Goal: Transaction & Acquisition: Purchase product/service

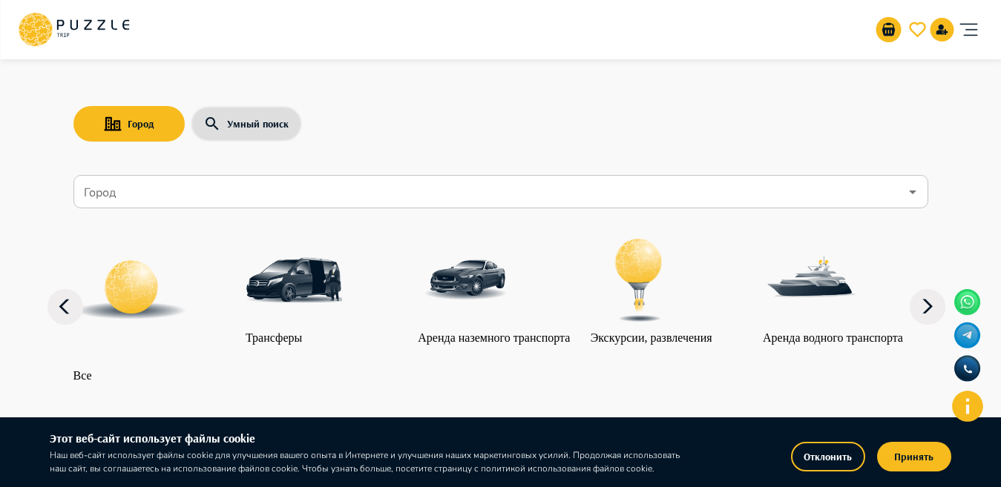
click at [221, 184] on input "Город" at bounding box center [490, 192] width 818 height 28
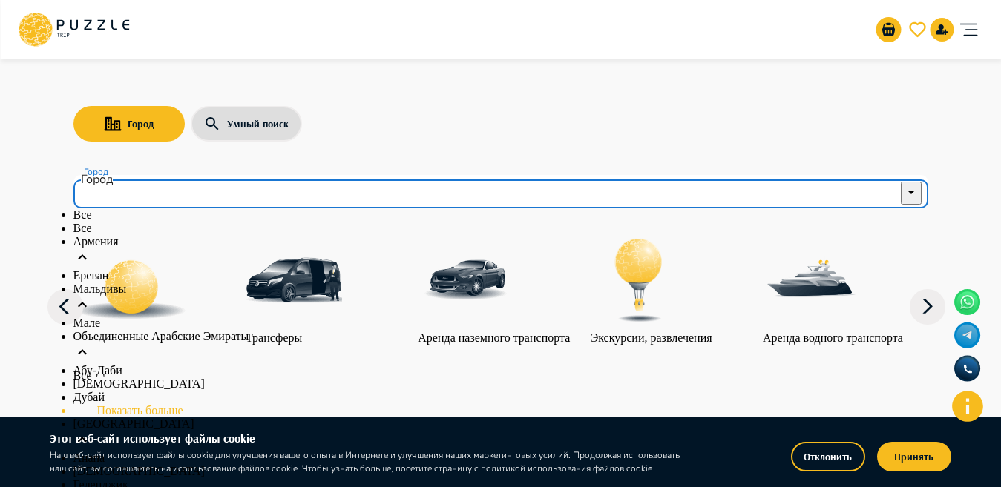
scroll to position [400, 0]
type input "******"
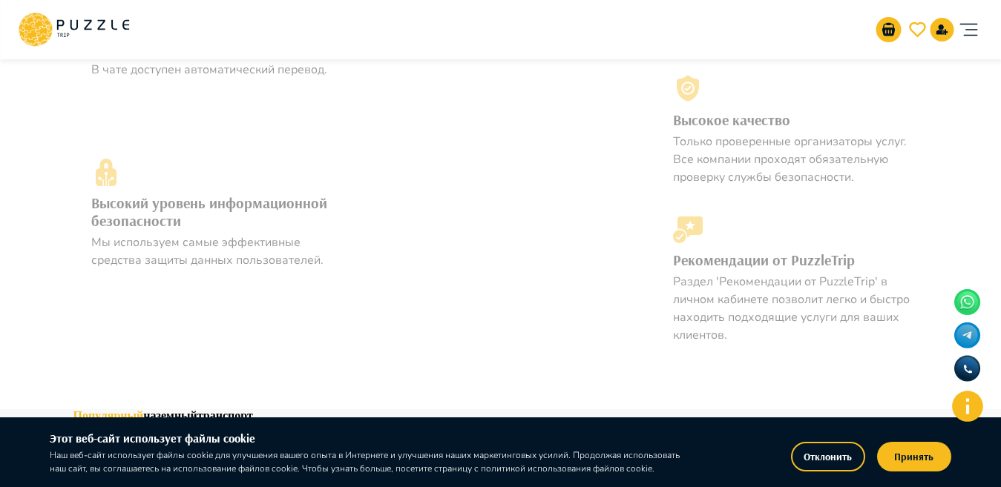
scroll to position [0, 0]
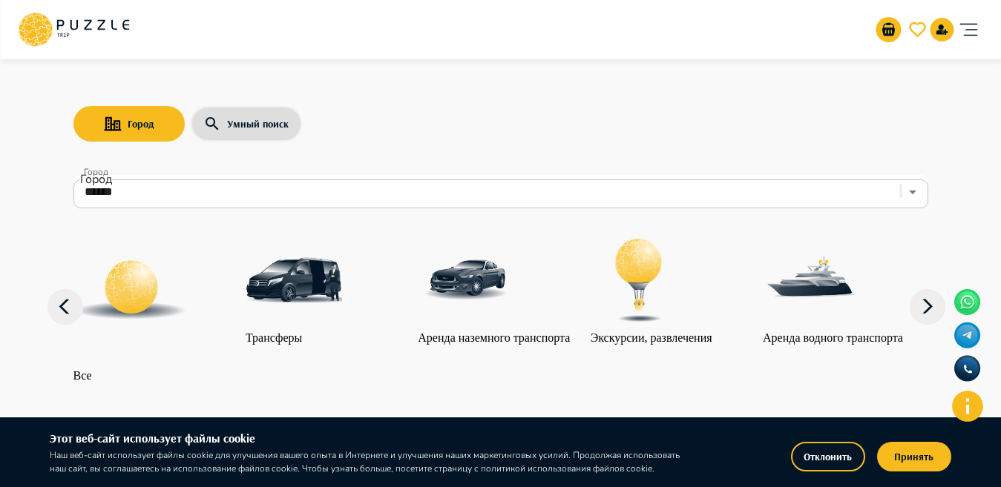
drag, startPoint x: 1000, startPoint y: 45, endPoint x: 1012, endPoint y: 105, distance: 62.0
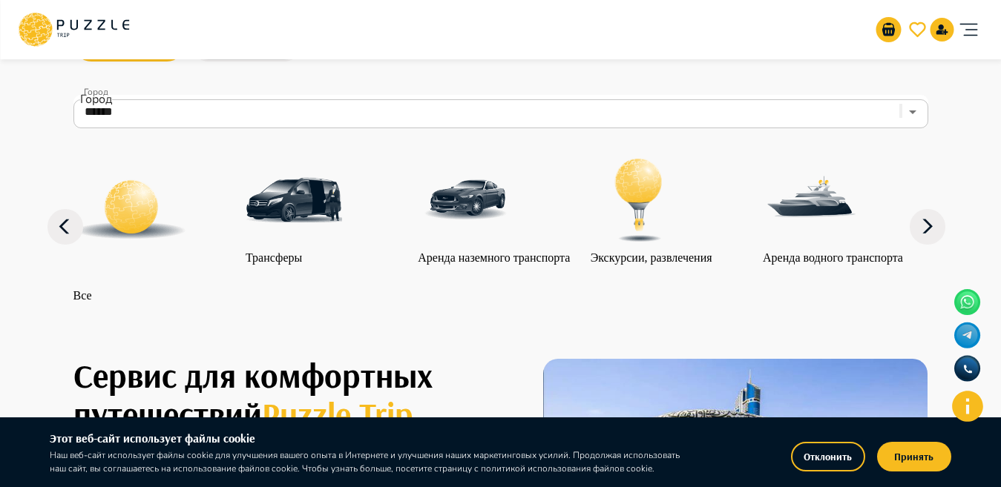
scroll to position [85, 0]
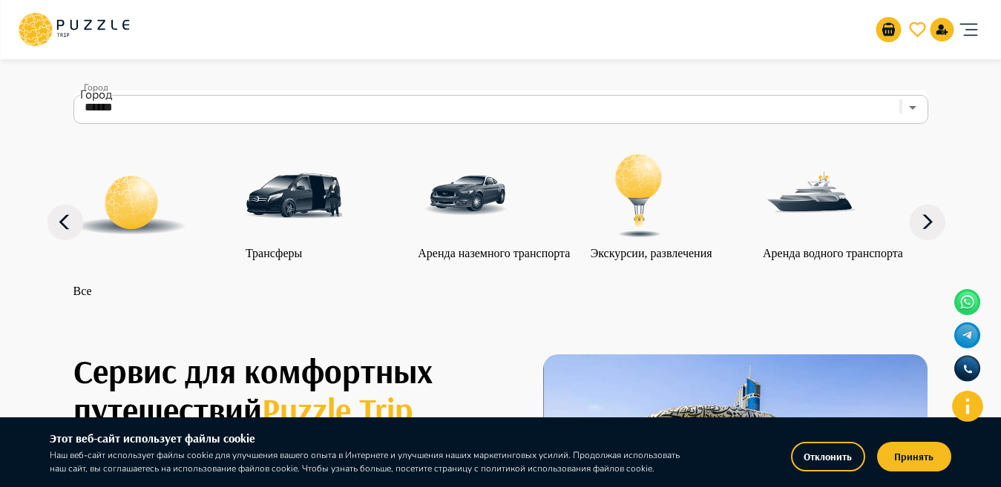
click at [644, 219] on img at bounding box center [639, 196] width 96 height 96
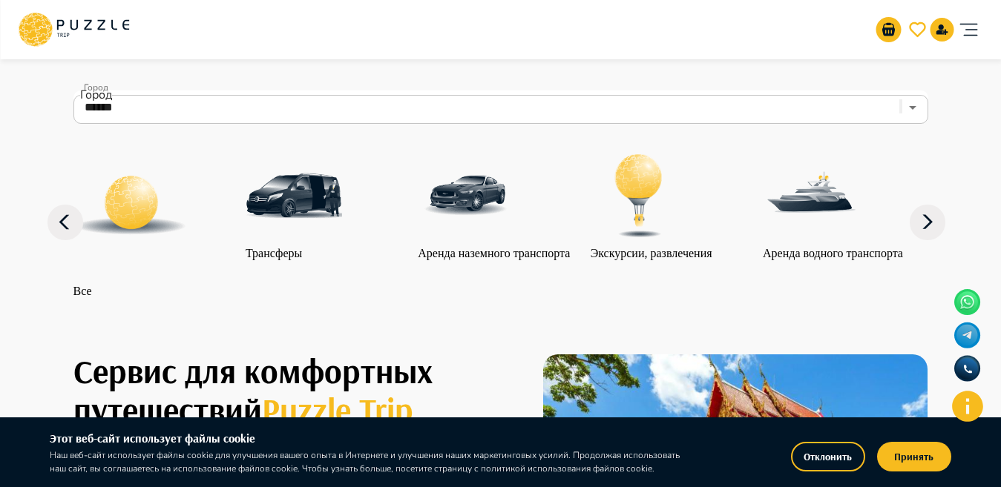
click at [644, 219] on img at bounding box center [639, 196] width 96 height 96
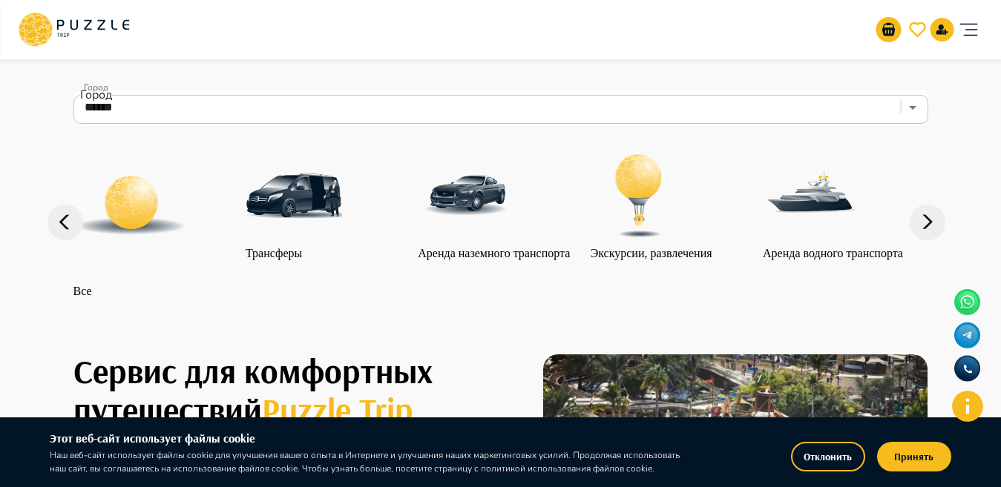
click at [644, 219] on img at bounding box center [639, 196] width 96 height 96
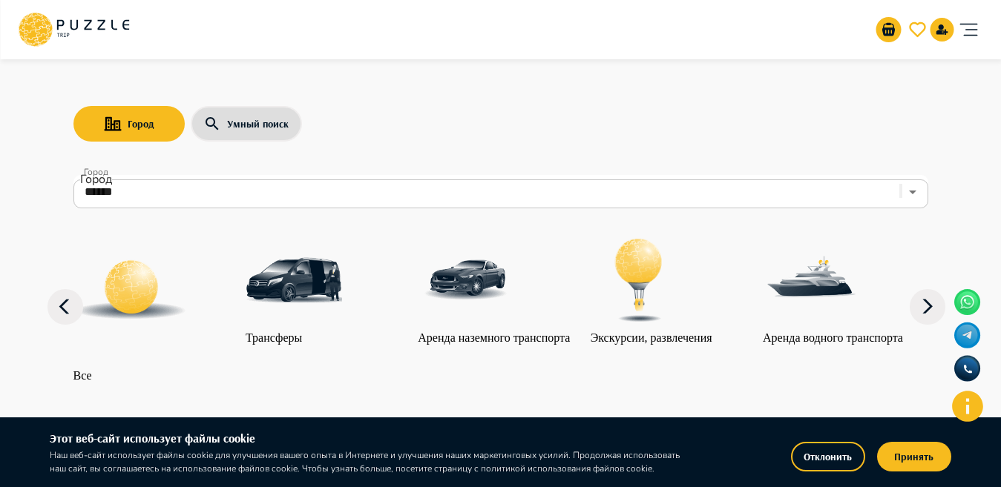
scroll to position [79, 0]
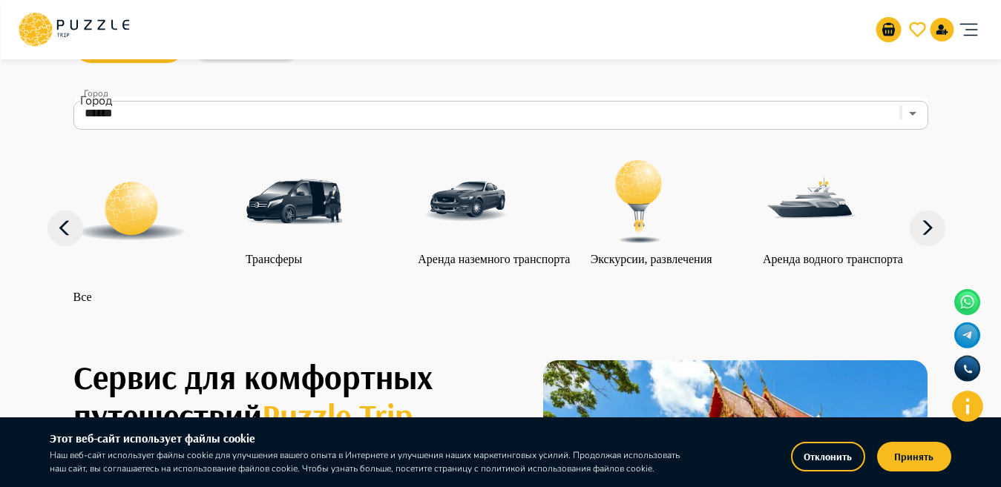
click at [900, 462] on button "Принять" at bounding box center [914, 457] width 74 height 30
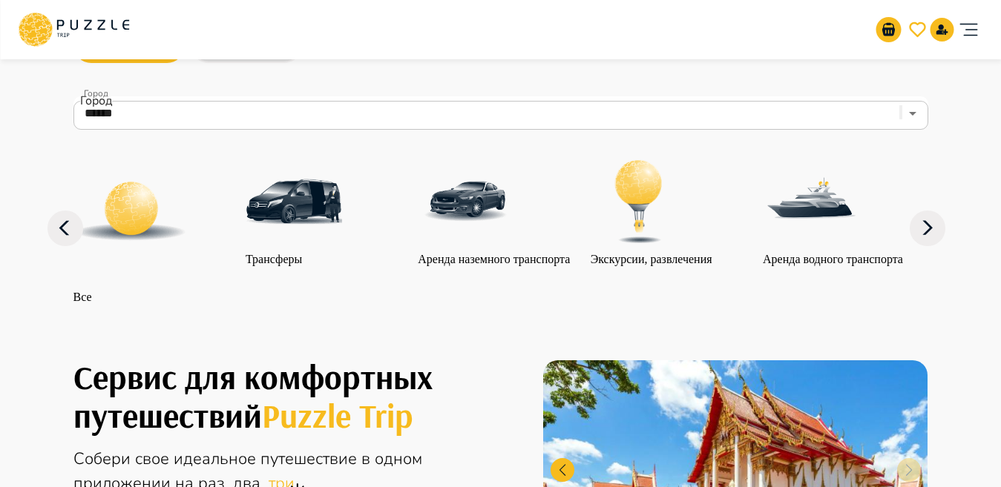
click at [634, 231] on img at bounding box center [639, 202] width 96 height 96
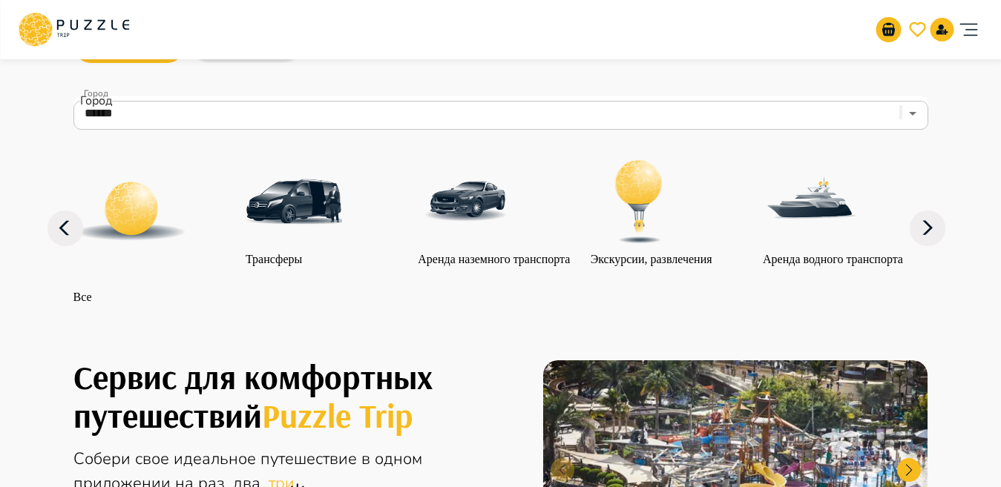
click at [634, 231] on img at bounding box center [639, 202] width 96 height 96
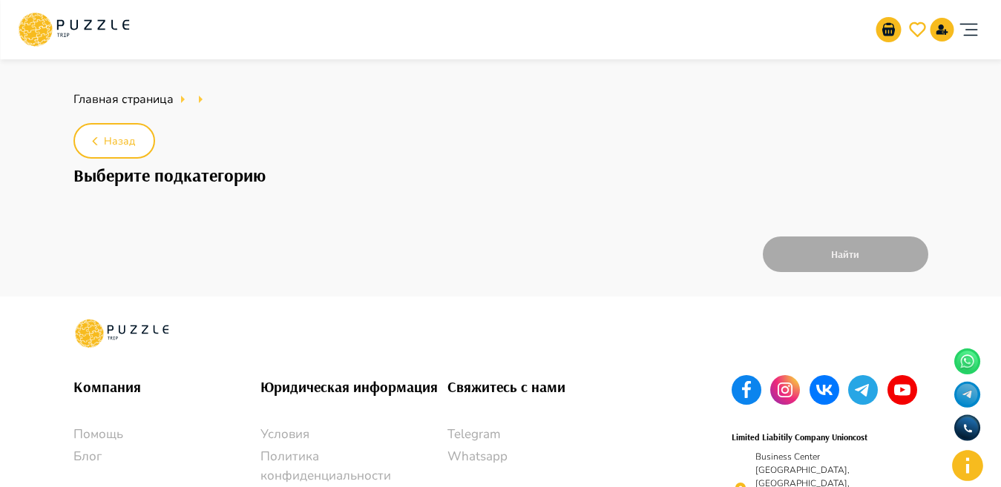
click at [454, 88] on ul "Главная страница" at bounding box center [500, 100] width 855 height 30
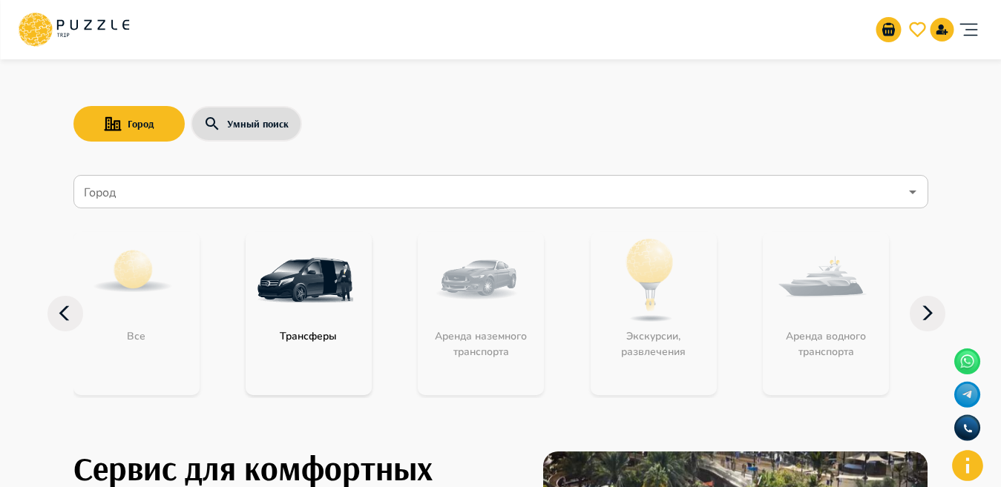
click at [906, 191] on icon "Open" at bounding box center [913, 192] width 18 height 18
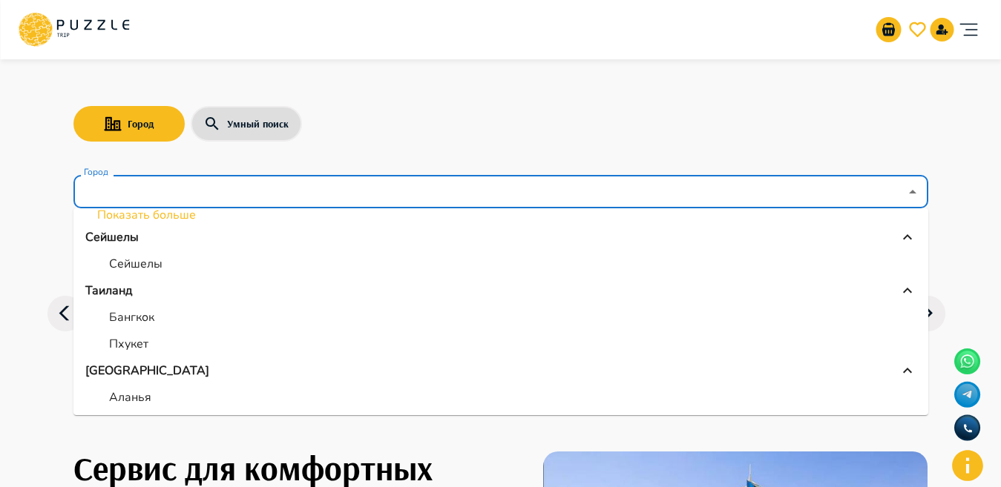
scroll to position [409, 0]
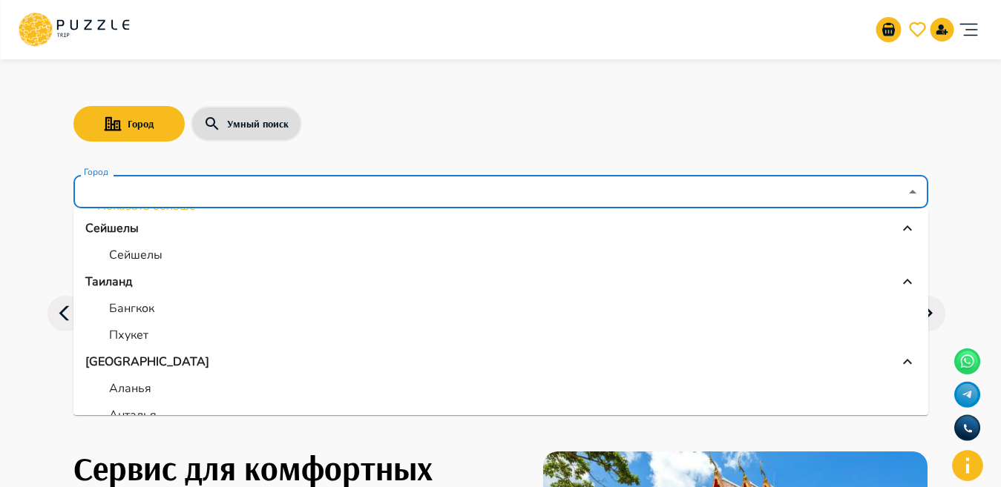
click at [119, 333] on p "Пхукет" at bounding box center [128, 335] width 39 height 18
type input "******"
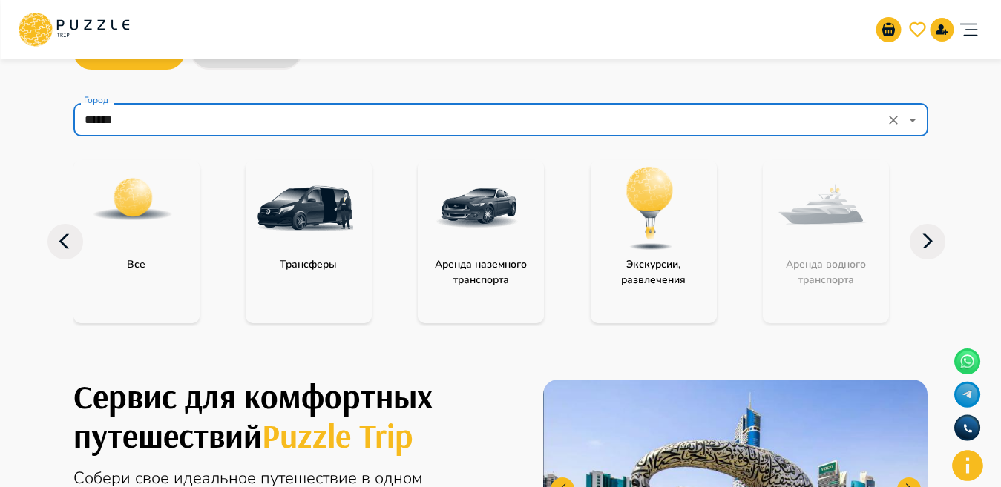
scroll to position [0, 0]
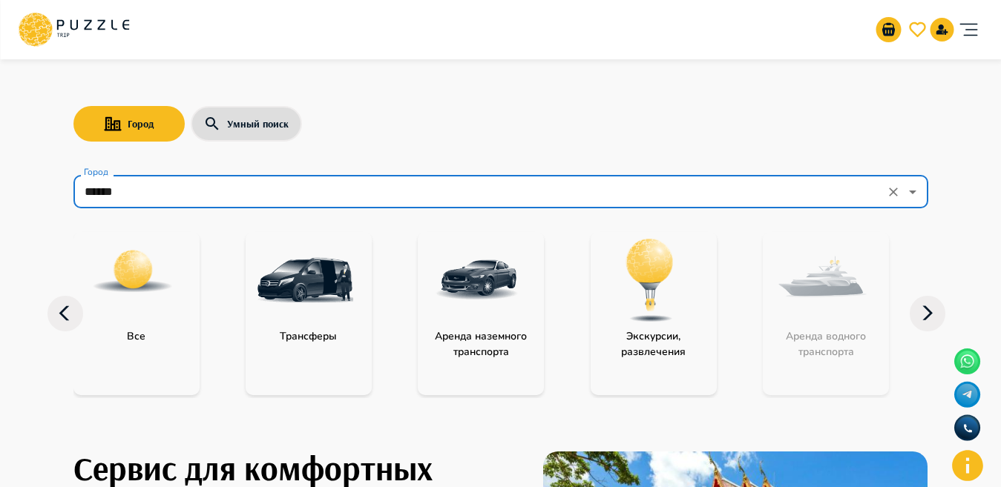
click at [638, 321] on img at bounding box center [650, 280] width 96 height 96
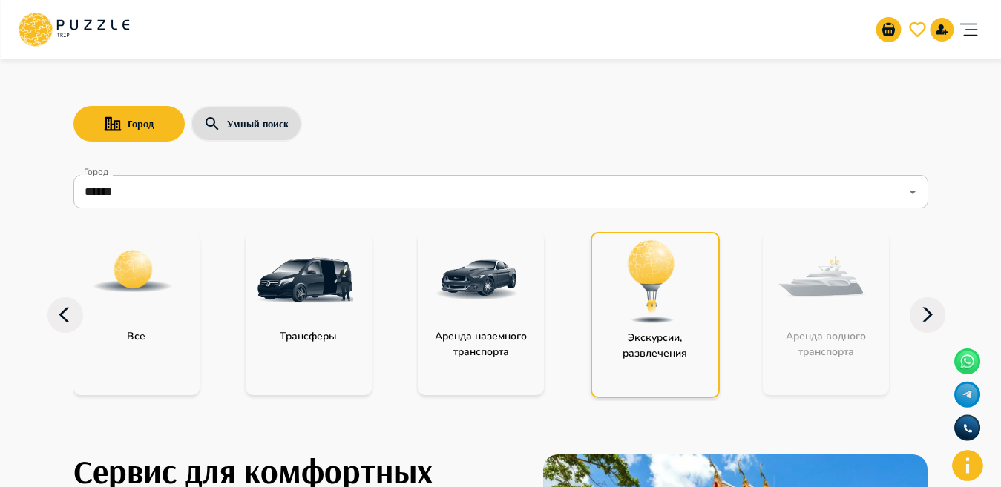
click at [638, 321] on img at bounding box center [651, 282] width 96 height 96
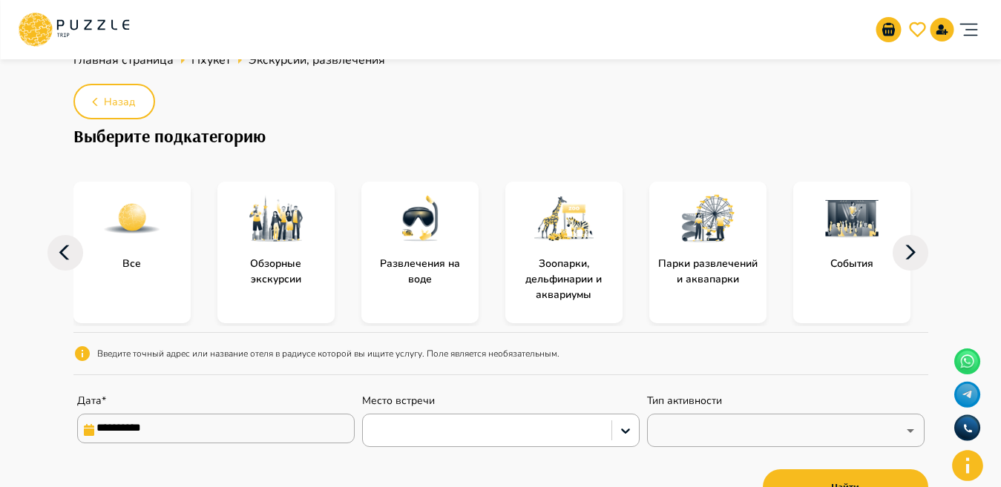
scroll to position [30, 0]
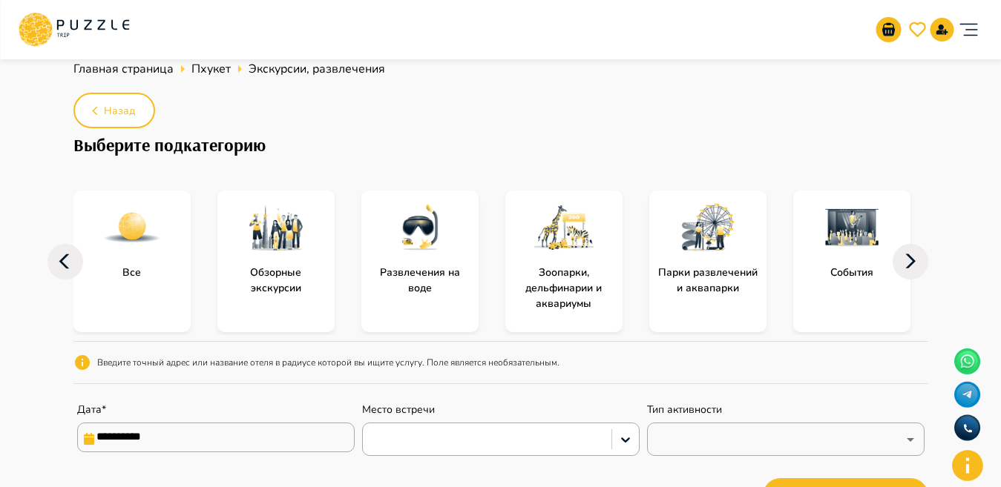
click at [151, 256] on img at bounding box center [131, 227] width 59 height 59
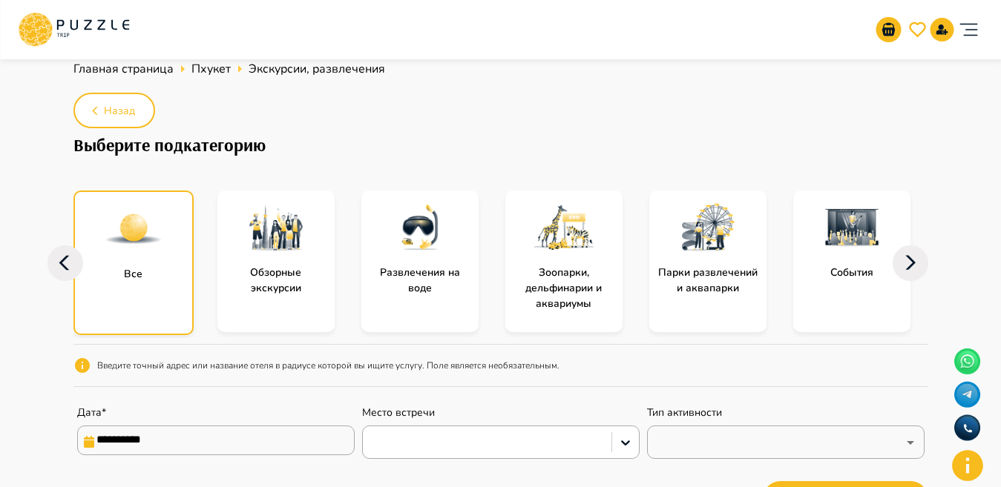
click at [151, 256] on img at bounding box center [133, 229] width 59 height 59
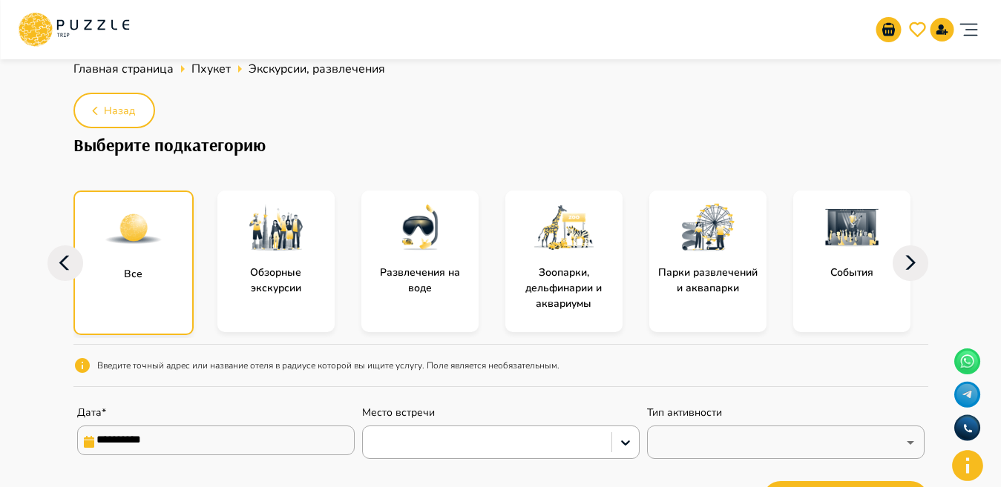
click at [151, 256] on img at bounding box center [133, 229] width 59 height 59
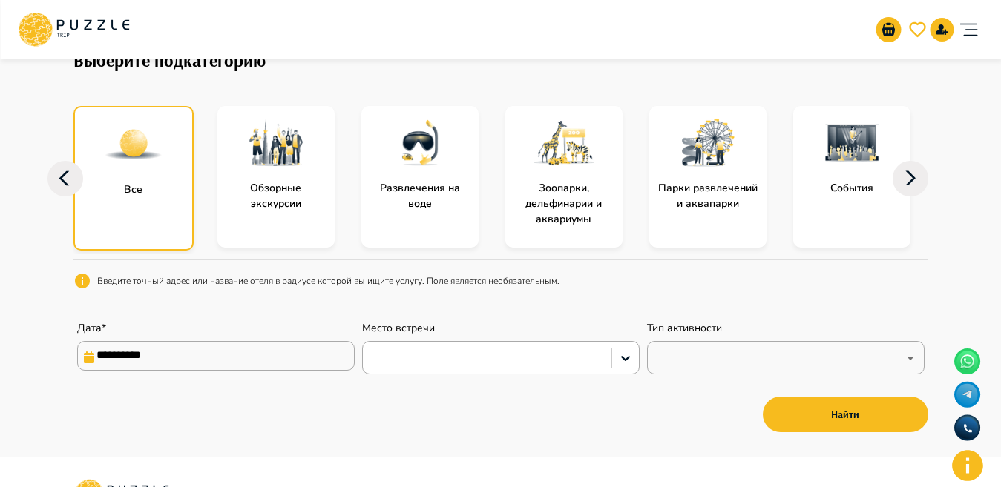
scroll to position [0, 0]
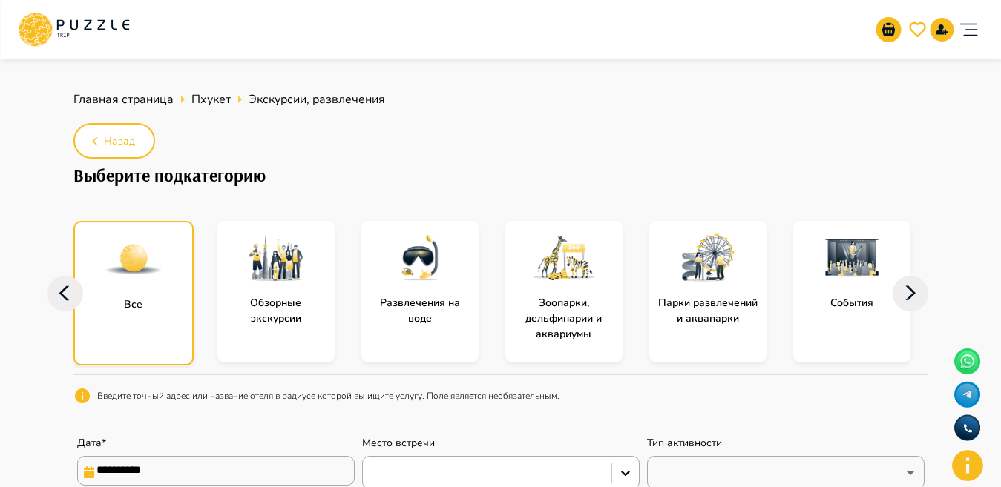
click at [409, 272] on img at bounding box center [419, 258] width 59 height 59
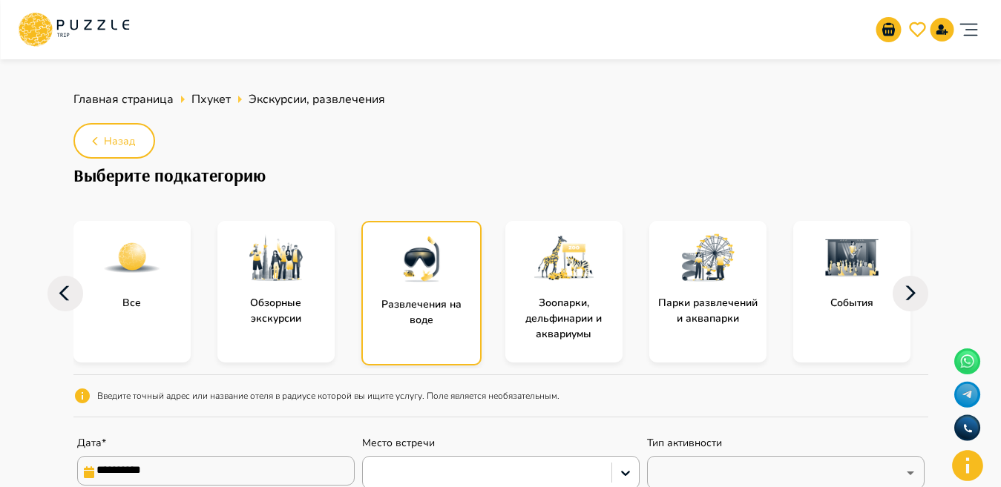
click at [409, 272] on img at bounding box center [421, 259] width 59 height 59
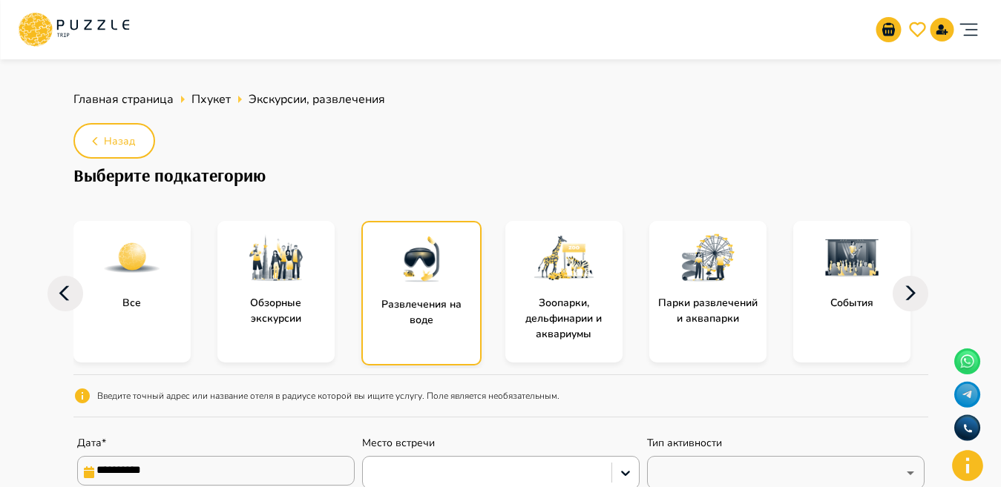
click at [409, 272] on img at bounding box center [421, 259] width 59 height 59
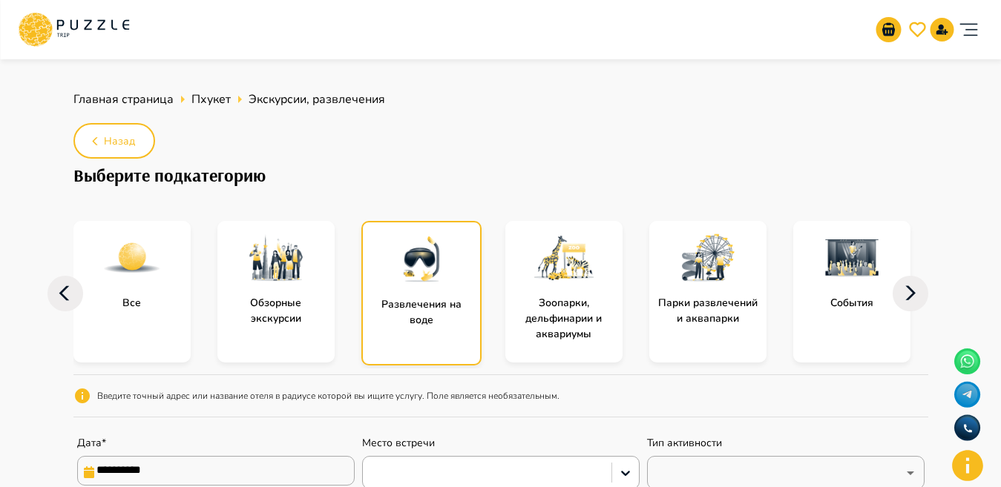
click at [409, 272] on img at bounding box center [421, 259] width 59 height 59
click at [458, 261] on div at bounding box center [421, 260] width 117 height 74
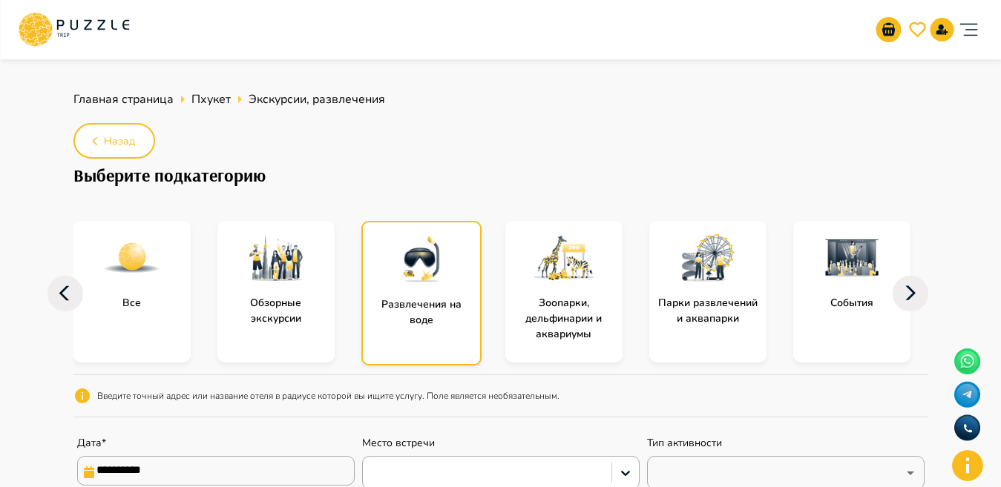
click at [458, 261] on div at bounding box center [421, 260] width 117 height 74
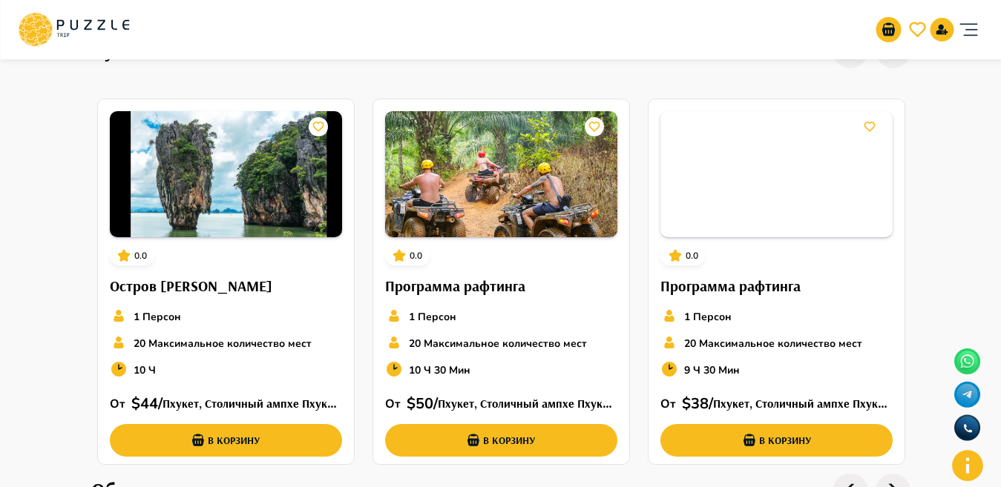
scroll to position [533, 0]
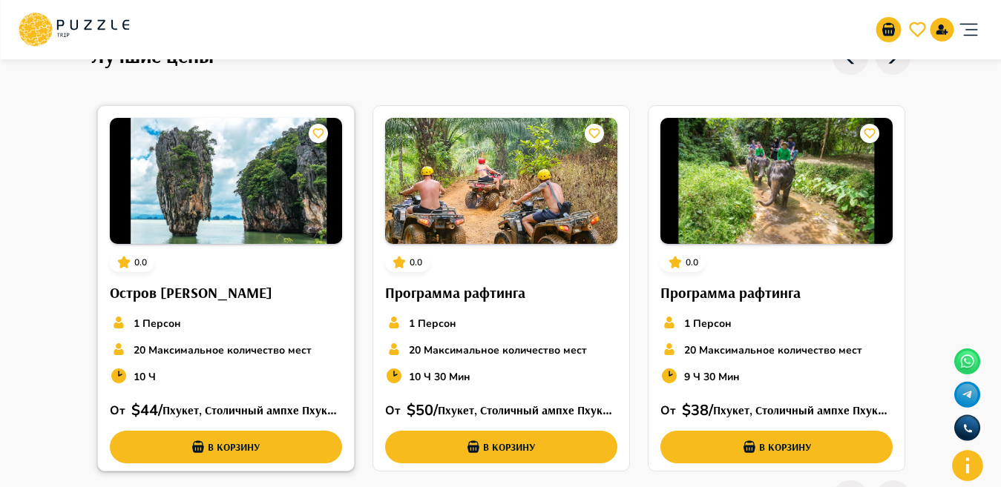
click at [177, 213] on img at bounding box center [226, 181] width 232 height 126
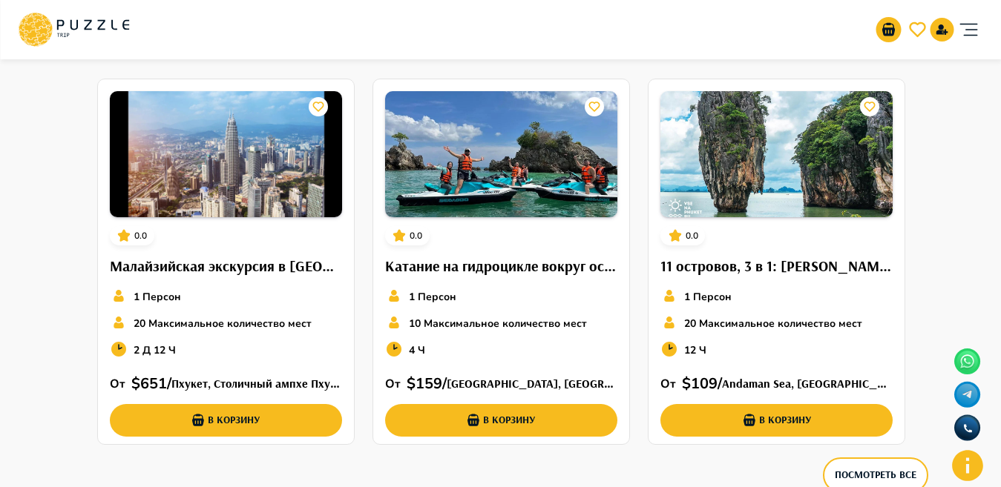
scroll to position [994, 0]
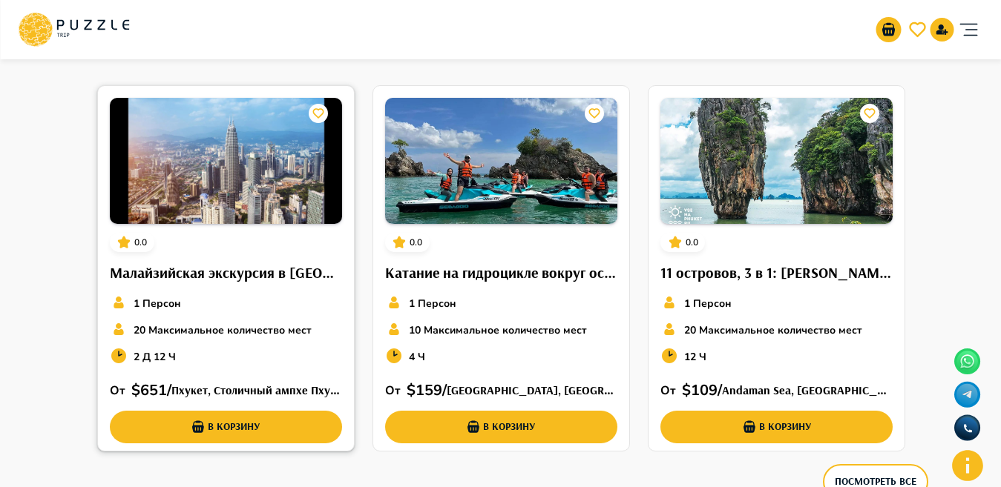
click at [225, 184] on img at bounding box center [226, 161] width 232 height 126
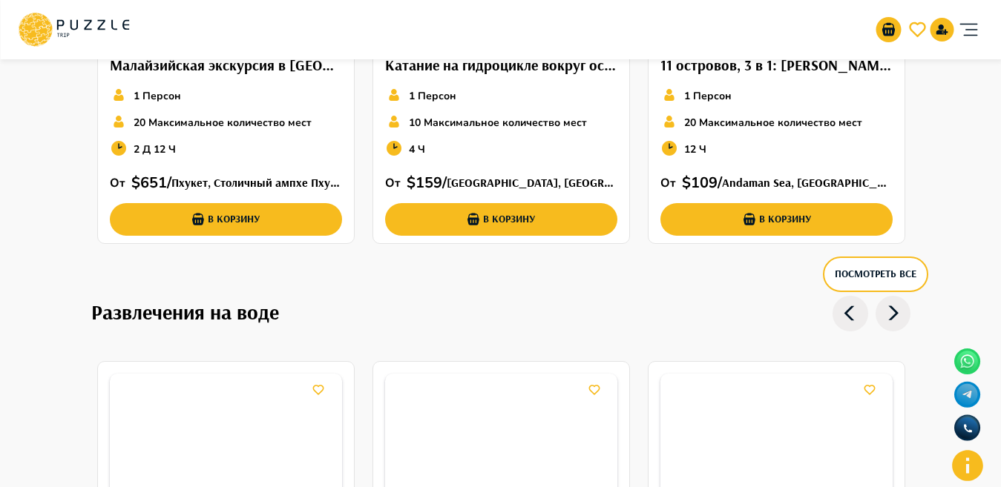
scroll to position [1267, 0]
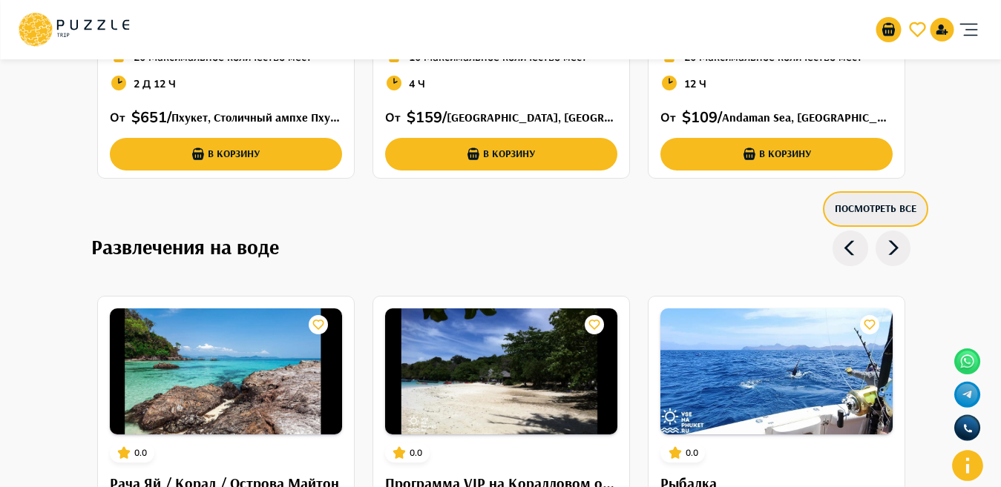
click at [850, 211] on button "Посмотреть все" at bounding box center [875, 209] width 105 height 36
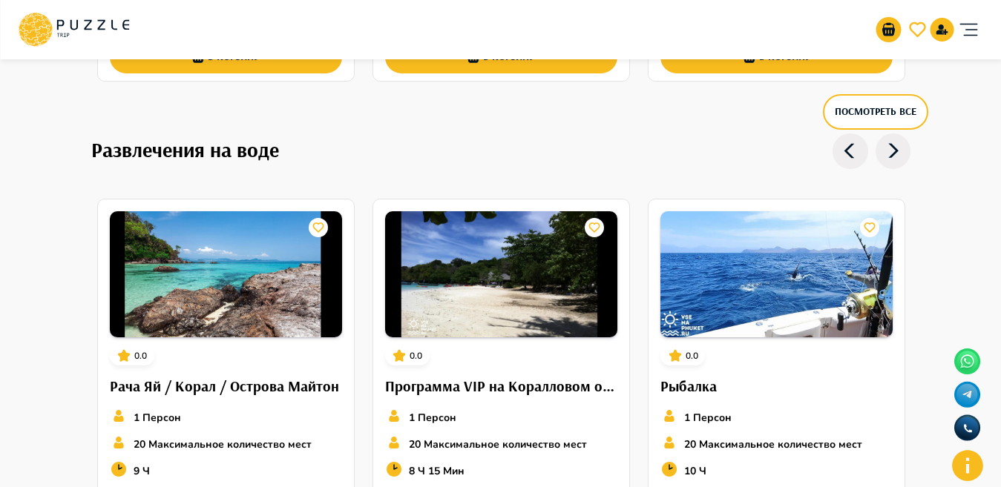
scroll to position [1456, 0]
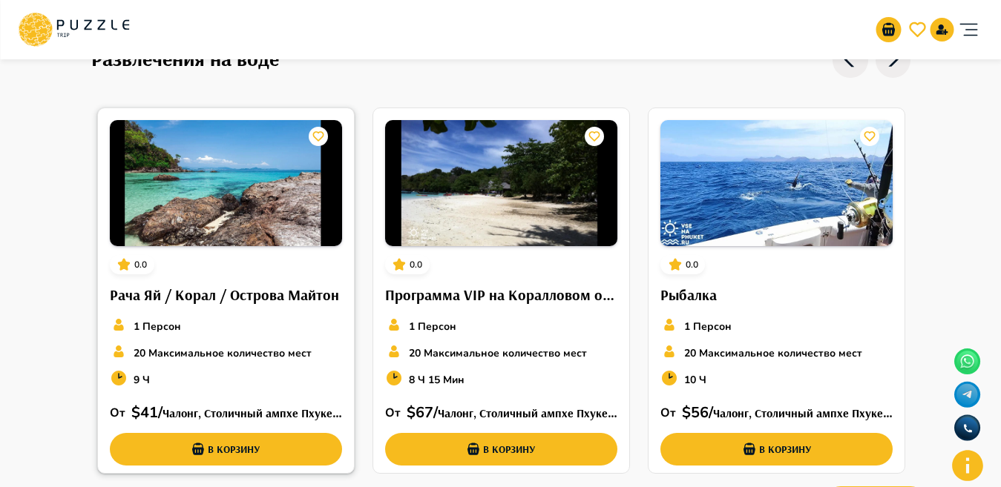
click at [156, 168] on img at bounding box center [226, 183] width 232 height 126
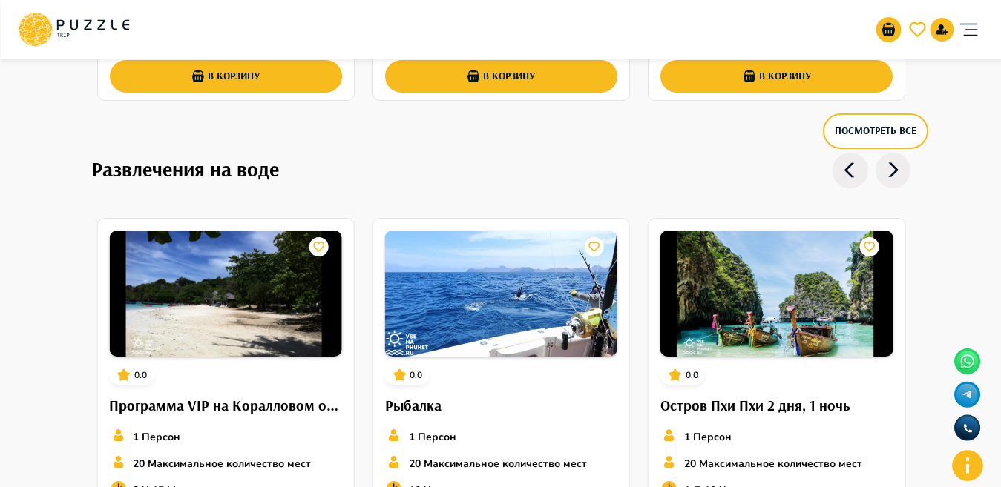
scroll to position [1319, 0]
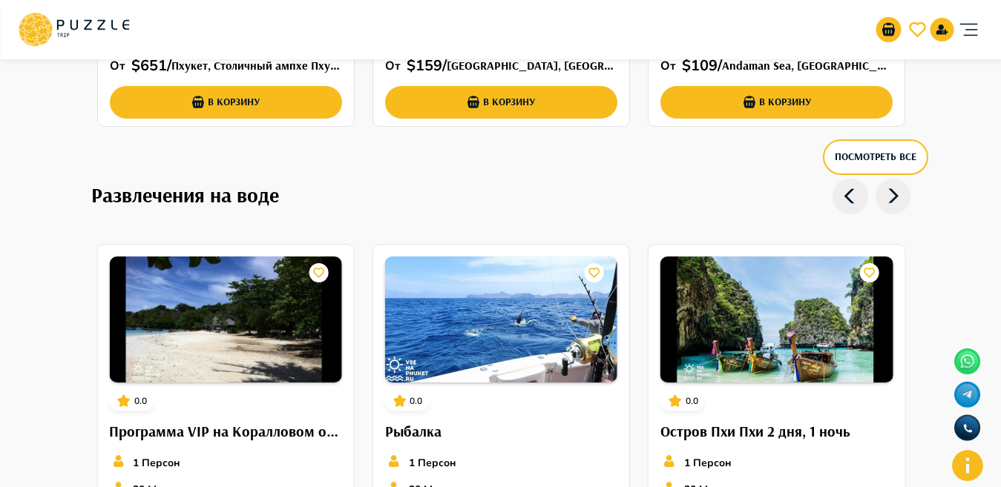
click at [844, 188] on icon at bounding box center [850, 197] width 36 height 36
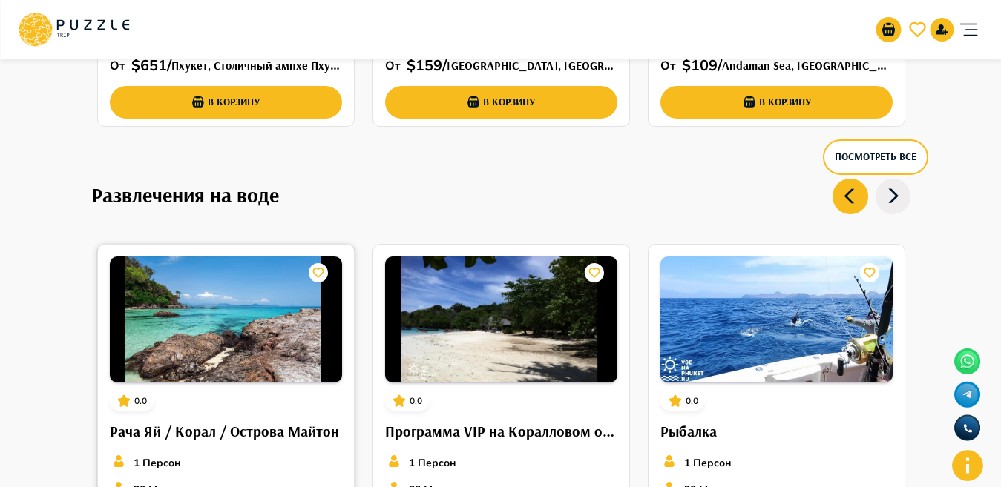
click at [203, 333] on img at bounding box center [226, 320] width 232 height 126
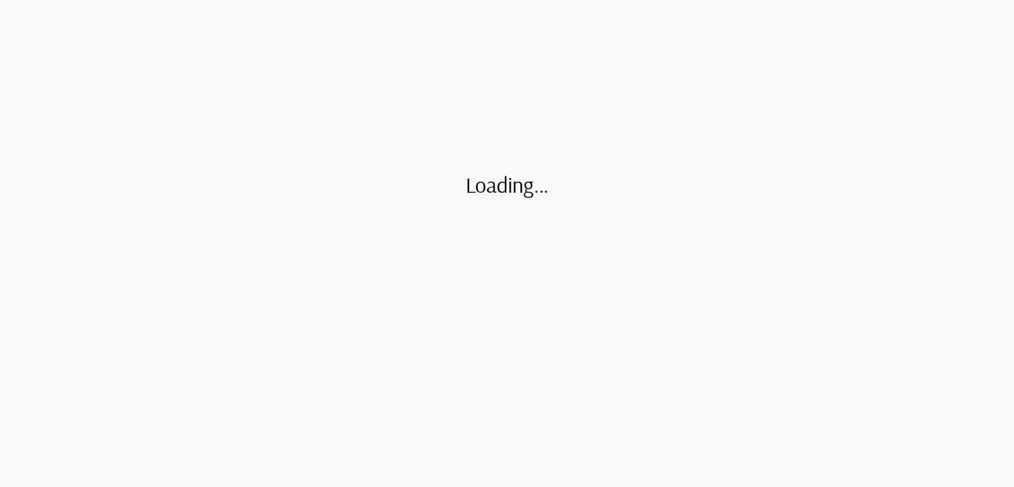
click at [505, 176] on h2 "Loading..." at bounding box center [507, 184] width 84 height 27
click at [502, 0] on html at bounding box center [507, 0] width 1014 height 0
drag, startPoint x: 752, startPoint y: 474, endPoint x: 752, endPoint y: 485, distance: 11.2
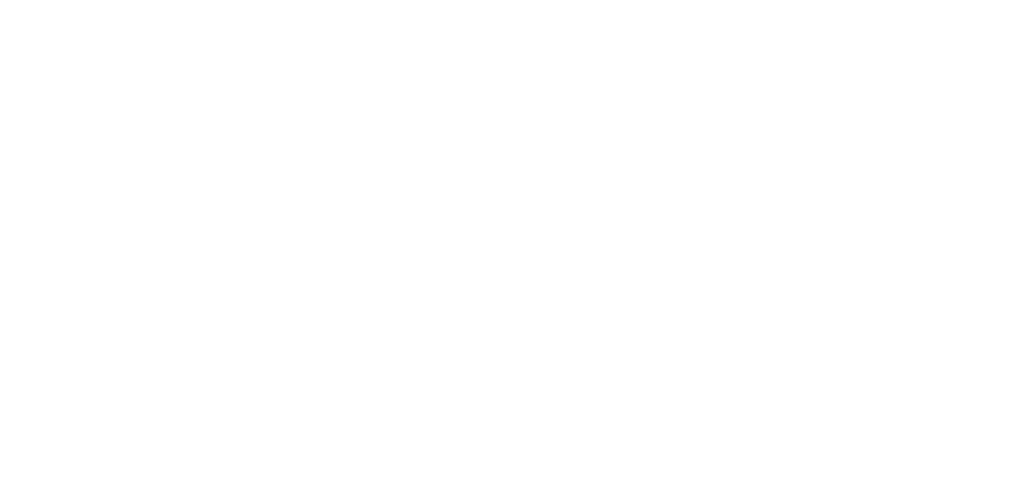
click at [752, 0] on html at bounding box center [507, 0] width 1014 height 0
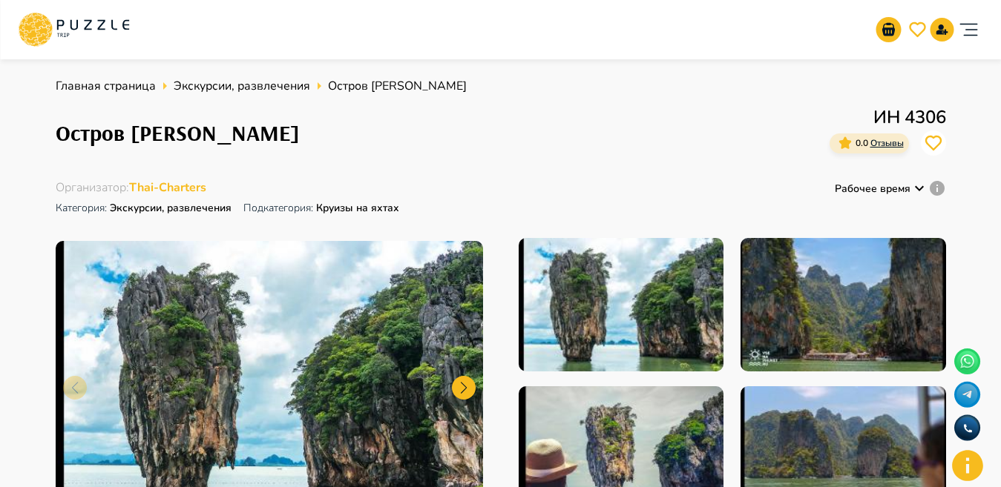
click at [548, 291] on img at bounding box center [621, 305] width 205 height 134
click at [183, 39] on div "Организаторам услуг Турагентствам Зарегистрироваться Войти USD *** RU **" at bounding box center [500, 29] width 965 height 47
click at [180, 38] on div "Организаторам услуг Турагентствам Зарегистрироваться Войти USD *** RU **" at bounding box center [500, 29] width 965 height 47
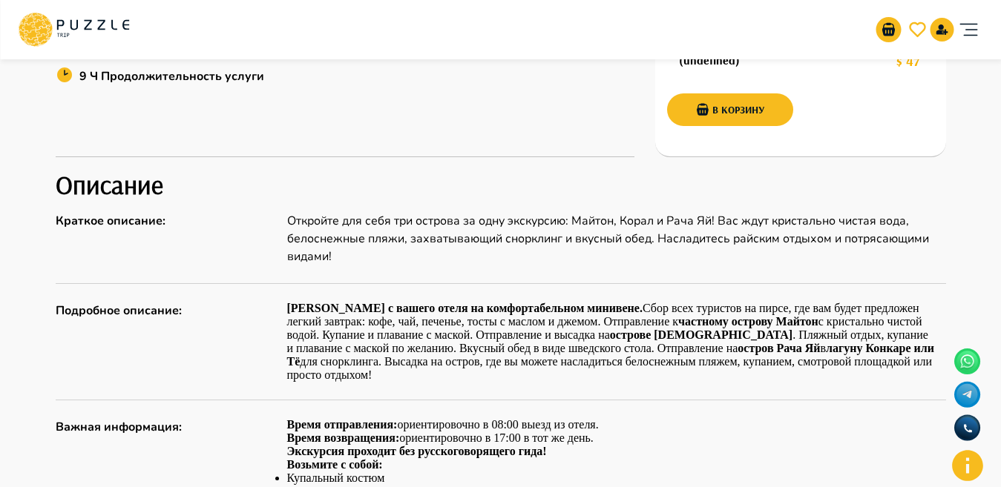
scroll to position [549, 0]
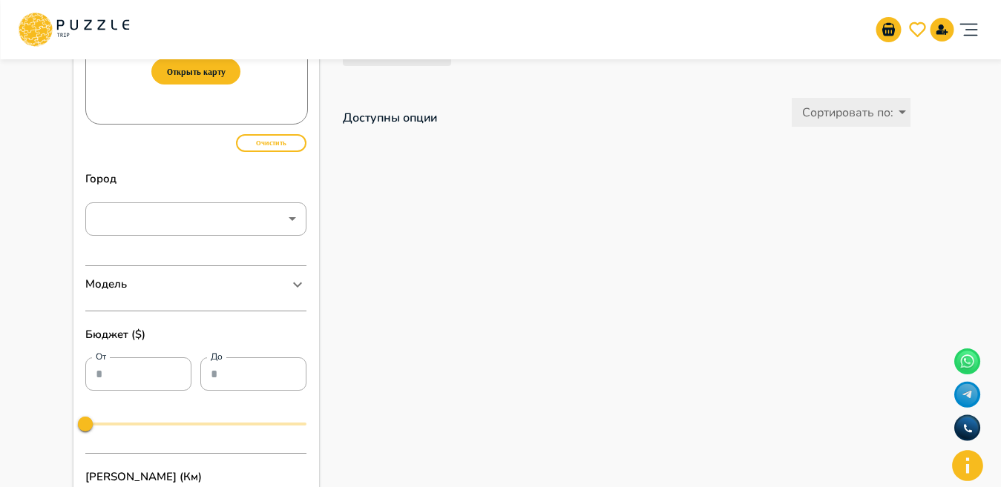
scroll to position [30, 0]
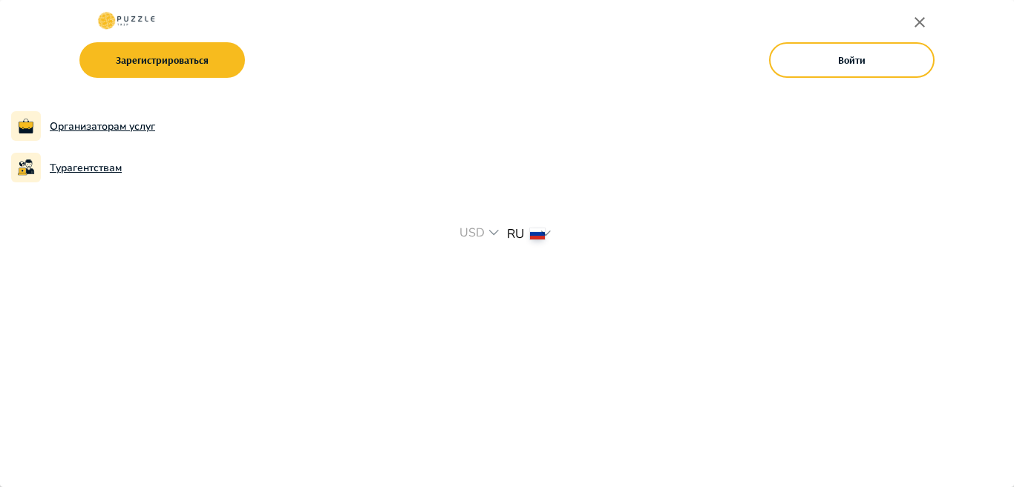
click at [916, 16] on icon "button" at bounding box center [919, 22] width 18 height 18
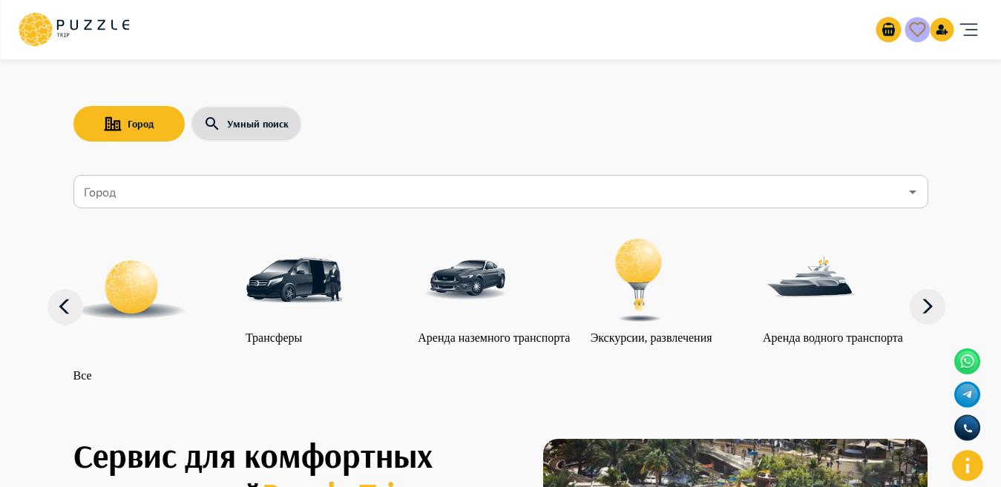
click at [910, 29] on icon "favorite" at bounding box center [917, 29] width 16 height 15
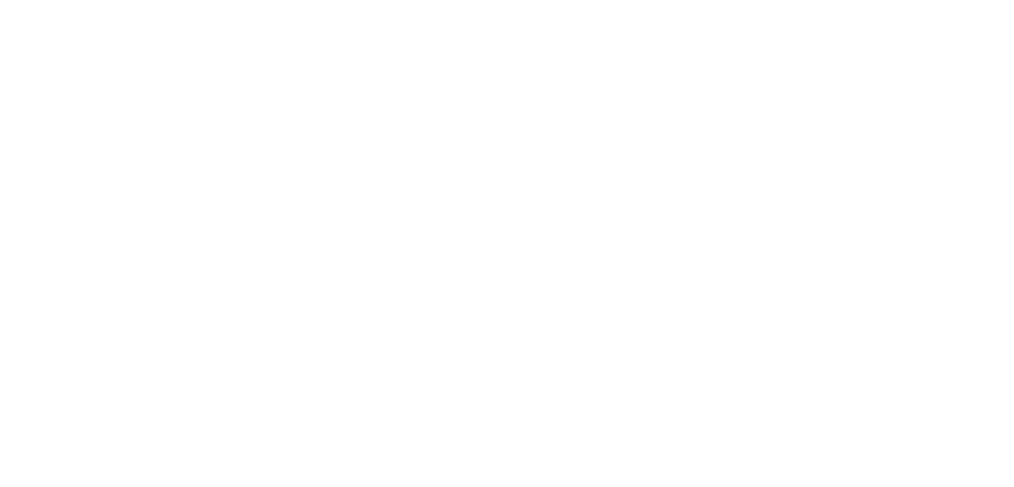
click at [538, 0] on html at bounding box center [507, 0] width 1014 height 0
click at [504, 0] on html at bounding box center [507, 0] width 1014 height 0
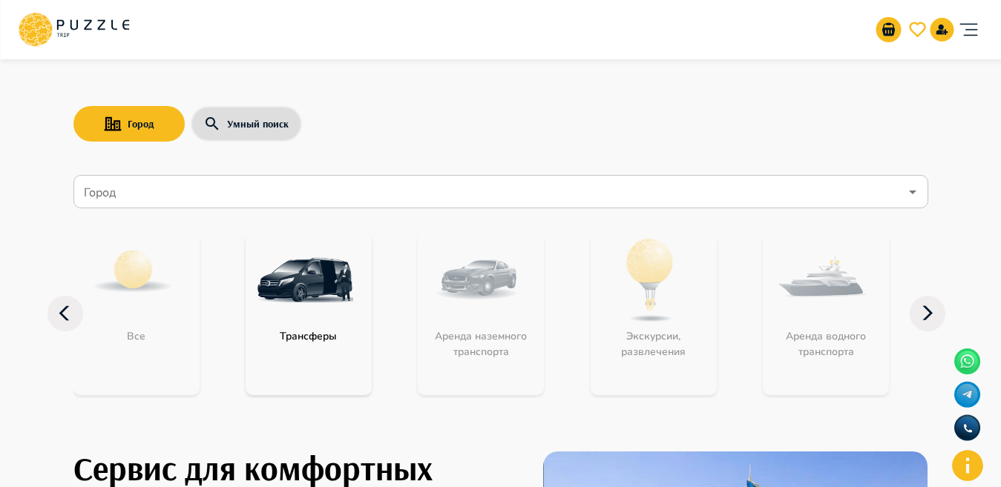
click at [974, 37] on icon "account of current user" at bounding box center [968, 30] width 30 height 30
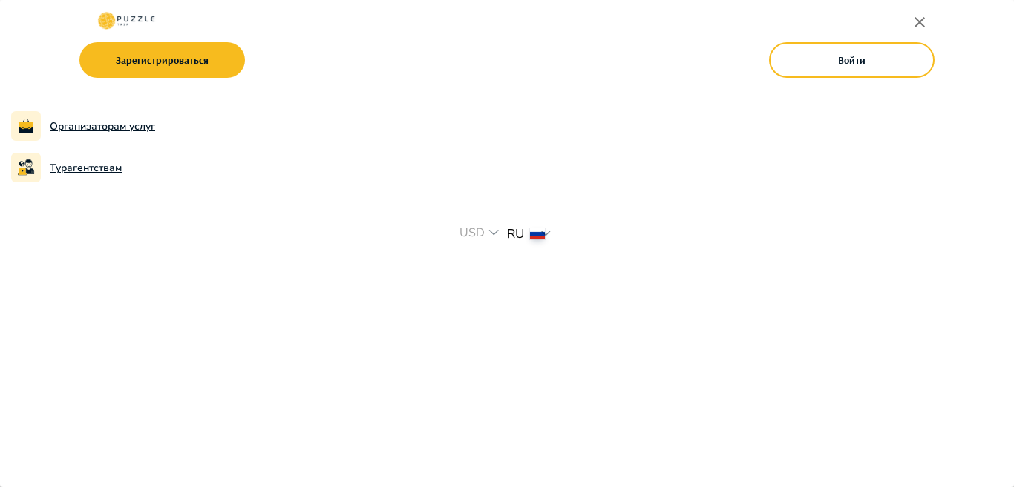
click at [917, 15] on icon "button" at bounding box center [919, 22] width 18 height 18
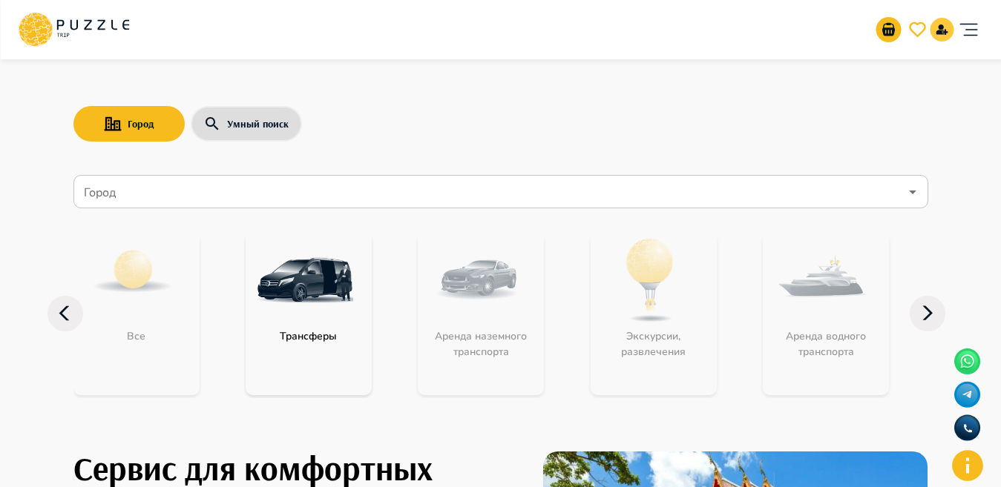
click at [945, 33] on icon "notifications" at bounding box center [943, 29] width 10 height 10
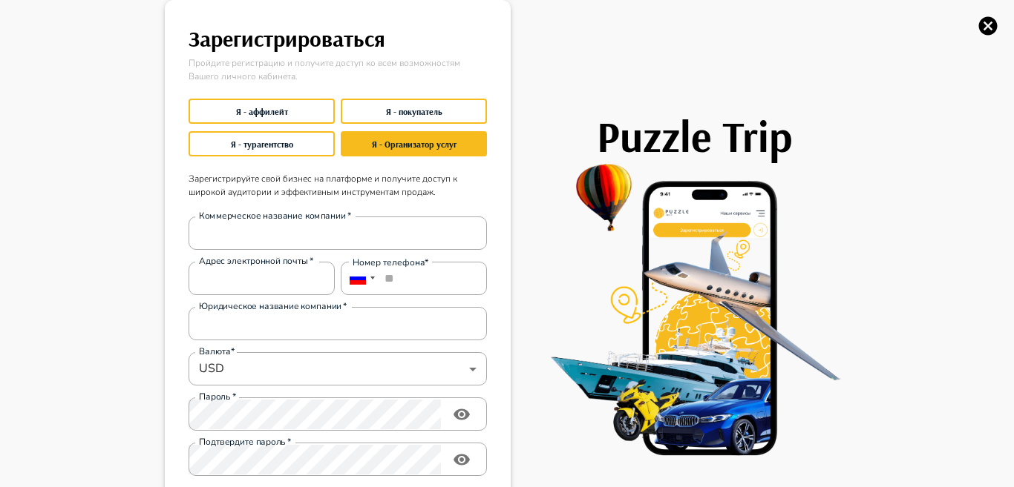
type input "**********"
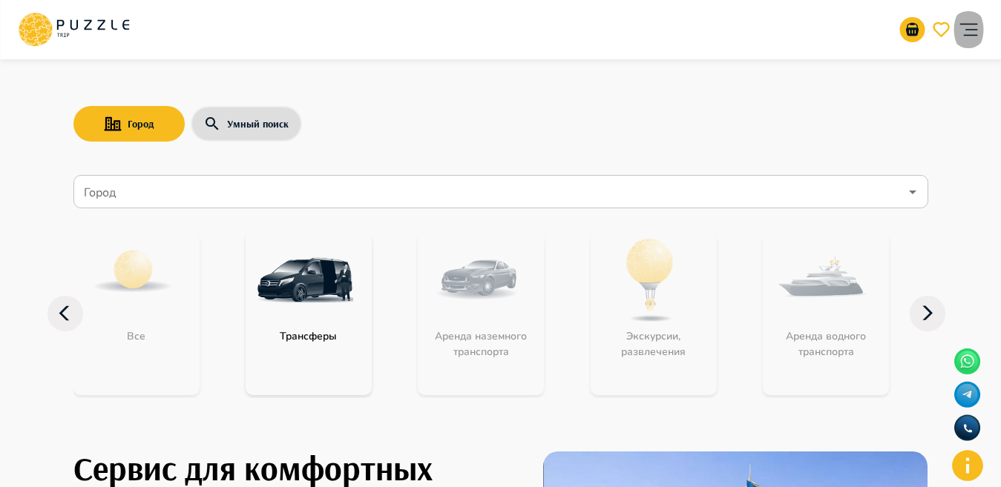
click at [981, 34] on icon "account of current user" at bounding box center [968, 30] width 30 height 30
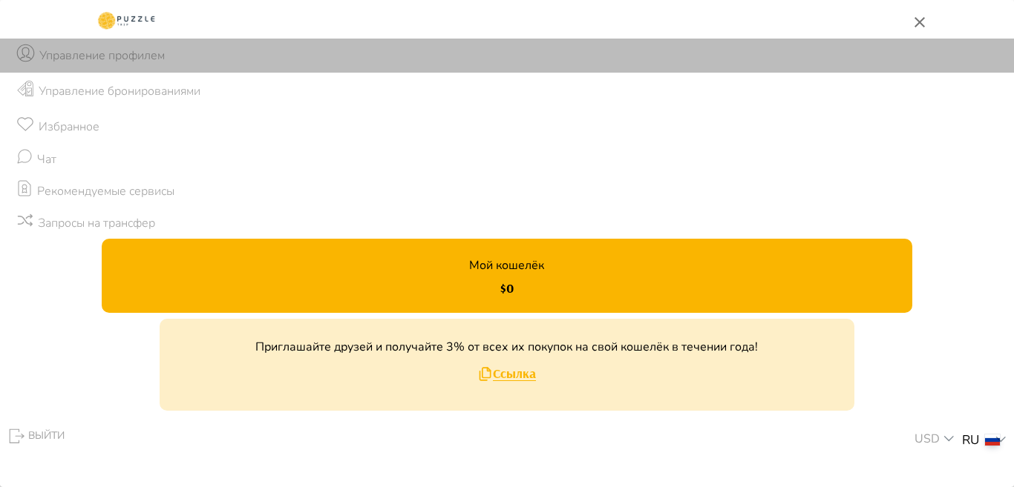
click at [126, 68] on li "Управление профилем" at bounding box center [507, 56] width 1014 height 34
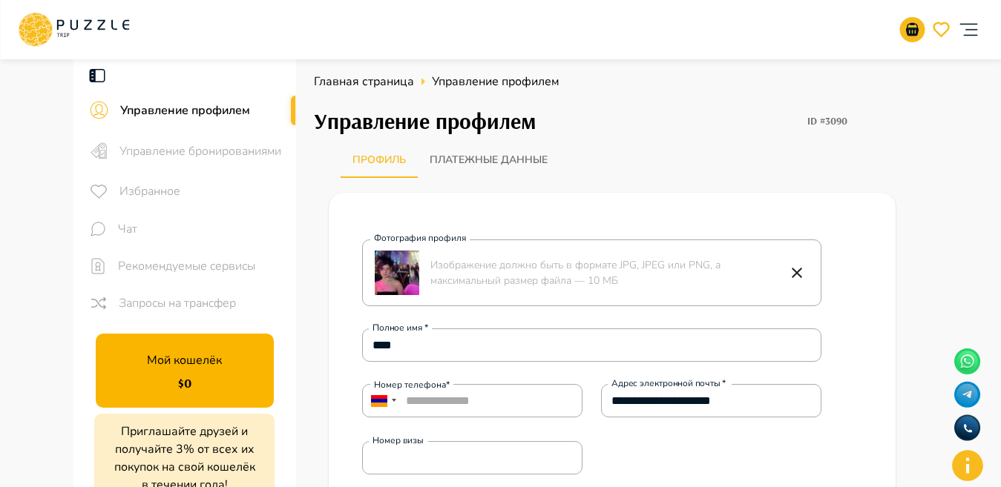
click at [145, 225] on span "Чат" at bounding box center [201, 229] width 166 height 18
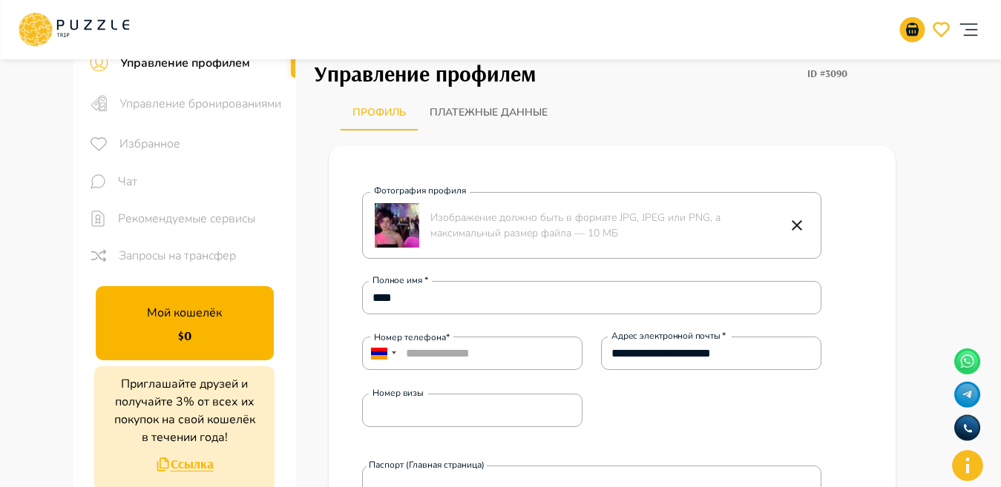
scroll to position [50, 0]
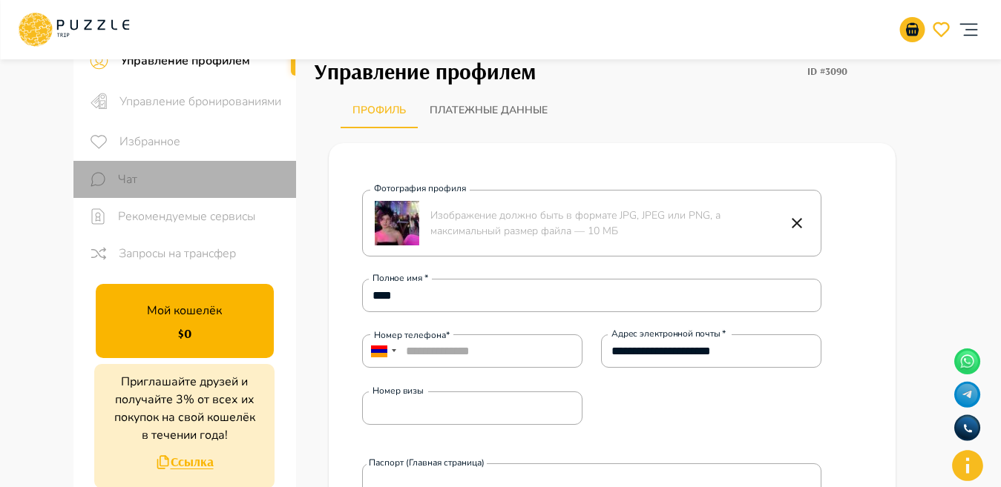
click at [177, 176] on span "Чат" at bounding box center [201, 180] width 166 height 18
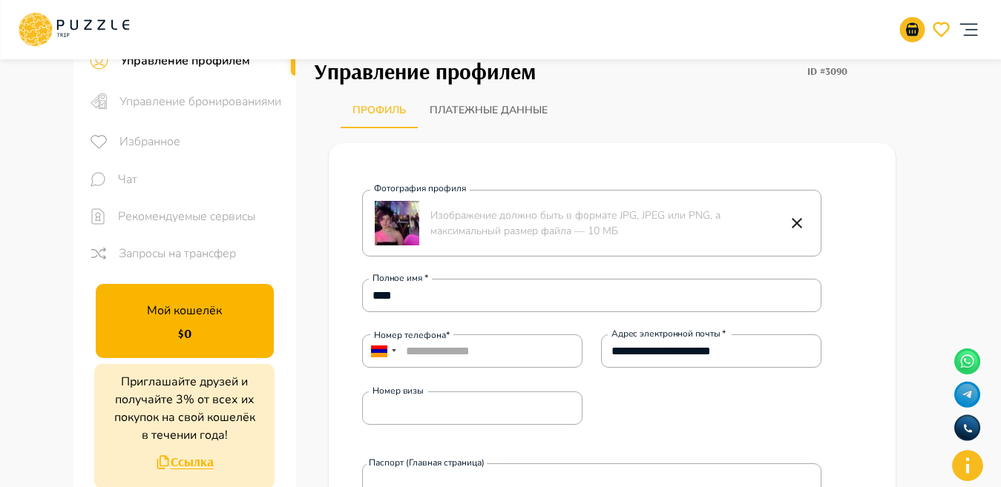
click at [177, 176] on span "Чат" at bounding box center [201, 180] width 166 height 18
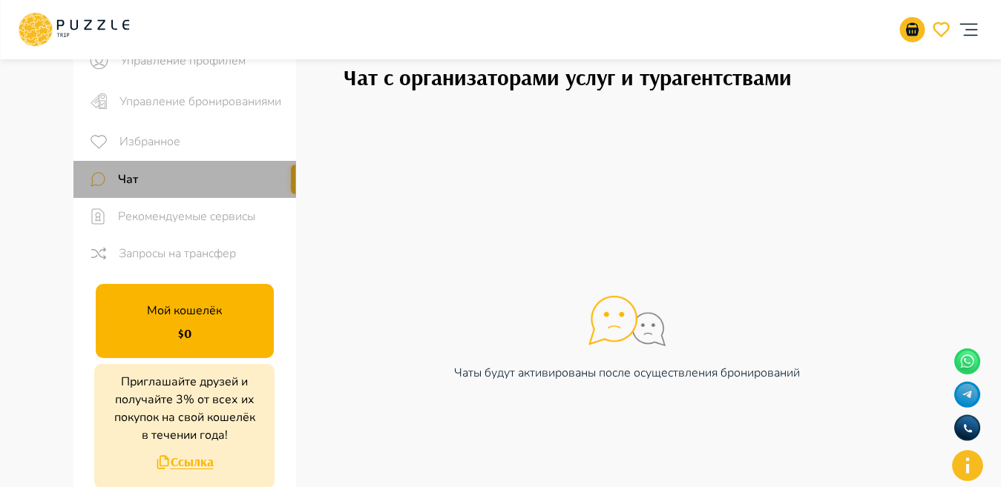
click at [177, 176] on div "Управление профилем Управление бронированиями Избранное Чат Рекомендуемые серви…" at bounding box center [501, 292] width 890 height 574
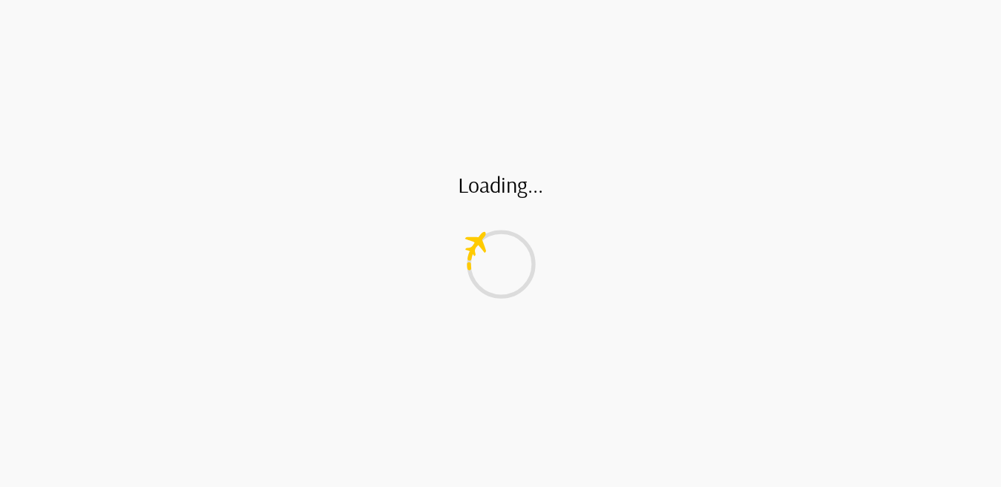
click at [177, 176] on div "Loading..." at bounding box center [500, 243] width 1001 height 487
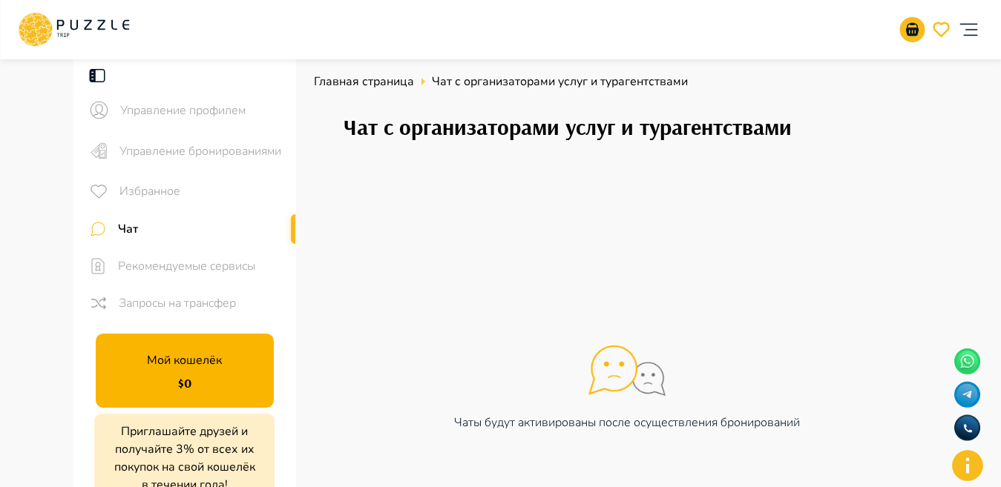
scroll to position [8, 0]
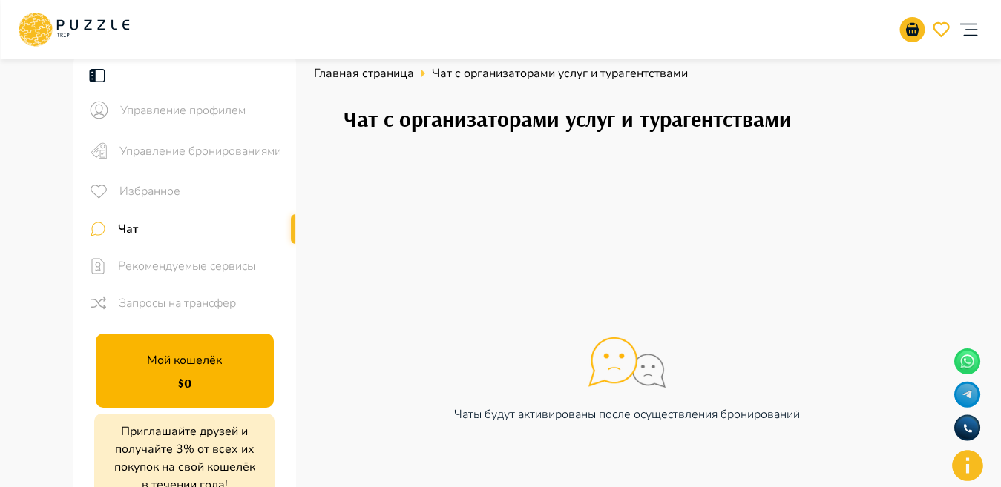
click at [803, 384] on div "Чаты будут активированы после осуществления бронирований" at bounding box center [627, 380] width 567 height 497
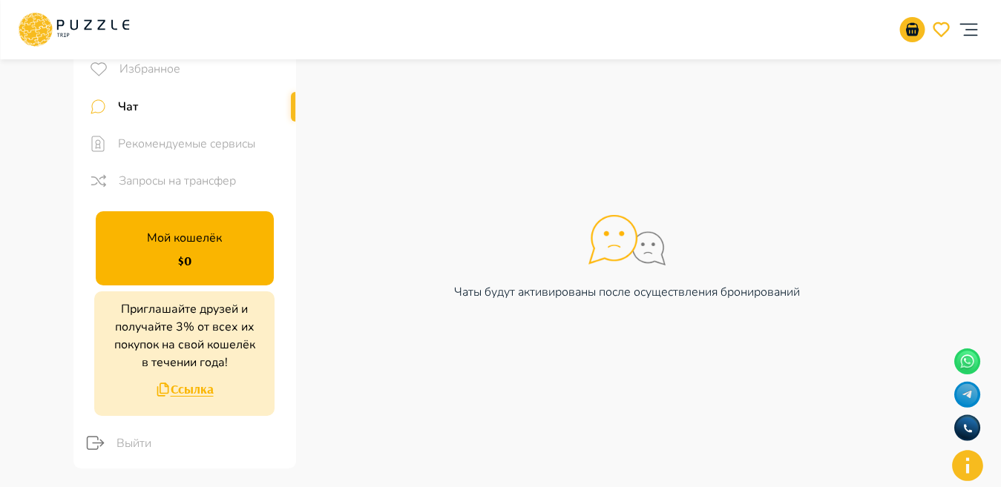
scroll to position [0, 0]
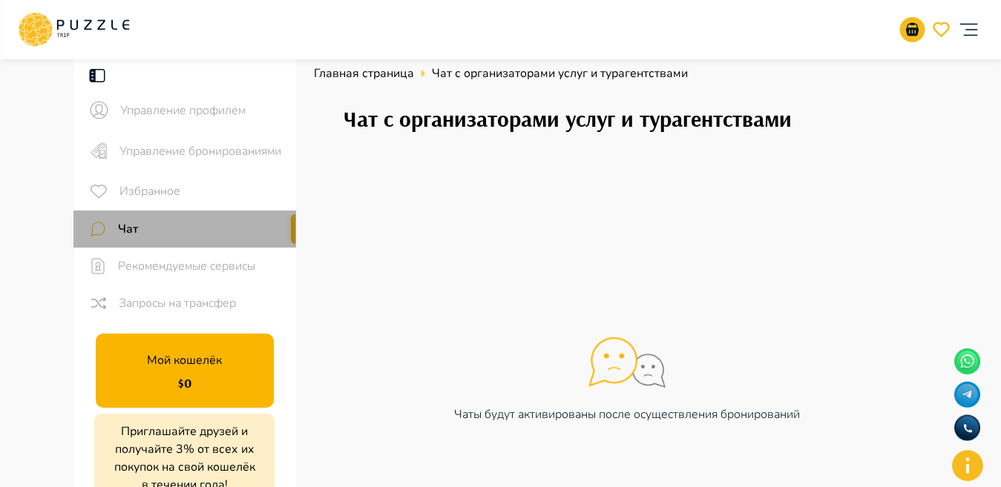
drag, startPoint x: 292, startPoint y: 233, endPoint x: 292, endPoint y: 243, distance: 10.4
click at [292, 243] on div "Чат" at bounding box center [184, 229] width 223 height 37
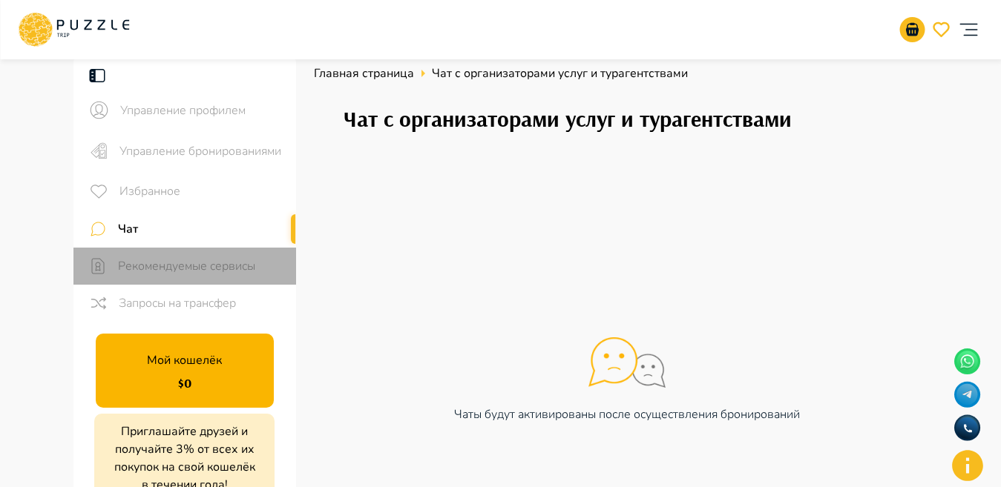
click at [289, 260] on div "Рекомендуемые сервисы" at bounding box center [184, 266] width 223 height 37
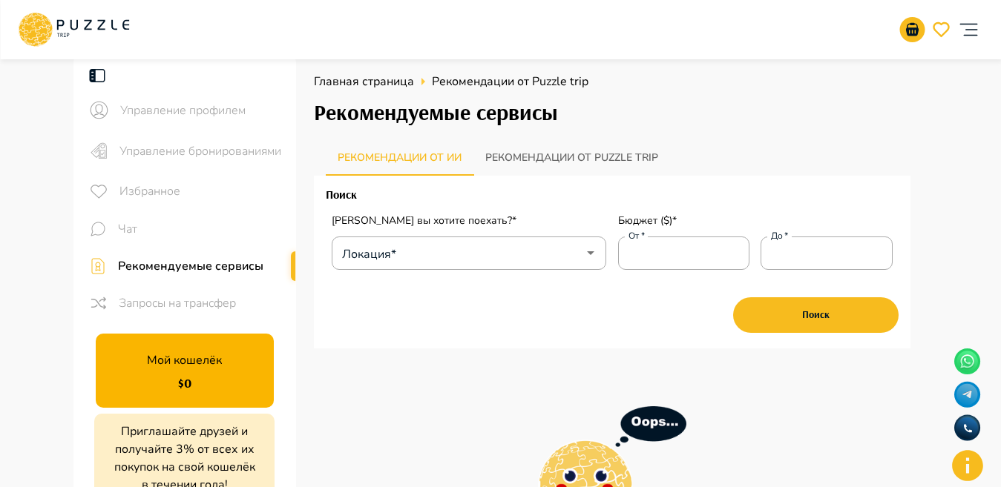
click at [214, 275] on div "Рекомендуемые сервисы" at bounding box center [184, 266] width 223 height 37
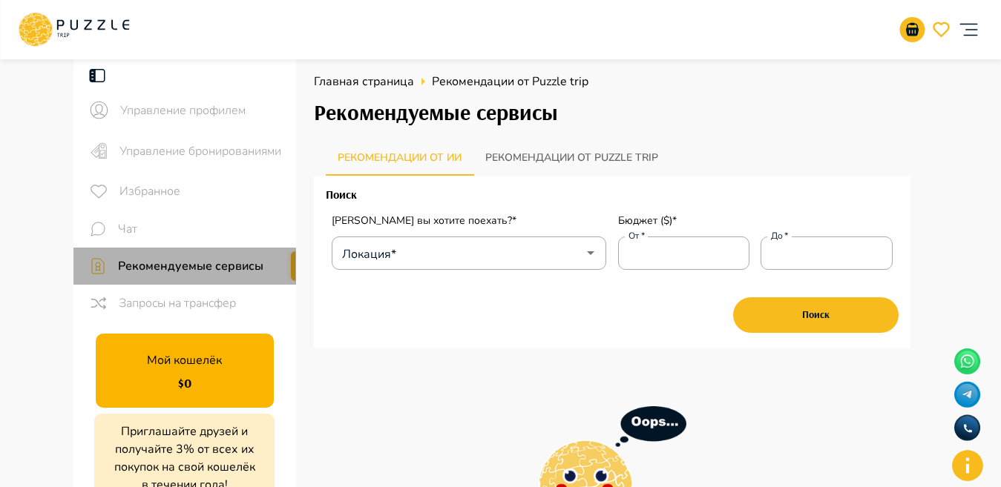
click at [214, 275] on div "Рекомендуемые сервисы" at bounding box center [184, 266] width 223 height 37
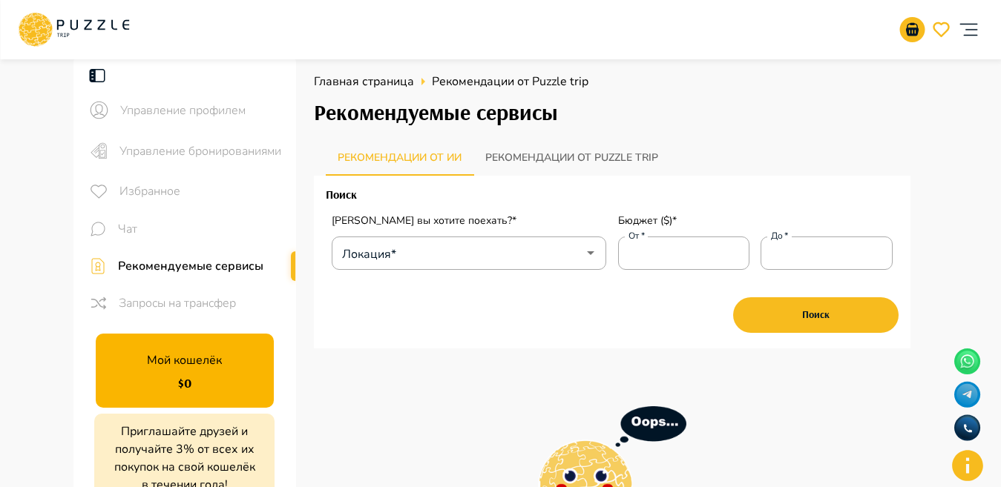
click at [214, 275] on div "Рекомендуемые сервисы" at bounding box center [184, 266] width 223 height 37
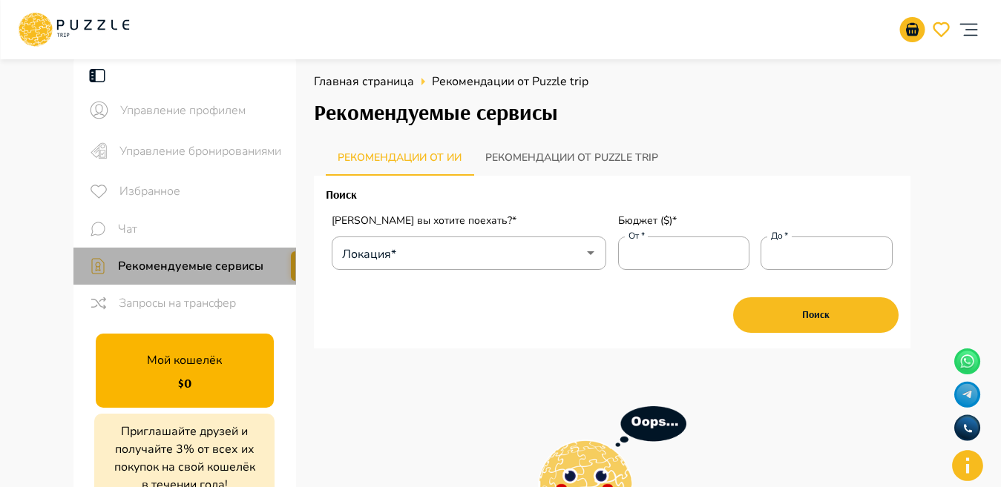
click at [214, 275] on div "Рекомендуемые сервисы" at bounding box center [184, 266] width 223 height 37
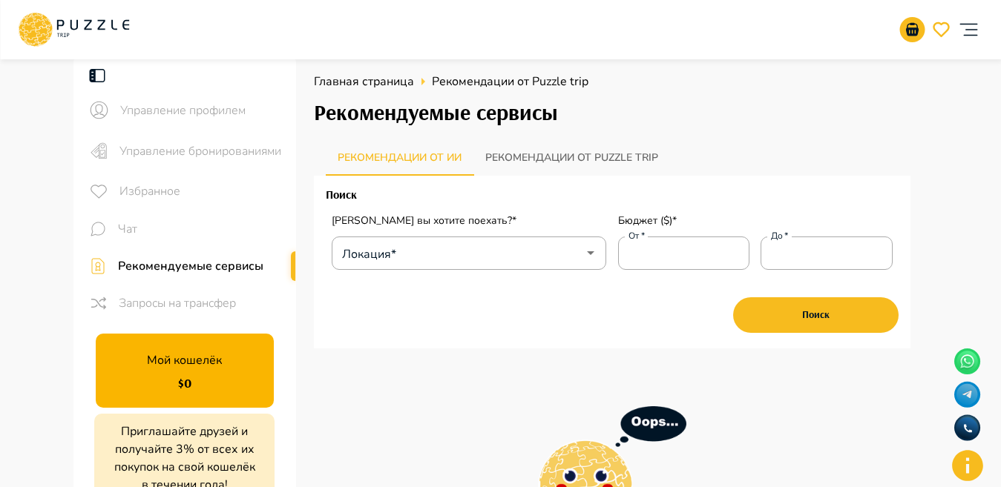
click at [214, 275] on div "Рекомендуемые сервисы" at bounding box center [184, 266] width 223 height 37
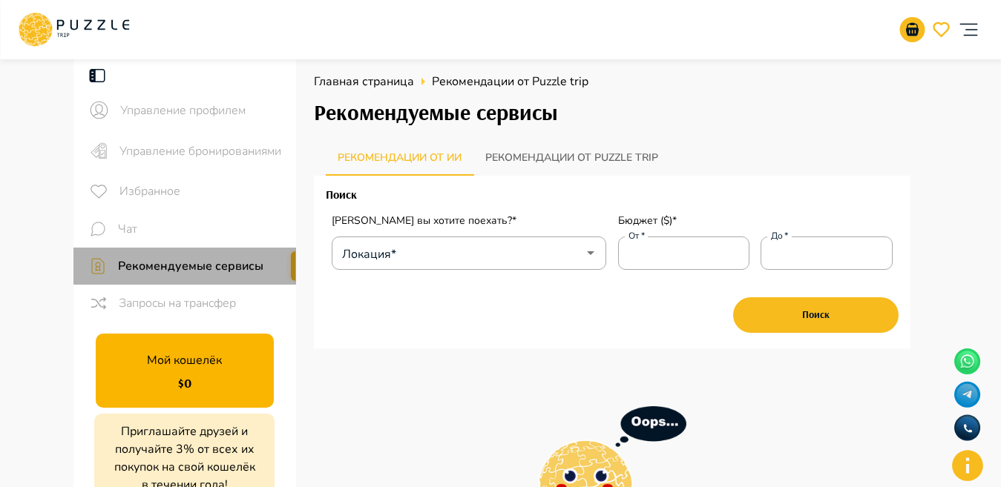
click at [214, 275] on div "Рекомендуемые сервисы" at bounding box center [184, 266] width 223 height 37
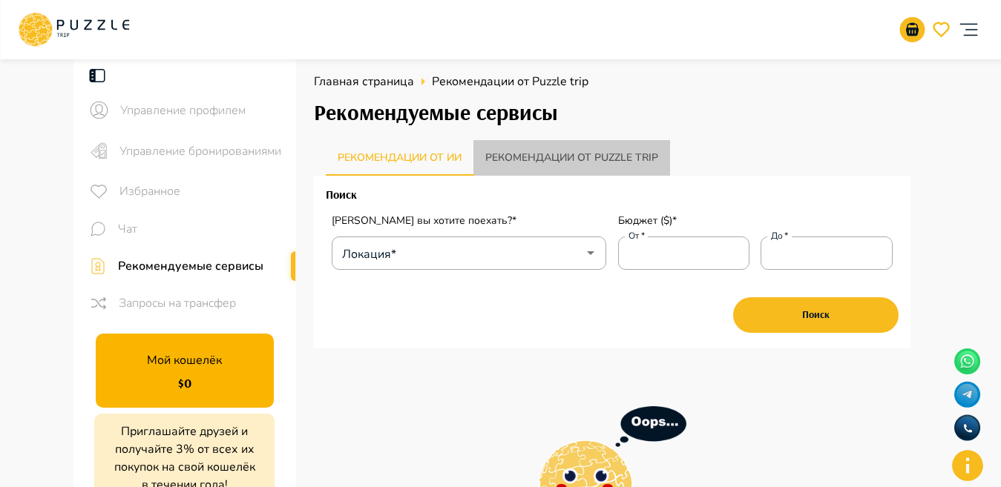
click at [590, 157] on button "Рекомендации от Puzzle trip" at bounding box center [571, 158] width 197 height 36
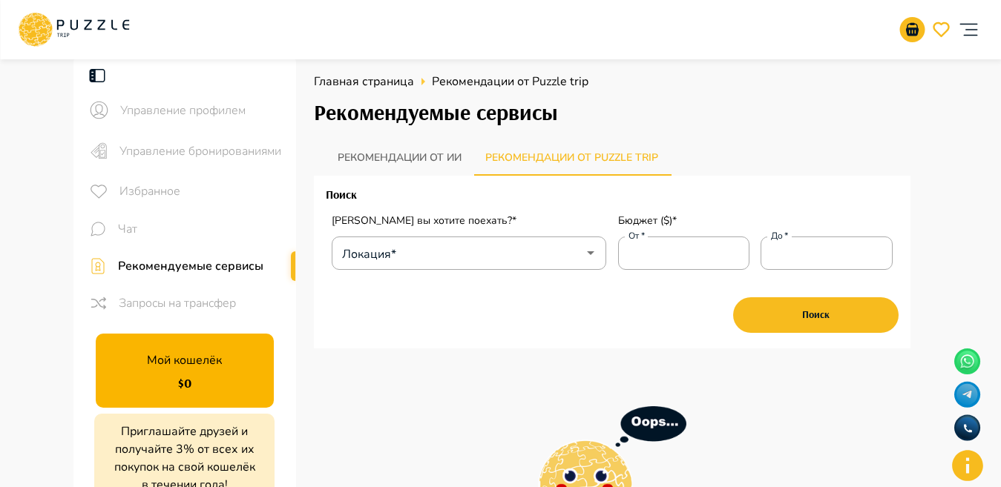
click at [590, 157] on button "Рекомендации от Puzzle trip" at bounding box center [571, 158] width 197 height 36
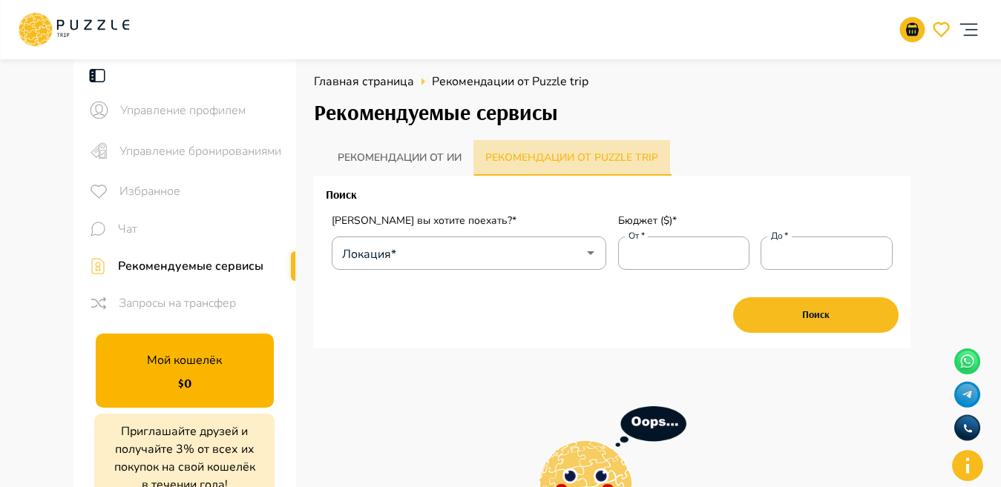
click at [590, 157] on button "Рекомендации от Puzzle trip" at bounding box center [571, 158] width 197 height 36
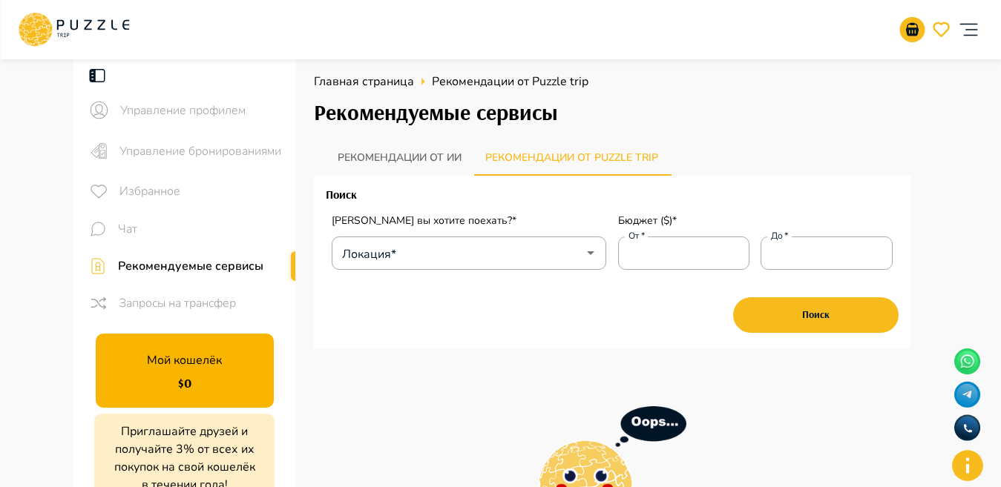
click at [590, 157] on button "Рекомендации от Puzzle trip" at bounding box center [571, 158] width 197 height 36
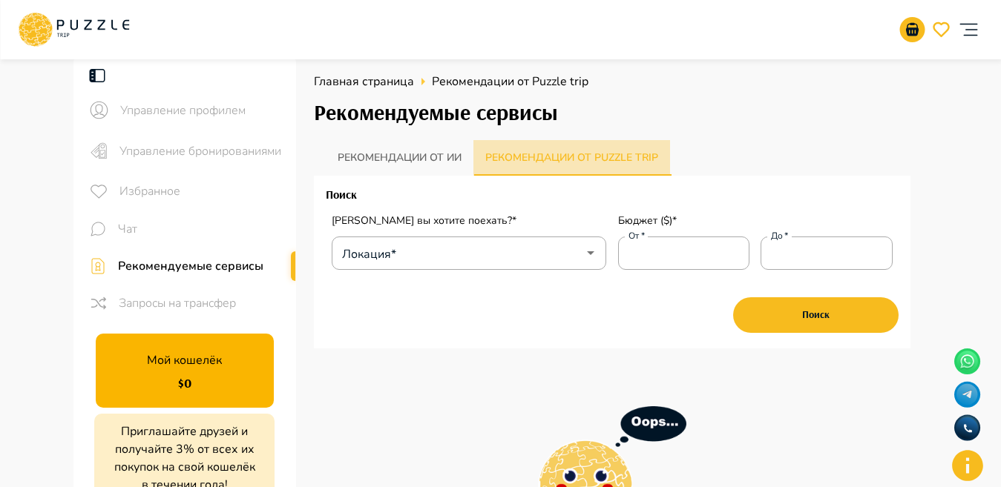
click at [590, 157] on button "Рекомендации от Puzzle trip" at bounding box center [571, 158] width 197 height 36
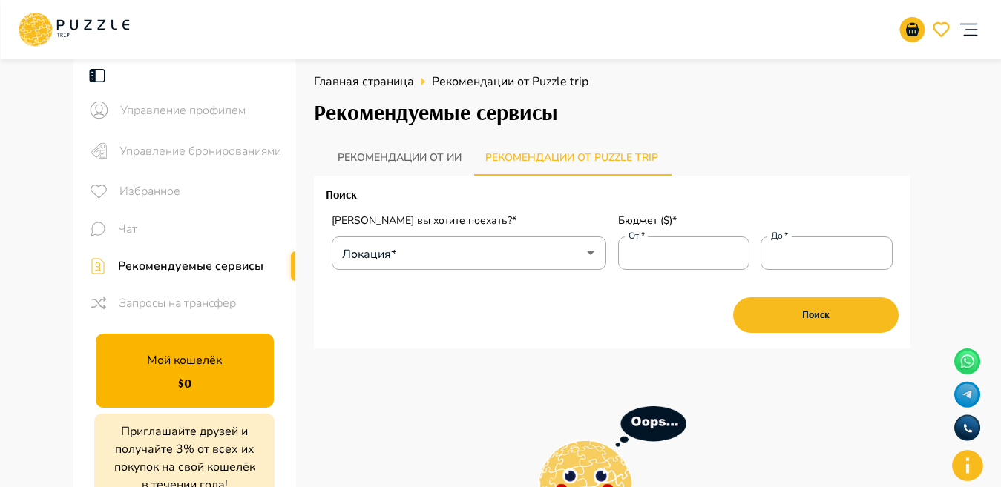
click at [590, 157] on button "Рекомендации от Puzzle trip" at bounding box center [571, 158] width 197 height 36
click at [597, 255] on icon "Open" at bounding box center [591, 253] width 18 height 18
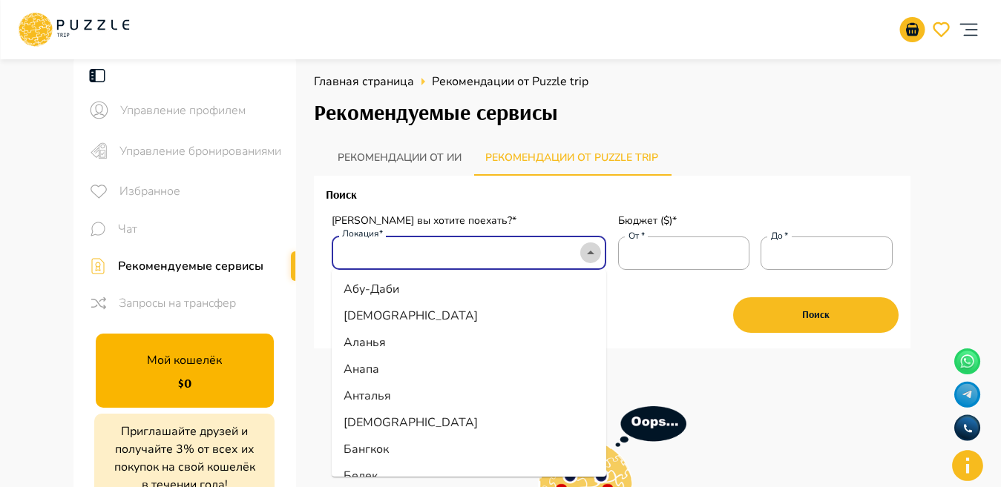
click at [594, 260] on icon "Close" at bounding box center [591, 253] width 18 height 18
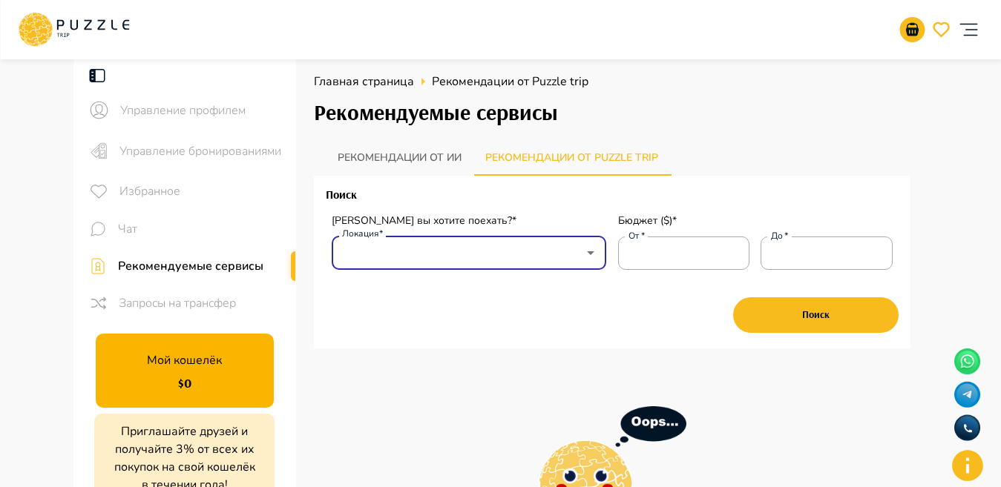
click at [594, 258] on icon "Open" at bounding box center [591, 253] width 18 height 18
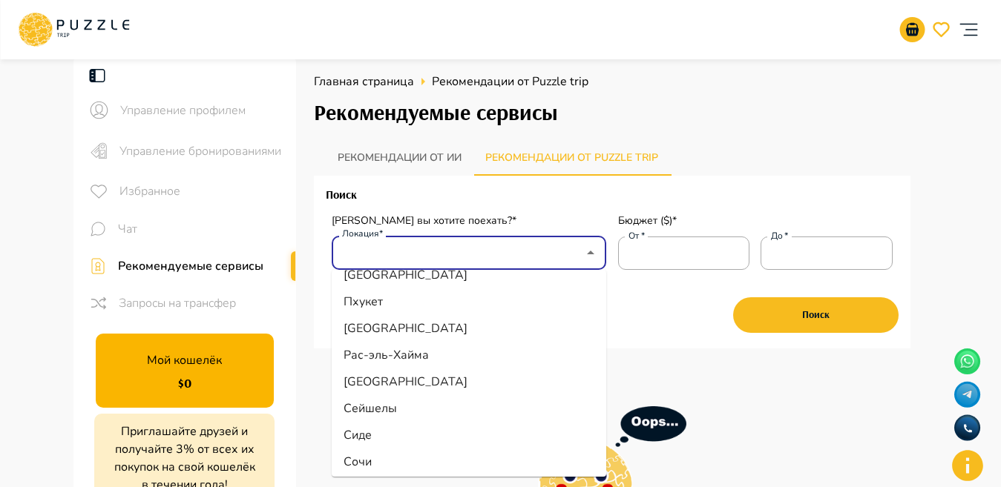
scroll to position [525, 0]
click at [415, 303] on li "Пхукет" at bounding box center [469, 299] width 275 height 27
type input "******"
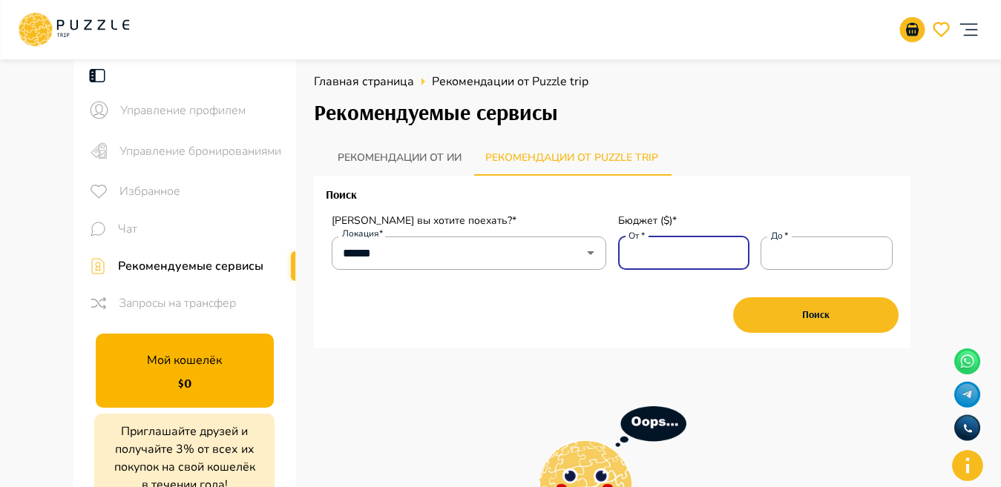
click at [714, 253] on input "От   *" at bounding box center [684, 253] width 132 height 30
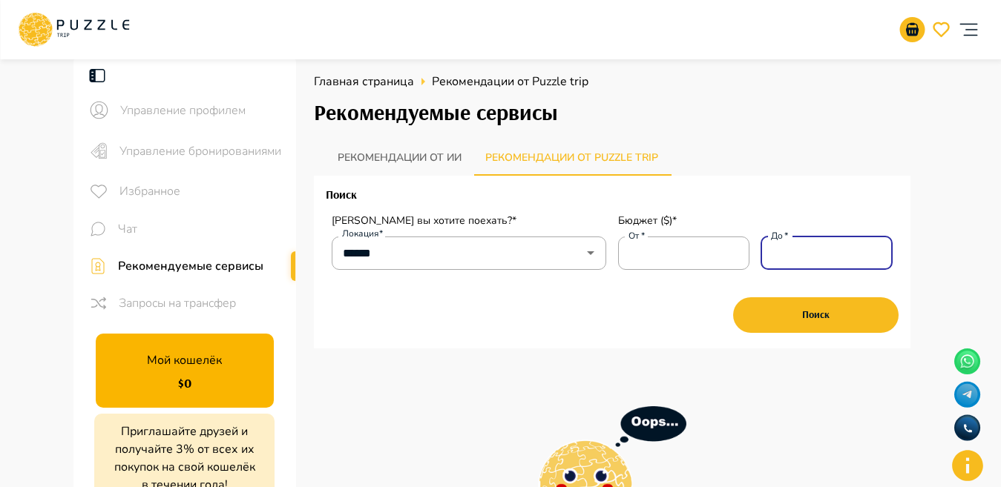
click at [803, 262] on input "До   *" at bounding box center [827, 253] width 132 height 30
click at [812, 331] on button "Поиск" at bounding box center [815, 316] width 165 height 36
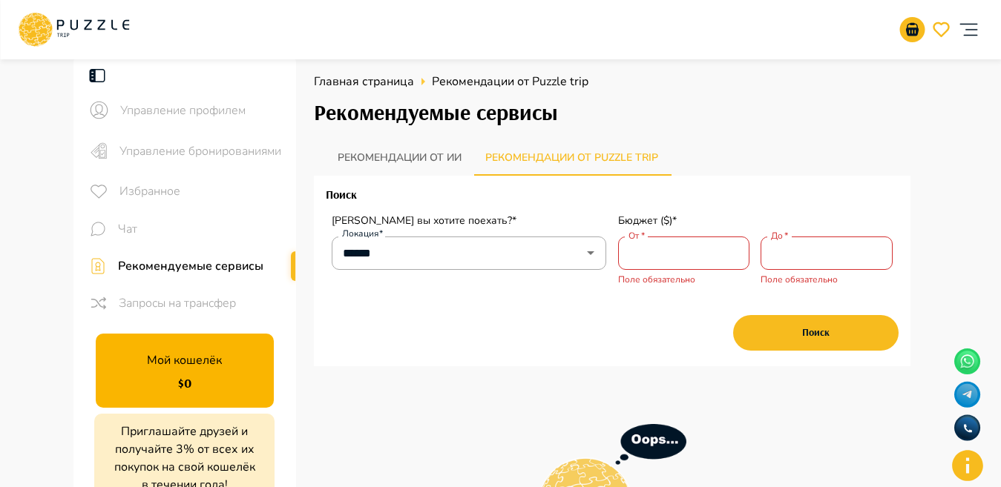
click at [679, 237] on div "От   *" at bounding box center [684, 253] width 132 height 33
click at [686, 254] on input "От   *" at bounding box center [684, 253] width 132 height 30
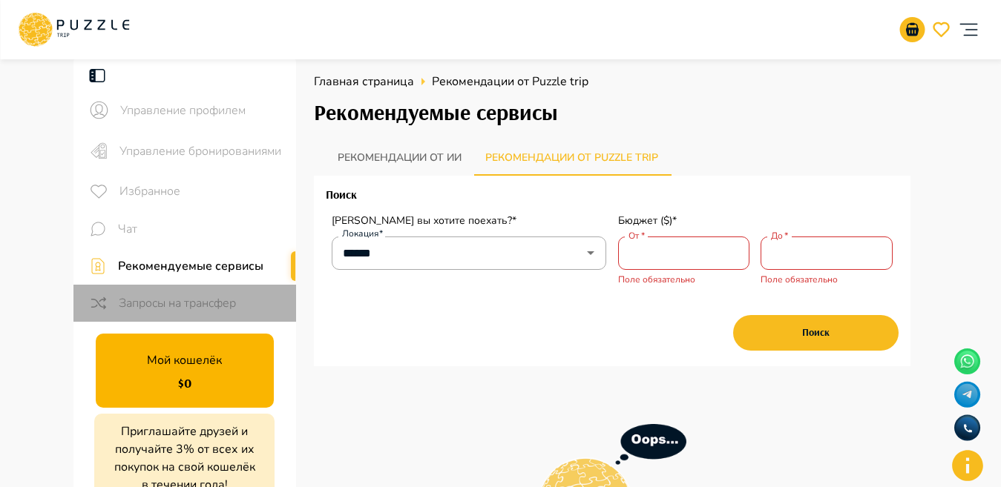
click at [225, 311] on span "Запросы на трансфер" at bounding box center [201, 304] width 165 height 18
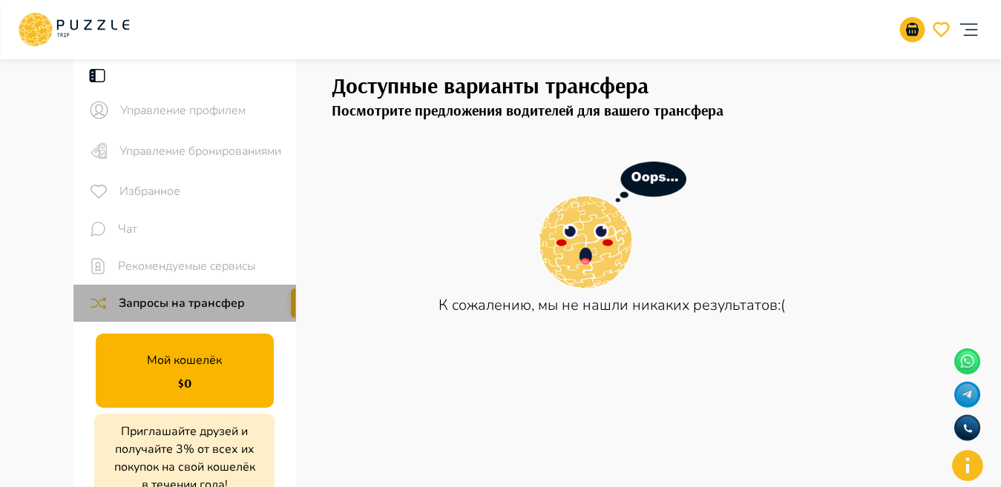
drag, startPoint x: 292, startPoint y: 309, endPoint x: 292, endPoint y: 323, distance: 14.1
click at [292, 323] on ul "Управление профилем Управление бронированиями Избранное Чат Рекомендуемые серви…" at bounding box center [184, 191] width 223 height 273
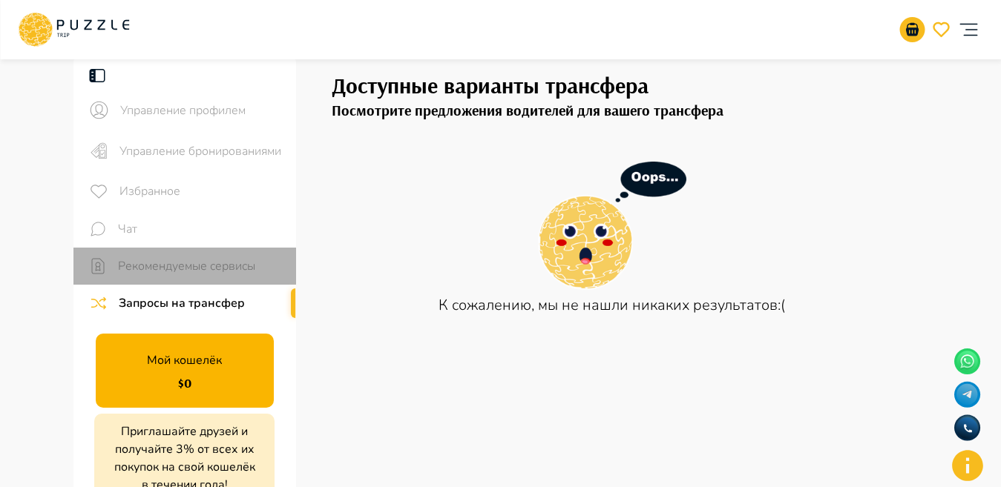
click at [201, 259] on span "Рекомендуемые сервисы" at bounding box center [201, 266] width 166 height 18
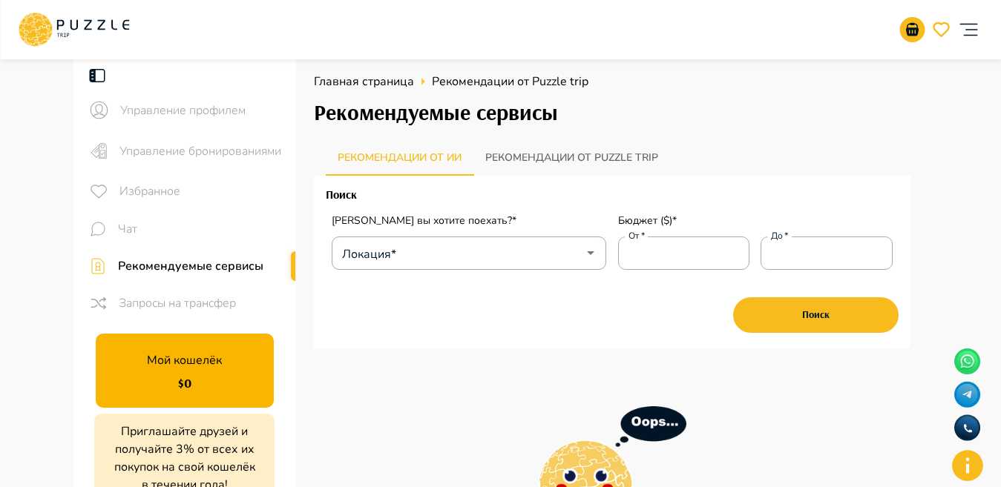
click at [201, 259] on span "Рекомендуемые сервисы" at bounding box center [201, 266] width 166 height 18
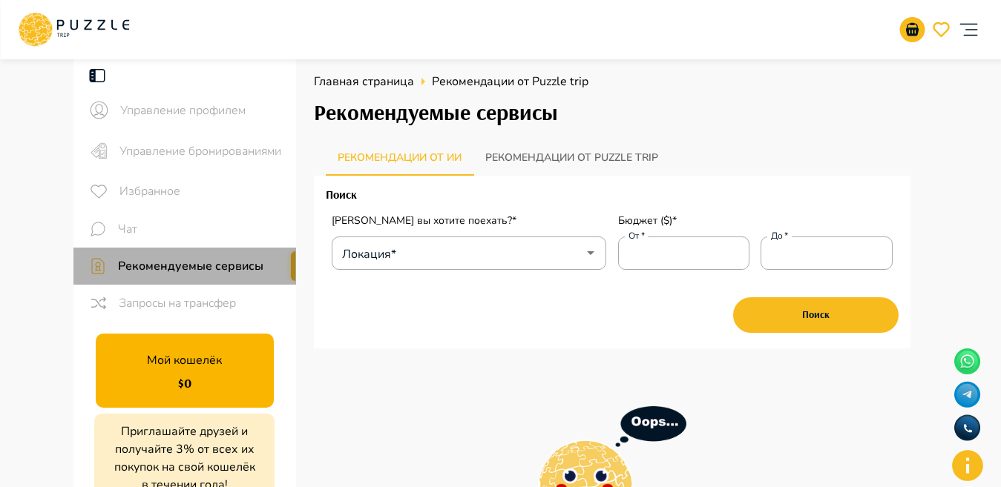
click at [201, 259] on span "Рекомендуемые сервисы" at bounding box center [201, 266] width 166 height 18
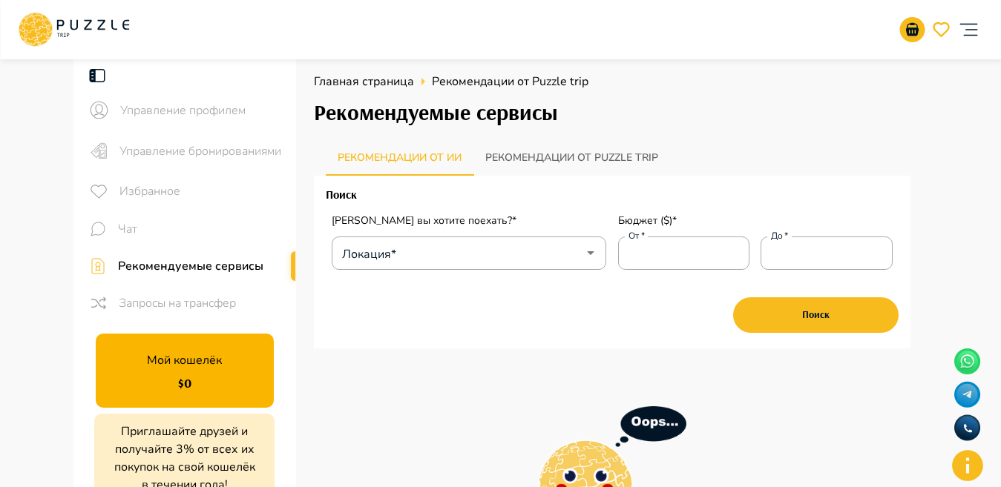
click at [201, 259] on span "Рекомендуемые сервисы" at bounding box center [201, 266] width 166 height 18
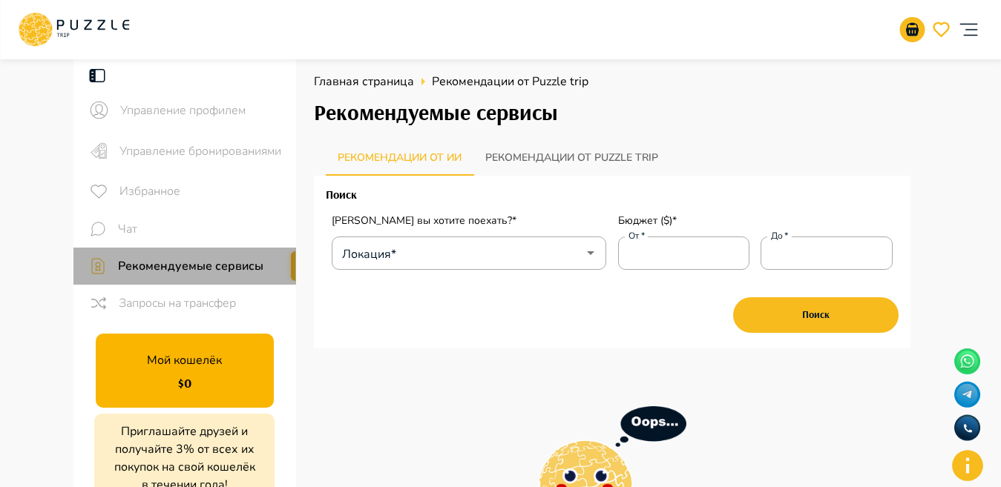
click at [201, 259] on span "Рекомендуемые сервисы" at bounding box center [201, 266] width 166 height 18
click at [197, 257] on span "Рекомендуемые сервисы" at bounding box center [201, 266] width 166 height 18
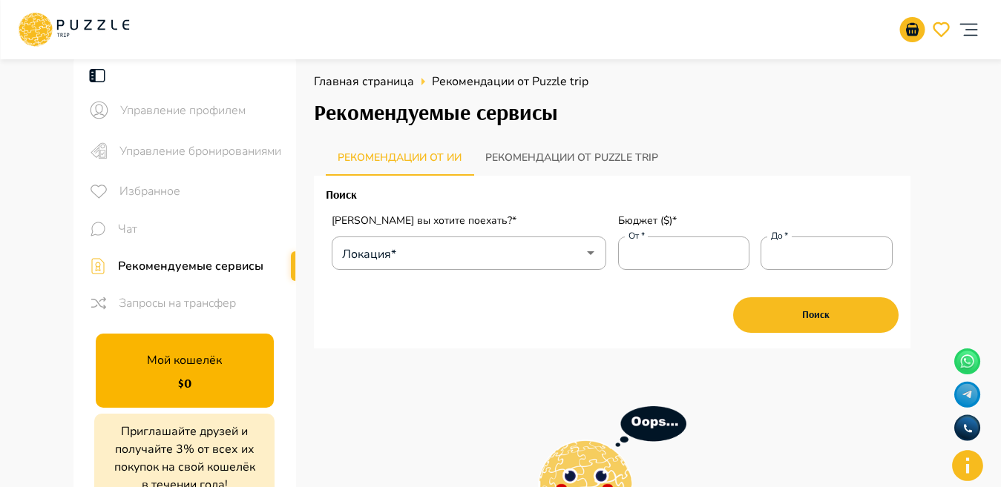
click at [171, 222] on span "Чат" at bounding box center [201, 229] width 166 height 18
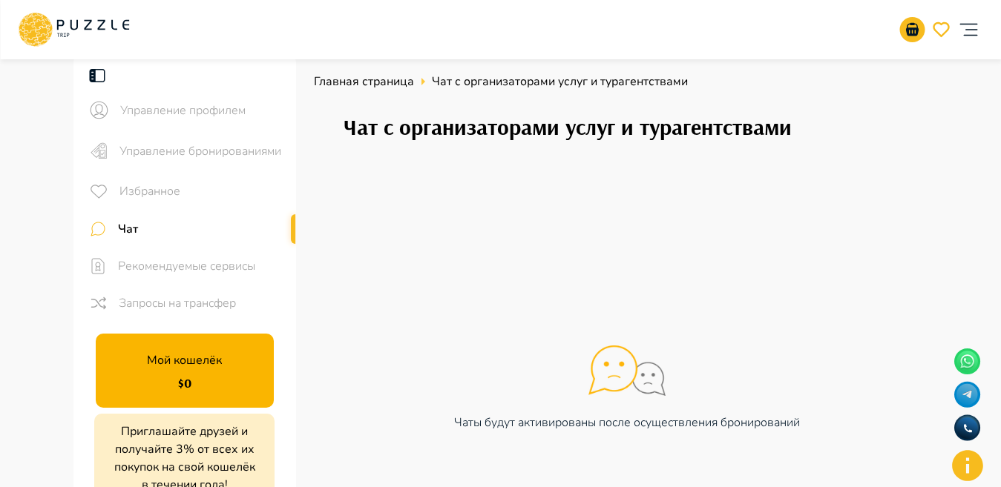
click at [971, 170] on main "Управление профилем Управление бронированиями Избранное Чат Рекомендуемые серви…" at bounding box center [500, 342] width 1001 height 574
click at [976, 170] on main "Управление профилем Управление бронированиями Избранное Чат Рекомендуемые серви…" at bounding box center [500, 342] width 1001 height 574
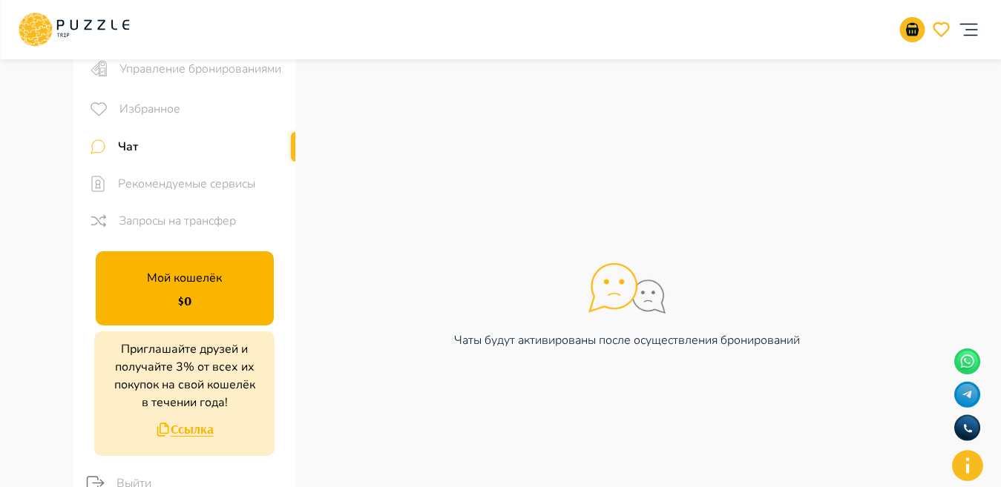
scroll to position [81, 0]
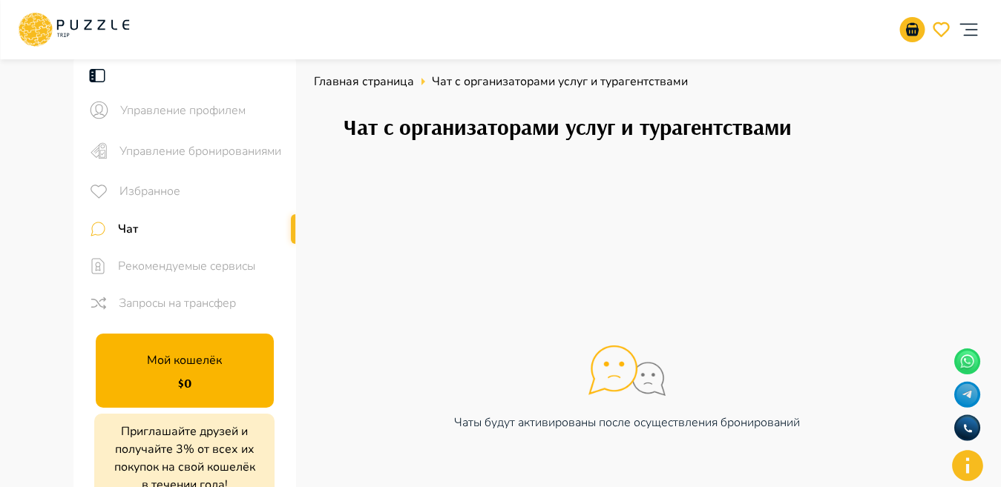
click at [982, 22] on icon "account of current user" at bounding box center [968, 30] width 30 height 30
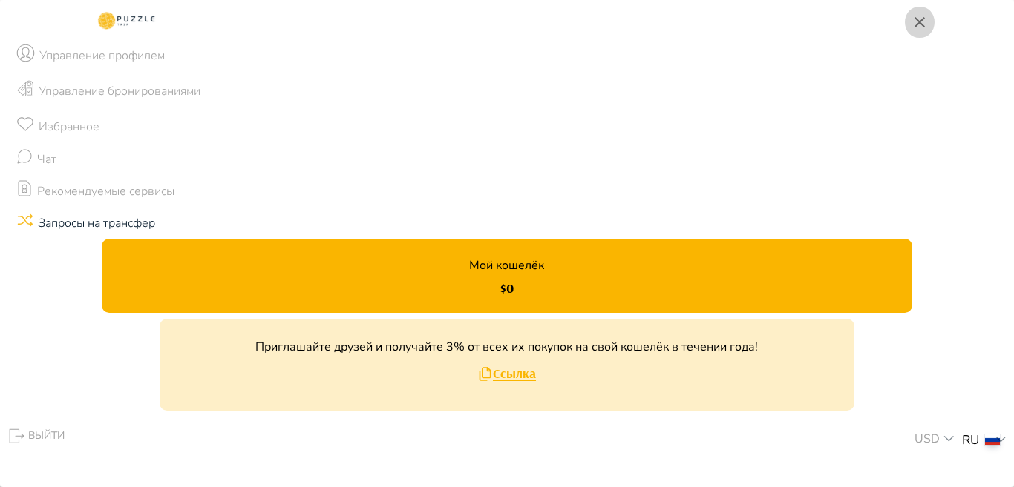
click at [917, 28] on icon "button" at bounding box center [919, 22] width 18 height 18
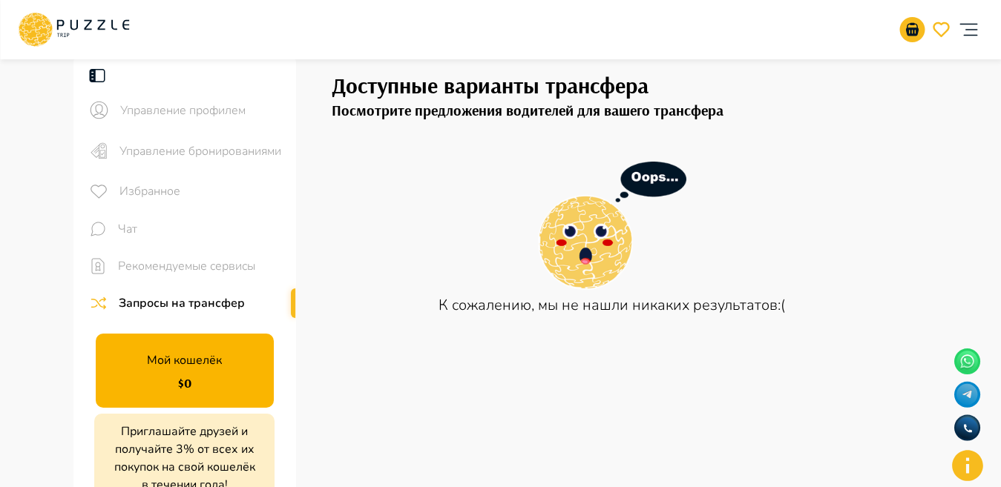
click at [967, 32] on icon "account of current user" at bounding box center [968, 30] width 30 height 30
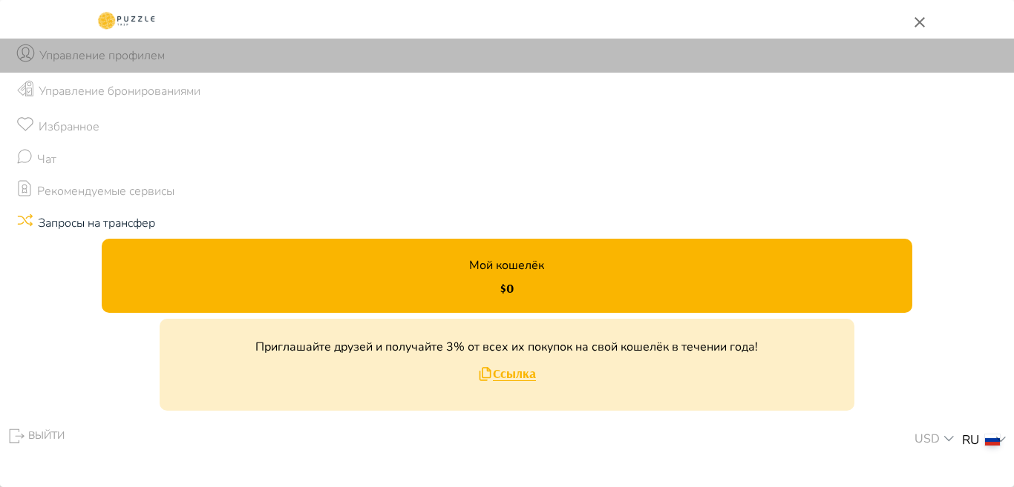
click at [125, 52] on p "Управление профилем" at bounding box center [101, 56] width 125 height 18
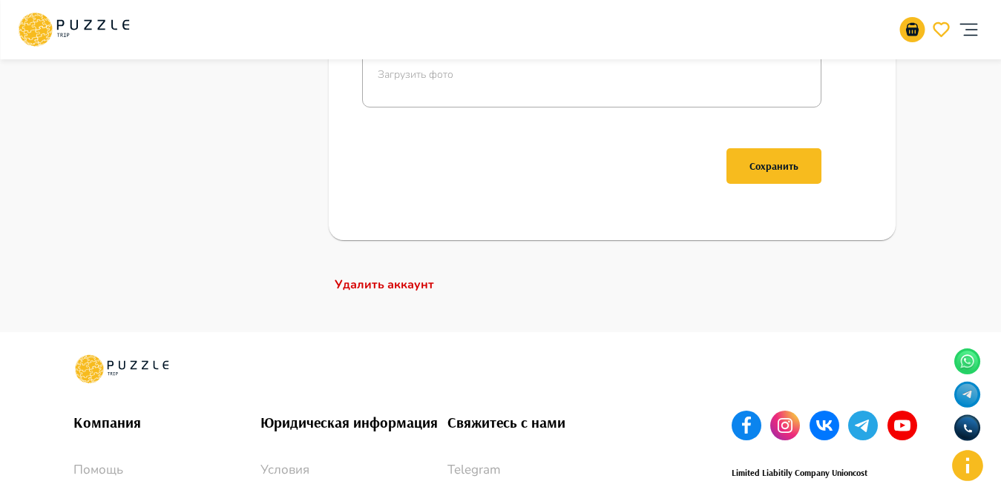
scroll to position [687, 0]
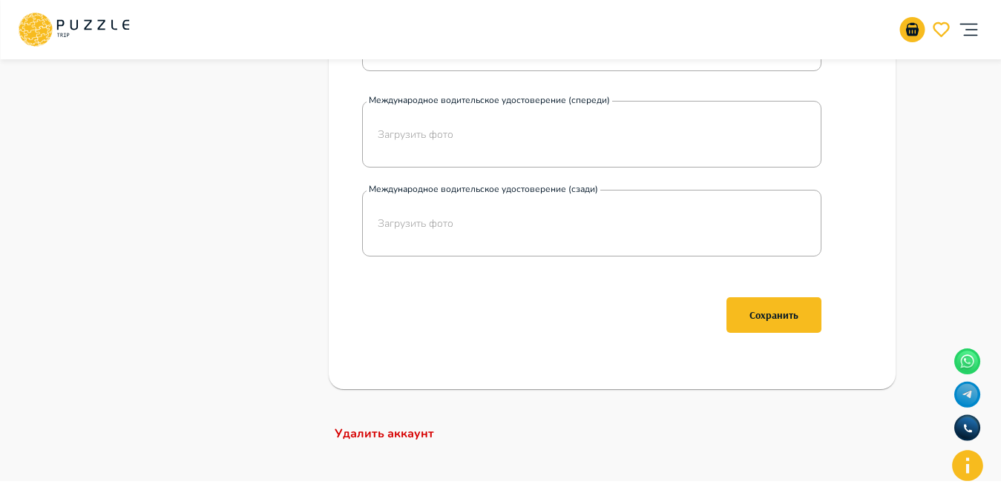
click at [963, 43] on icon "account of current user" at bounding box center [968, 30] width 30 height 30
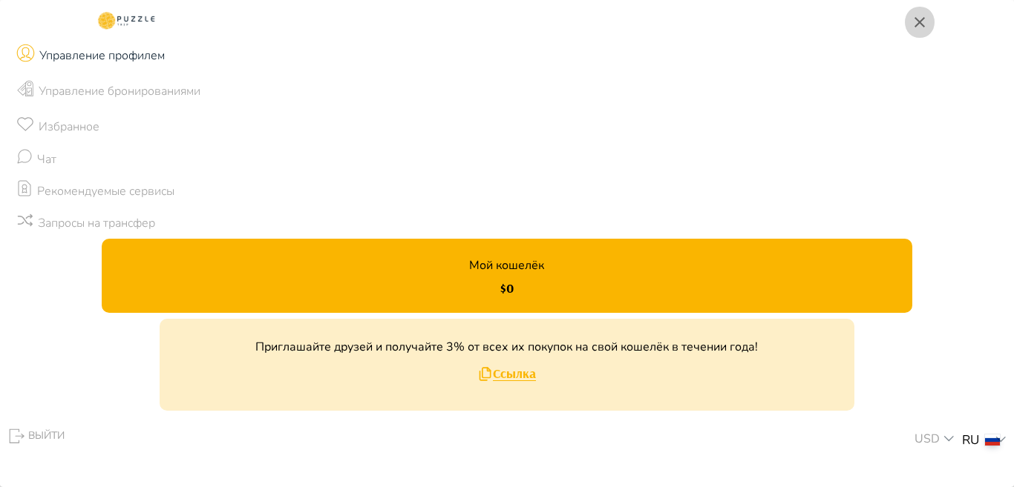
click at [922, 17] on icon "button" at bounding box center [919, 22] width 18 height 18
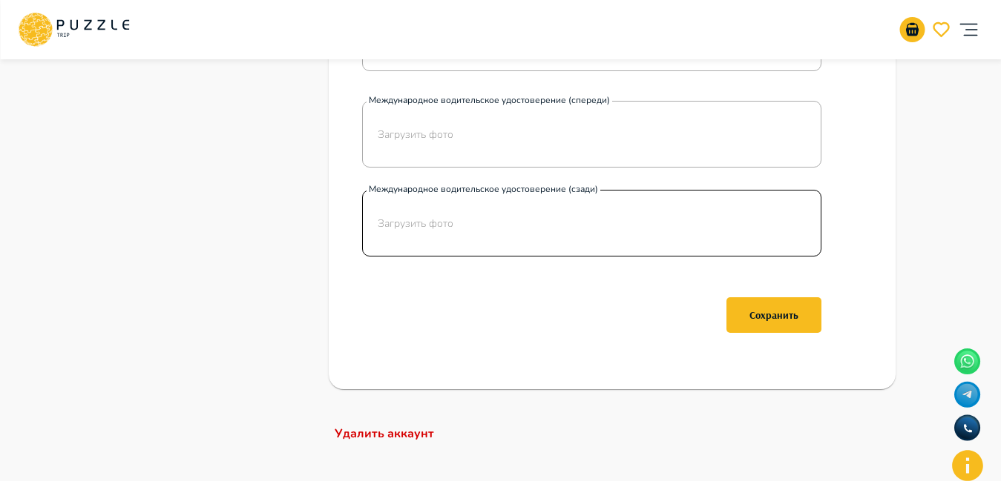
click at [536, 220] on div "Загрузить фото" at bounding box center [584, 223] width 443 height 67
click at [0, 0] on input "Международное водительское удостоверение (сзади) Загрузить фото" at bounding box center [0, 0] width 0 height 0
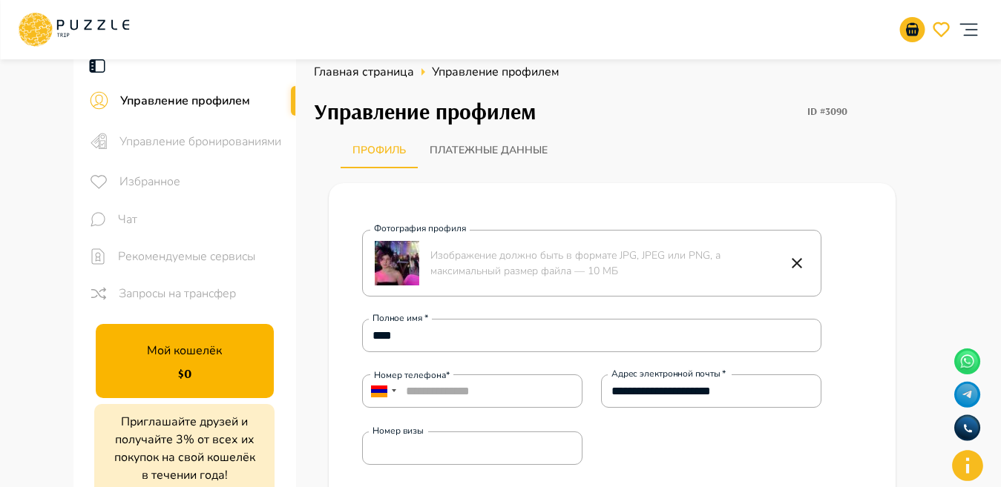
scroll to position [0, 0]
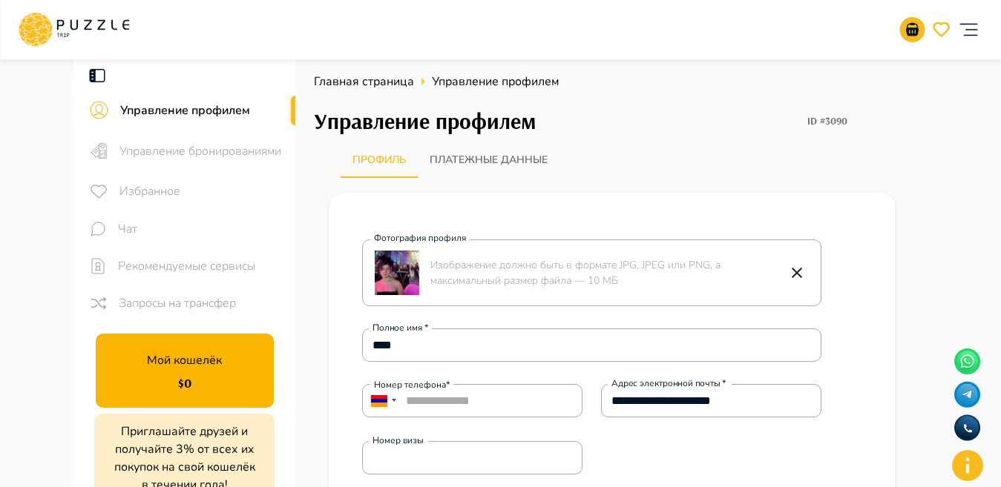
click at [471, 168] on button "Платежные данные" at bounding box center [489, 160] width 142 height 36
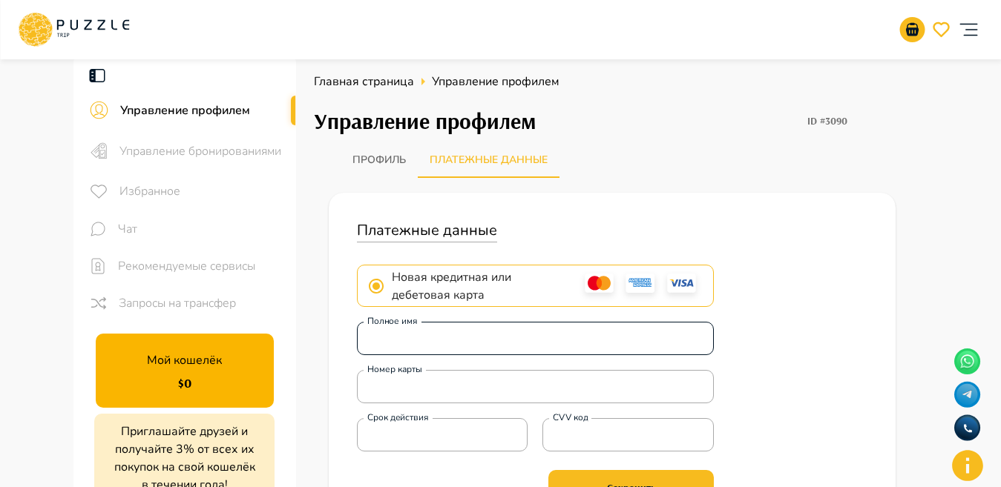
click at [583, 344] on input "Полное имя" at bounding box center [535, 339] width 357 height 42
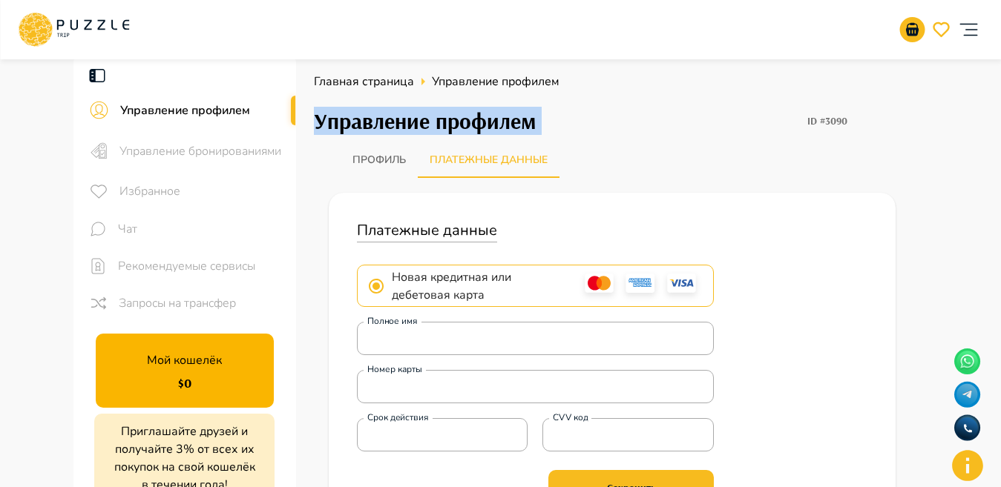
drag, startPoint x: 996, startPoint y: 93, endPoint x: 997, endPoint y: 168, distance: 75.7
click at [997, 168] on main "Управление профилем Управление бронированиями Избранное Чат Рекомендуемые серви…" at bounding box center [500, 344] width 1001 height 579
click at [994, 164] on main "Управление профилем Управление бронированиями Избранное Чат Рекомендуемые серви…" at bounding box center [500, 344] width 1001 height 579
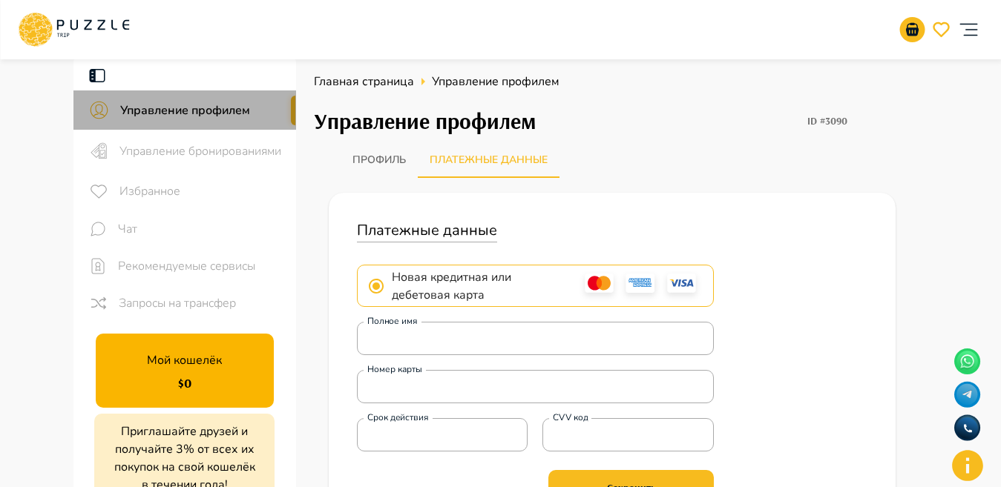
drag, startPoint x: 291, startPoint y: 100, endPoint x: 291, endPoint y: 111, distance: 11.1
click at [291, 111] on div at bounding box center [293, 111] width 4 height 30
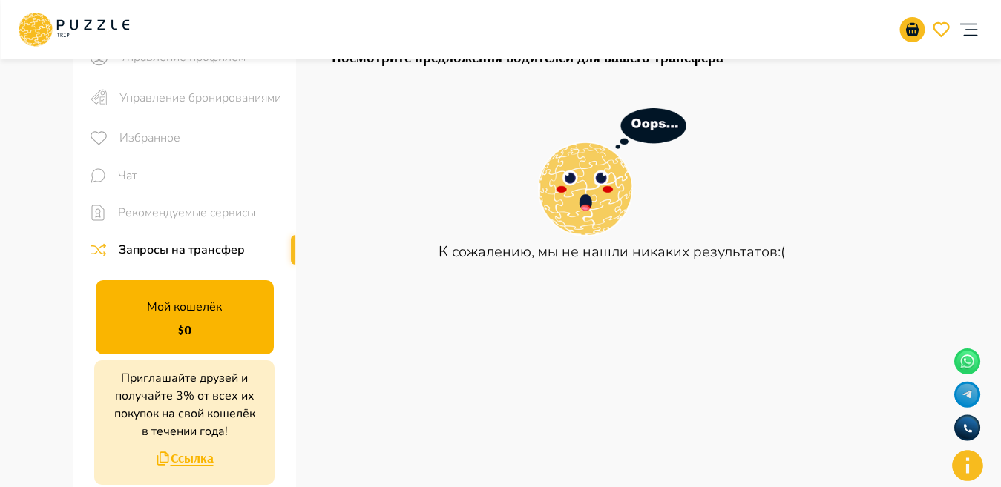
scroll to position [18, 0]
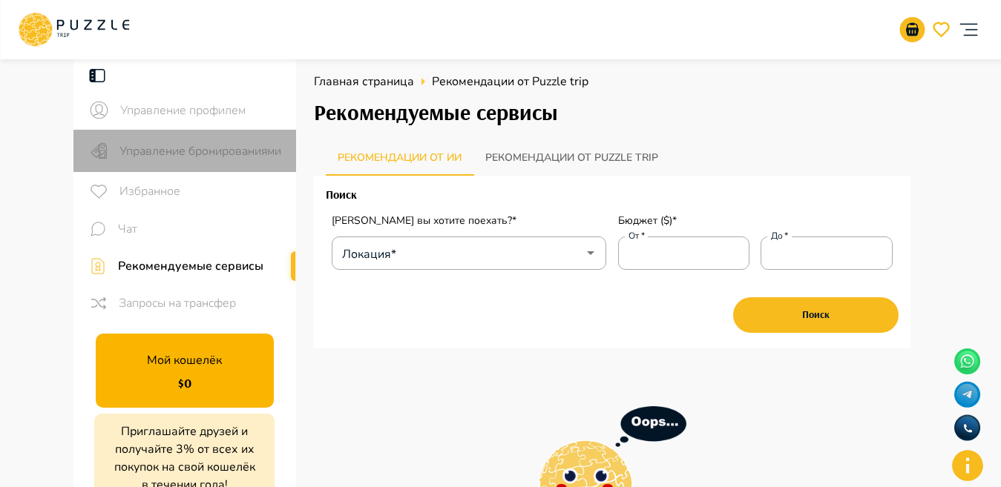
click at [174, 157] on span "Управление бронированиями" at bounding box center [201, 151] width 165 height 18
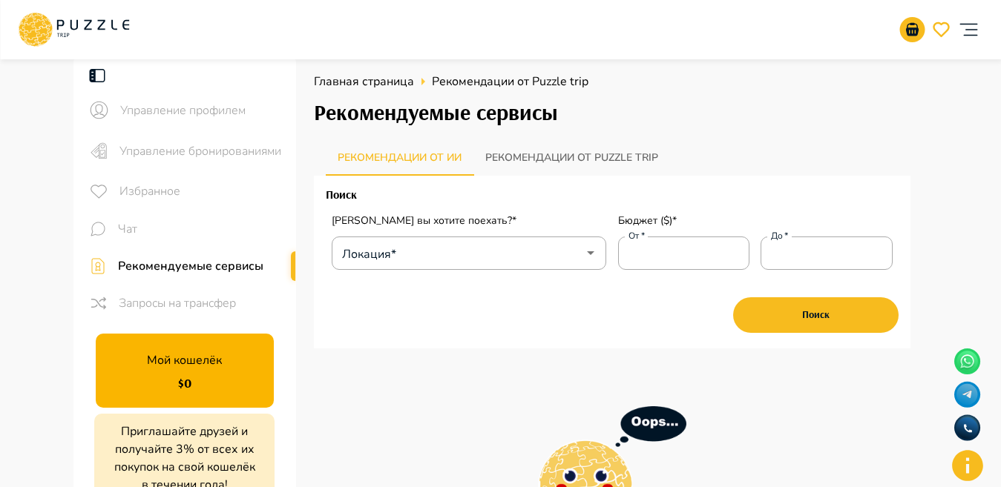
click at [174, 157] on span "Управление бронированиями" at bounding box center [201, 151] width 165 height 18
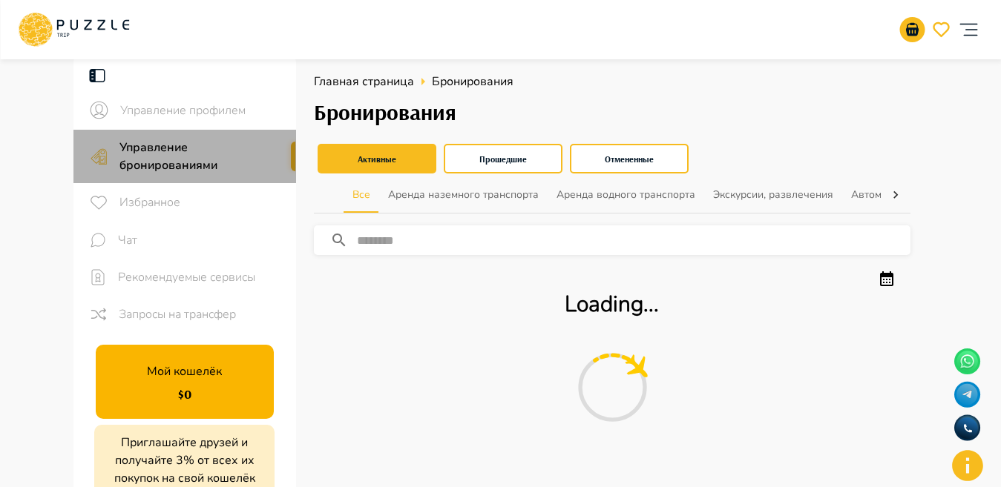
click at [174, 157] on span "Управление бронированиями" at bounding box center [201, 157] width 165 height 36
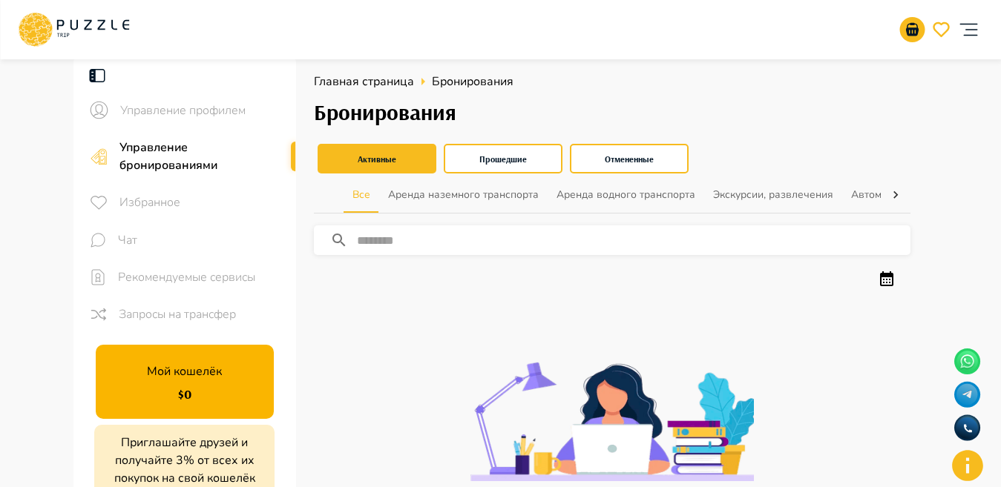
click at [888, 198] on icon at bounding box center [895, 195] width 15 height 15
click at [888, 198] on div "Все Аренда наземного транспорта Аренда водного транспорта Экскурсии, развлечени…" at bounding box center [612, 195] width 597 height 36
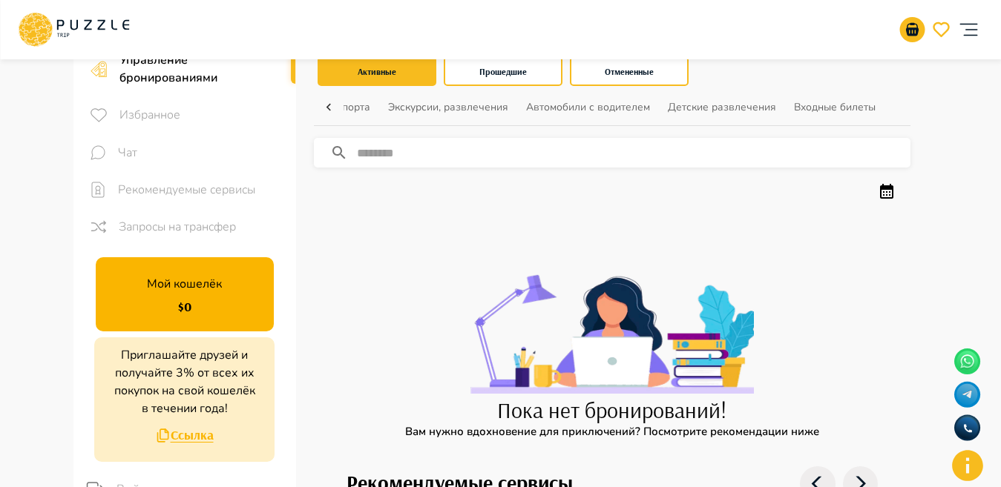
scroll to position [0, 0]
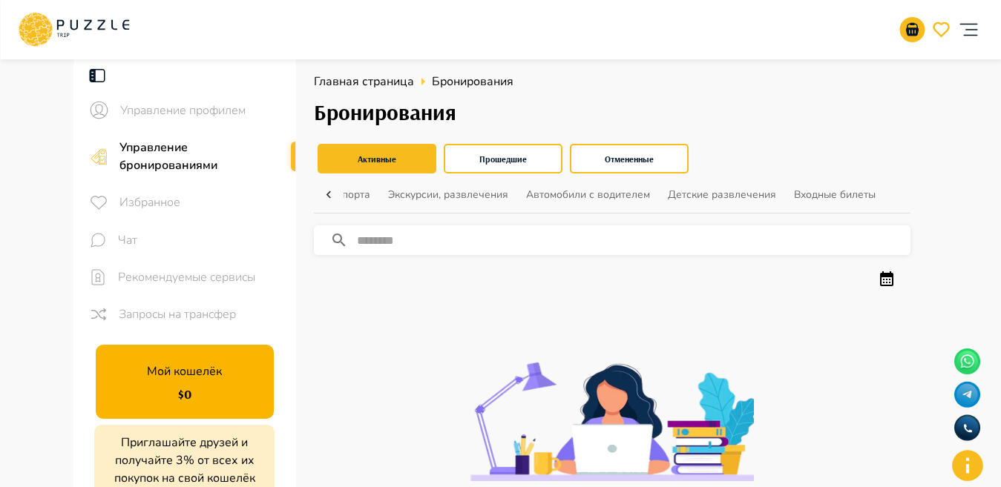
click at [973, 27] on icon "account of current user" at bounding box center [968, 30] width 30 height 30
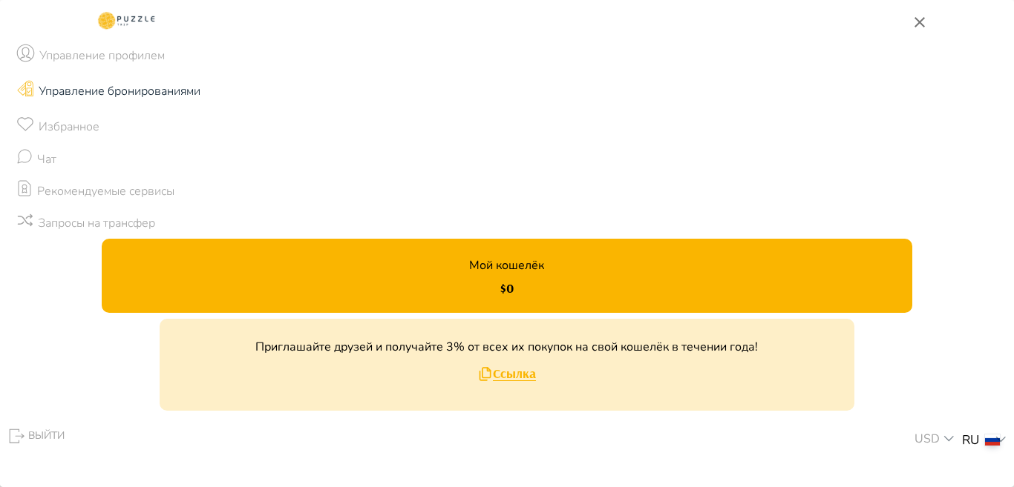
click at [122, 55] on p "Управление профилем" at bounding box center [101, 56] width 125 height 18
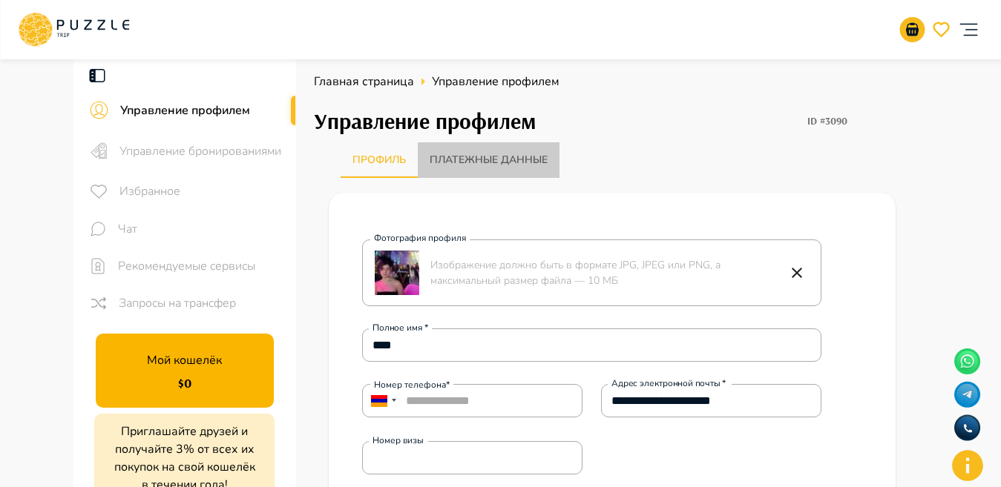
click at [513, 155] on button "Платежные данные" at bounding box center [489, 160] width 142 height 36
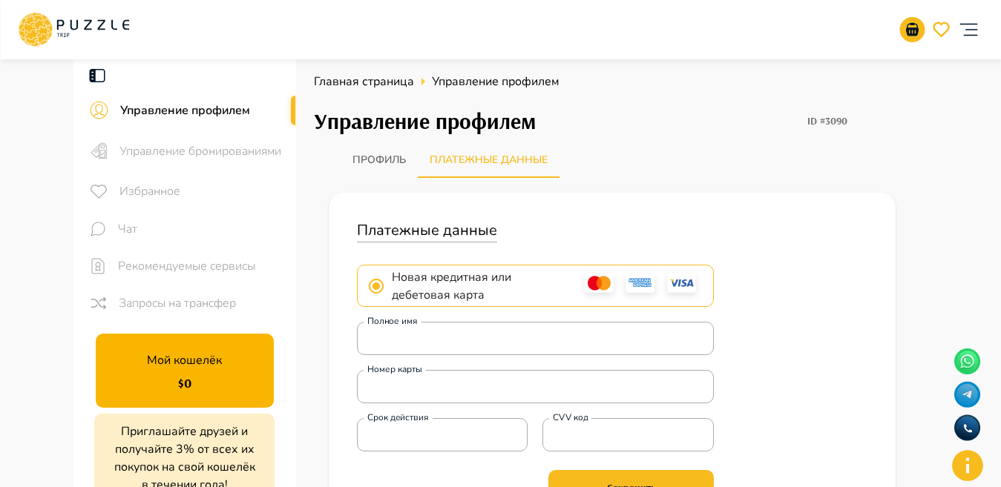
click at [376, 167] on button "Профиль" at bounding box center [379, 160] width 77 height 36
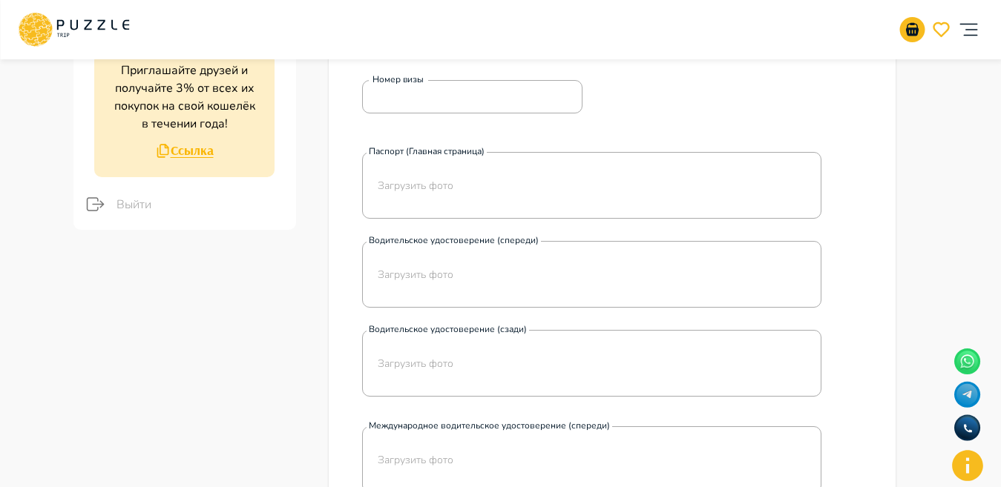
scroll to position [165, 0]
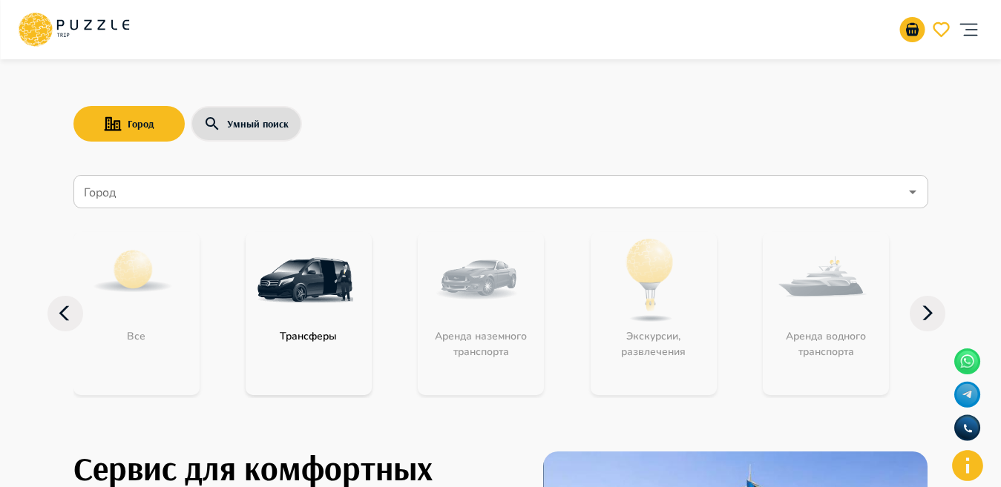
click at [909, 189] on icon "Open" at bounding box center [913, 192] width 18 height 18
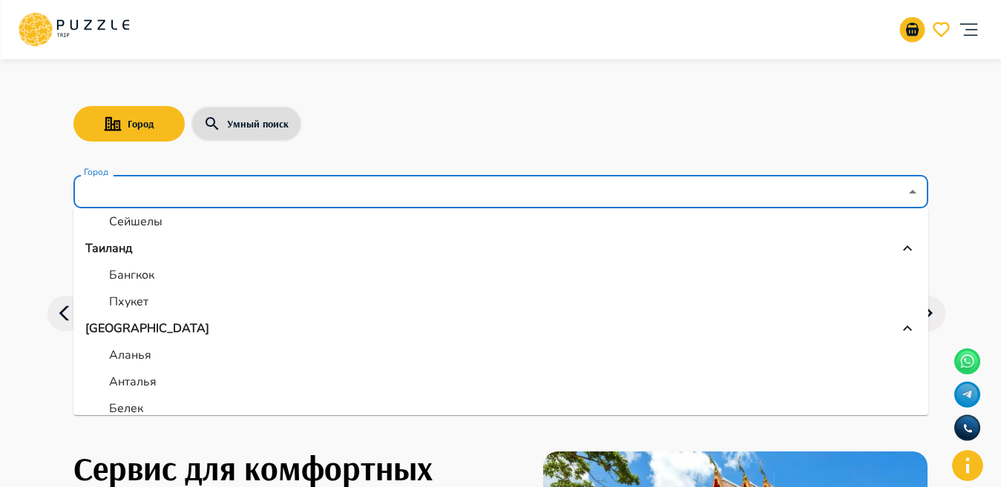
scroll to position [473, 0]
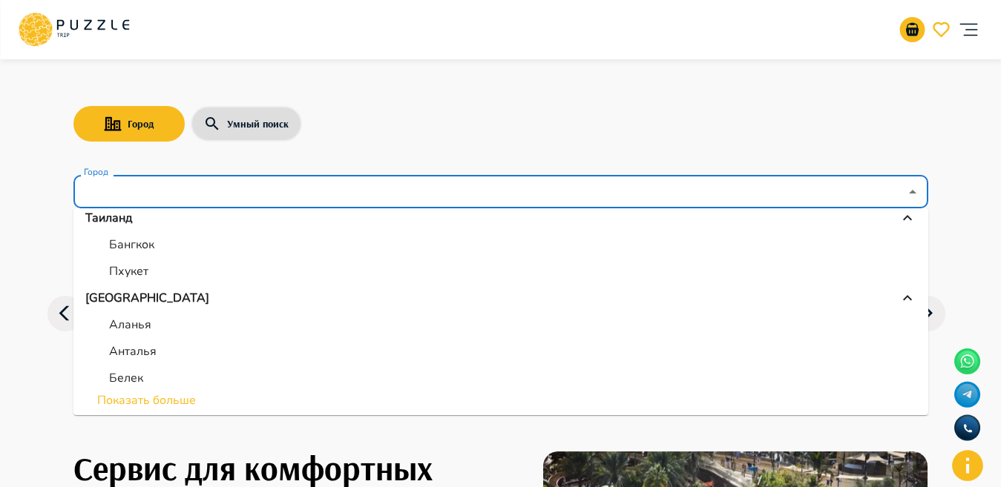
click at [155, 267] on li "Пхукет" at bounding box center [500, 271] width 855 height 27
type input "******"
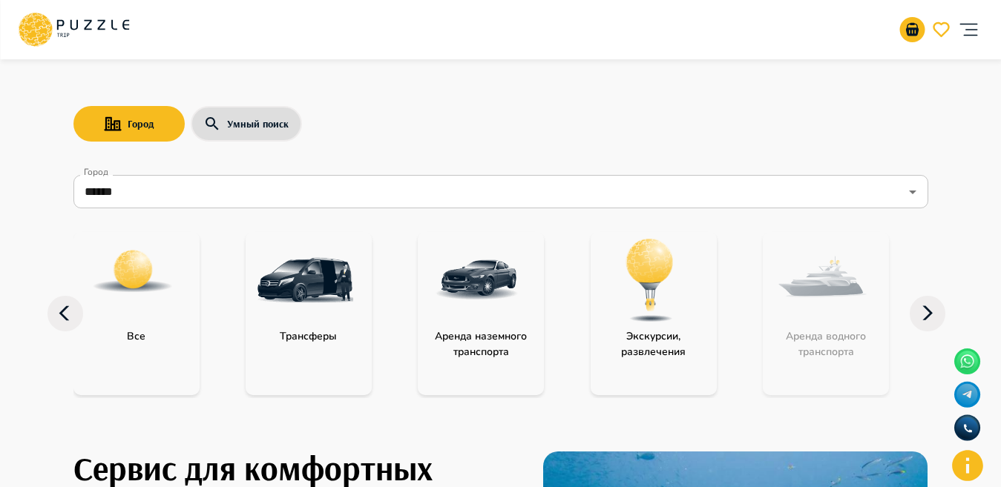
click at [637, 308] on img at bounding box center [650, 280] width 96 height 96
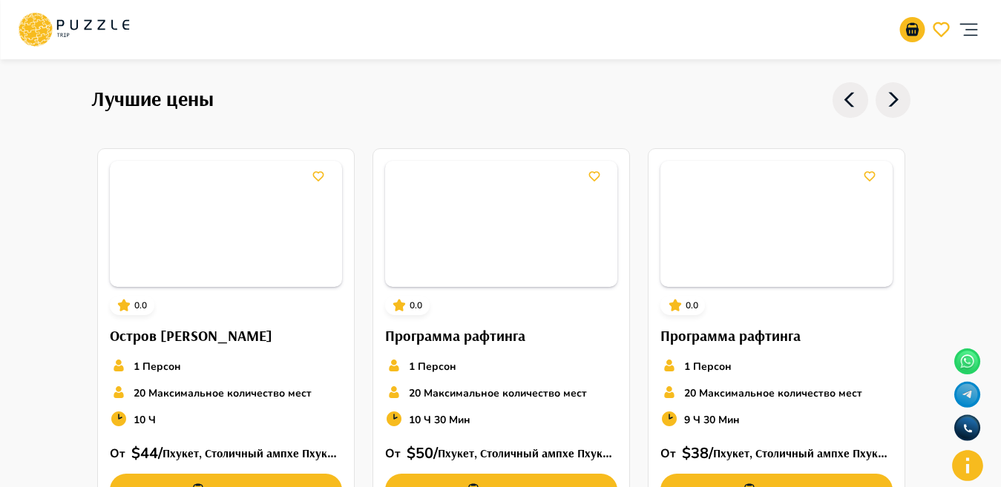
scroll to position [485, 0]
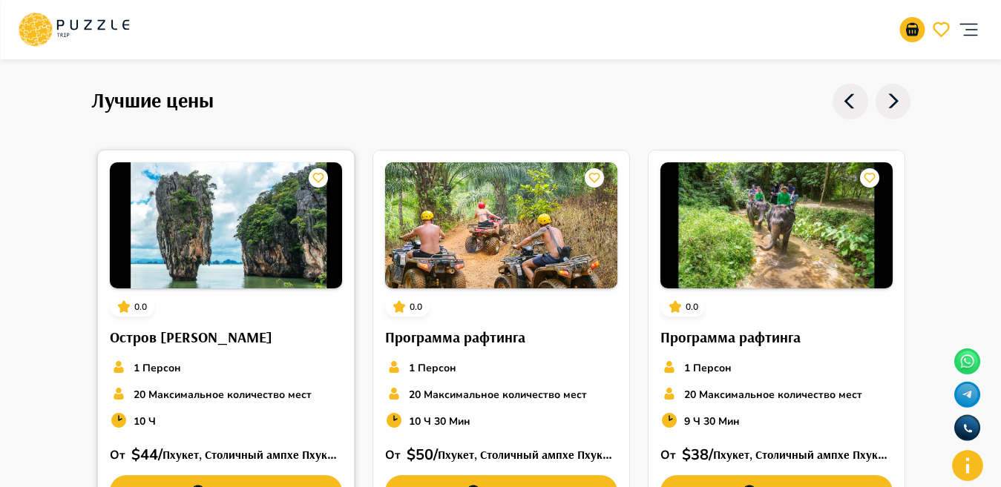
click at [260, 223] on img at bounding box center [226, 225] width 232 height 126
click at [191, 245] on img at bounding box center [226, 225] width 232 height 126
click at [201, 220] on img at bounding box center [226, 225] width 232 height 126
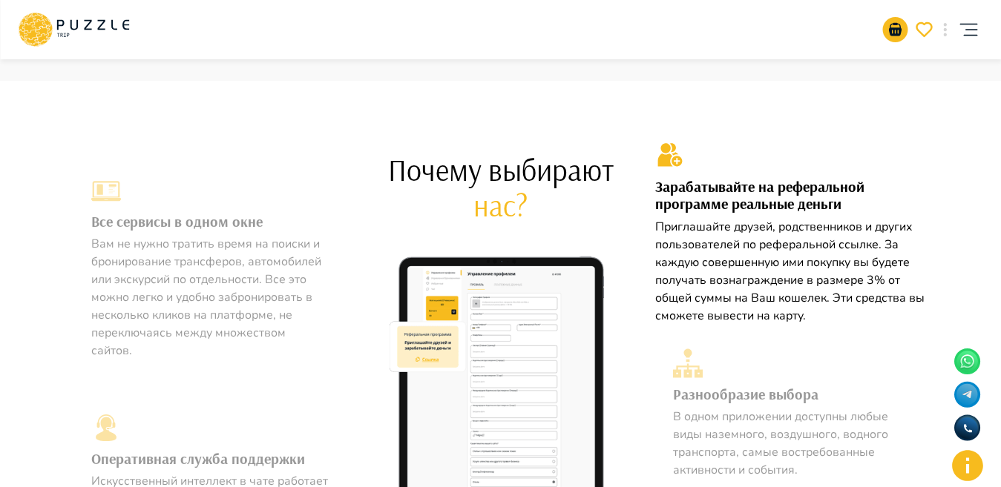
scroll to position [693, 0]
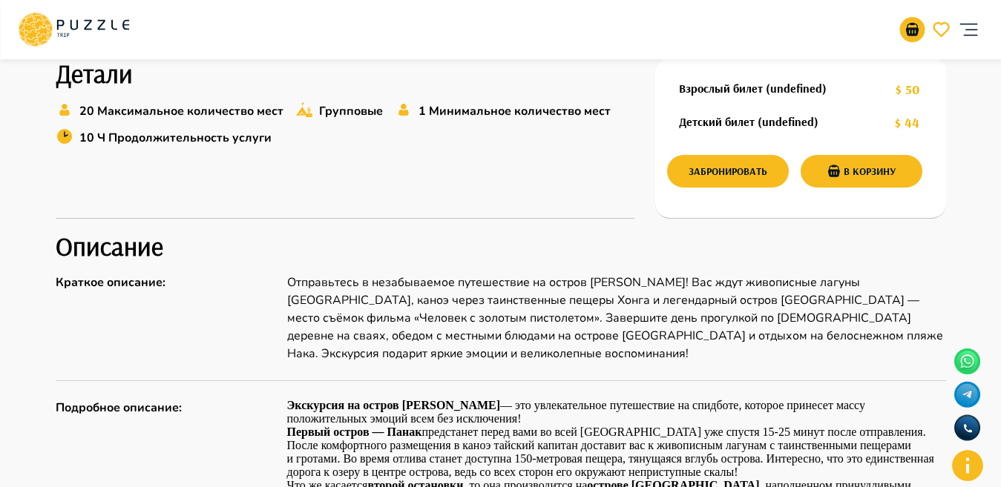
scroll to position [571, 0]
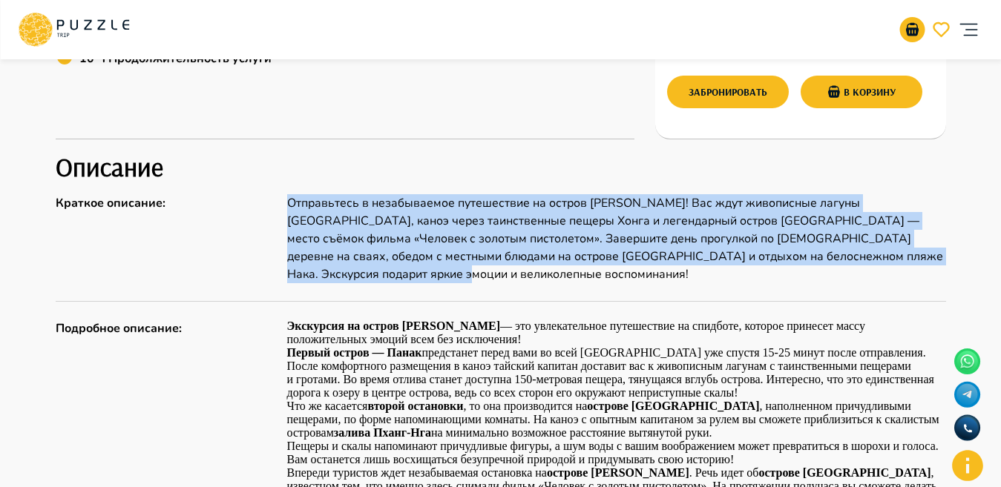
drag, startPoint x: 283, startPoint y: 197, endPoint x: 395, endPoint y: 276, distance: 136.3
click at [395, 276] on div "Краткое описание : Отправьтесь в незабываемое путешествие на остров [PERSON_NAM…" at bounding box center [501, 238] width 890 height 89
click at [395, 276] on p "Отправьтесь в незабываемое путешествие на остров [PERSON_NAME]! Вас ждут живопи…" at bounding box center [616, 238] width 659 height 89
drag, startPoint x: 386, startPoint y: 276, endPoint x: 280, endPoint y: 215, distance: 122.3
click at [280, 215] on div "Краткое описание : Отправьтесь в незабываемое путешествие на остров Джеймса Бон…" at bounding box center [501, 238] width 890 height 89
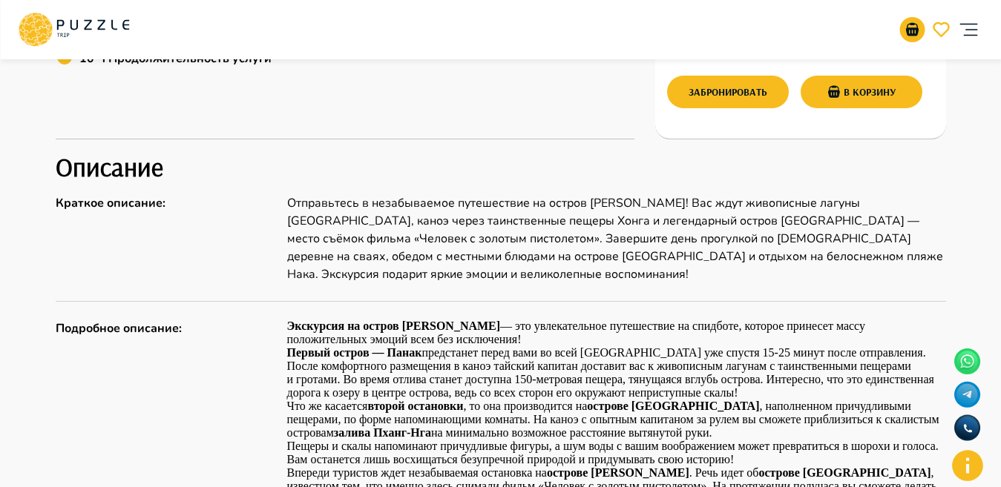
drag, startPoint x: 280, startPoint y: 322, endPoint x: 488, endPoint y: 326, distance: 207.8
click at [488, 326] on div "Подробное описание : Экскурсия на остров Джеймса Бонда — это увлекательное путе…" at bounding box center [501, 447] width 890 height 254
copy div "Экскурсия на остров [PERSON_NAME]"
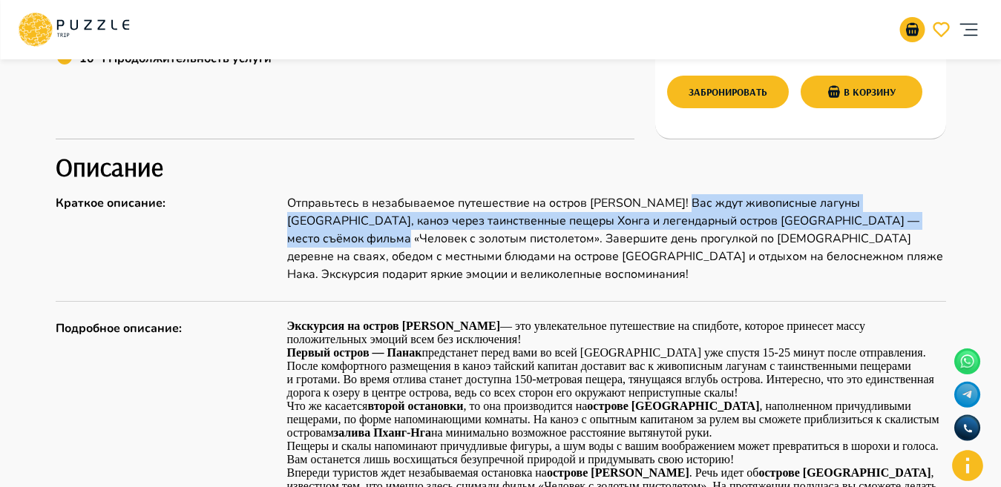
drag, startPoint x: 683, startPoint y: 203, endPoint x: 919, endPoint y: 213, distance: 236.9
click at [919, 213] on p "Отправьтесь в незабываемое путешествие на остров Джеймса Бонда! Вас ждут живопи…" at bounding box center [616, 238] width 659 height 89
click at [697, 202] on p "Отправьтесь в незабываемое путешествие на остров Джеймса Бонда! Вас ждут живопи…" at bounding box center [616, 238] width 659 height 89
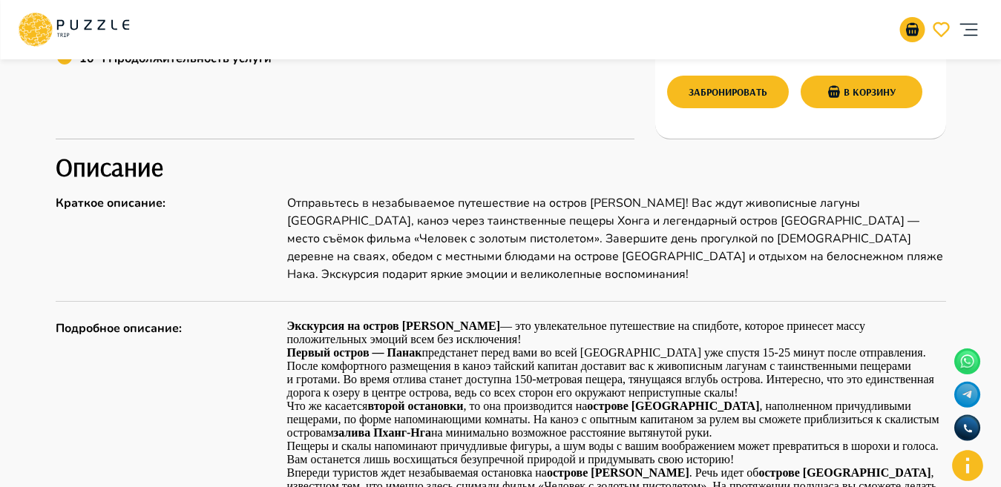
click at [681, 200] on p "Отправьтесь в незабываемое путешествие на остров Джеймса Бонда! Вас ждут живопи…" at bounding box center [616, 238] width 659 height 89
click at [769, 182] on h2 "Описание" at bounding box center [501, 166] width 890 height 31
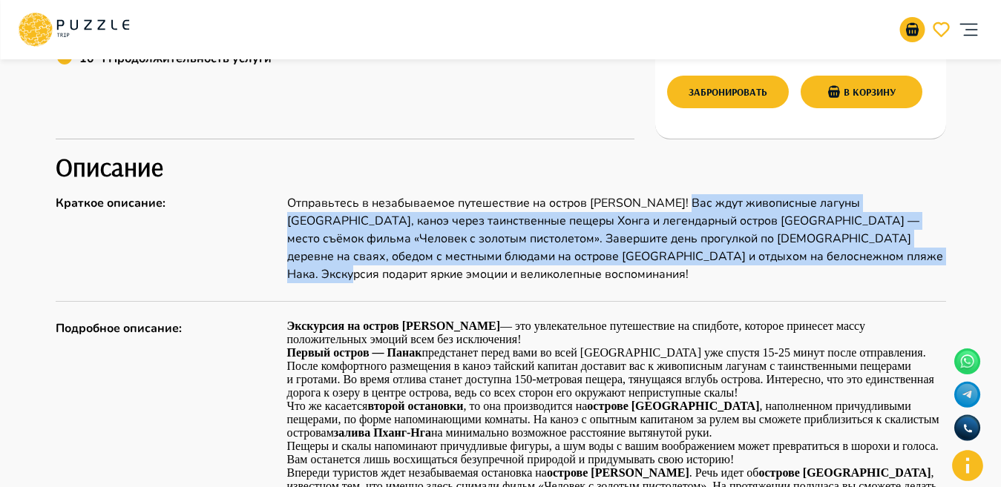
drag, startPoint x: 681, startPoint y: 202, endPoint x: 843, endPoint y: 263, distance: 173.1
click at [843, 263] on p "Отправьтесь в незабываемое путешествие на остров Джеймса Бонда! Вас ждут живопи…" at bounding box center [616, 238] width 659 height 89
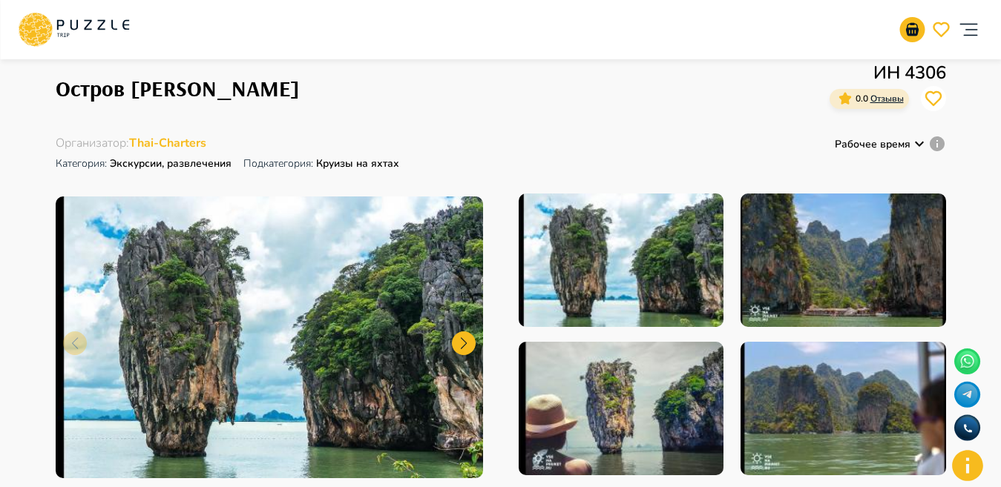
scroll to position [55, 0]
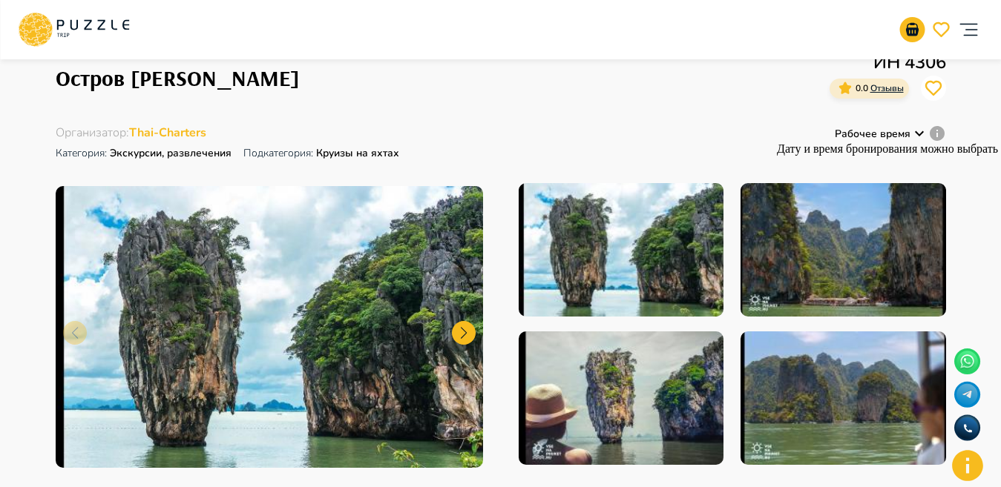
click at [931, 133] on icon "Дату и время бронирования можно выбрать в корзине" at bounding box center [937, 133] width 15 height 15
click at [931, 132] on icon "Дату и время бронирования можно выбрать в корзине" at bounding box center [937, 133] width 15 height 15
click at [919, 136] on icon at bounding box center [919, 133] width 9 height 5
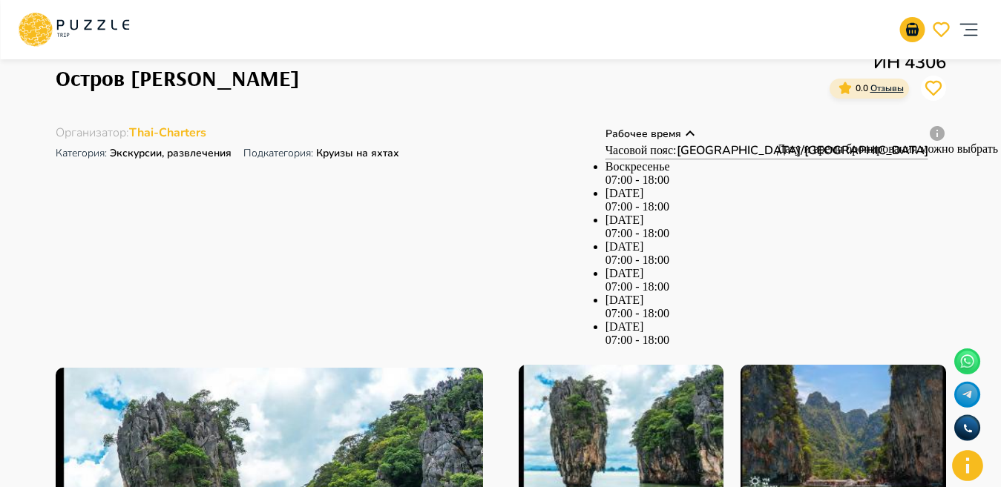
click at [944, 130] on icon "Дату и время бронирования можно выбрать в корзине" at bounding box center [937, 134] width 18 height 18
click at [930, 134] on icon "Дату и время бронирования можно выбрать в корзине" at bounding box center [937, 133] width 15 height 15
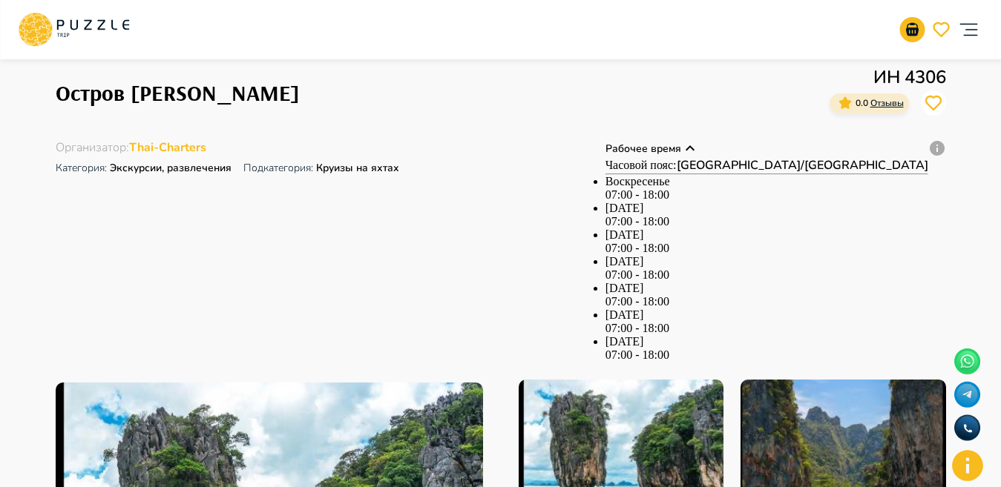
scroll to position [0, 0]
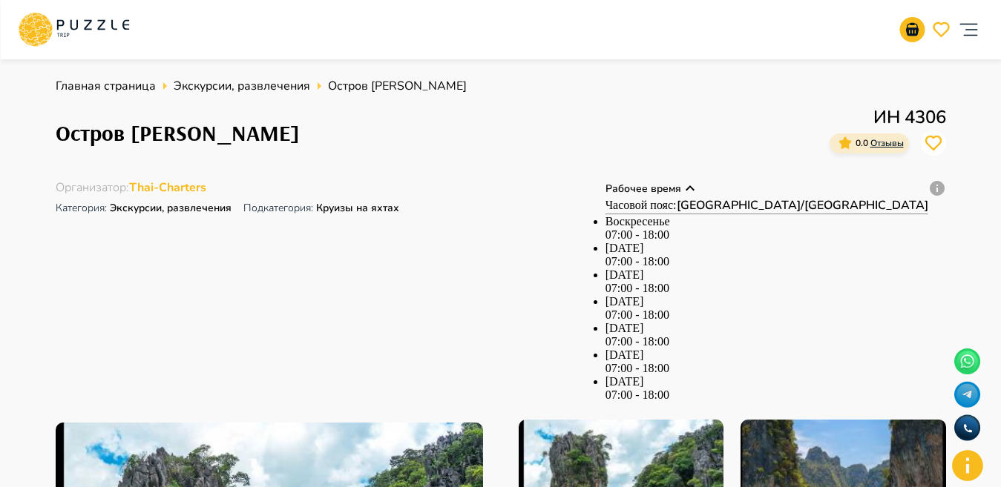
click at [729, 109] on div "Остров Джеймса Бонда ИН 4306 0.0 Отзывы" at bounding box center [501, 133] width 890 height 58
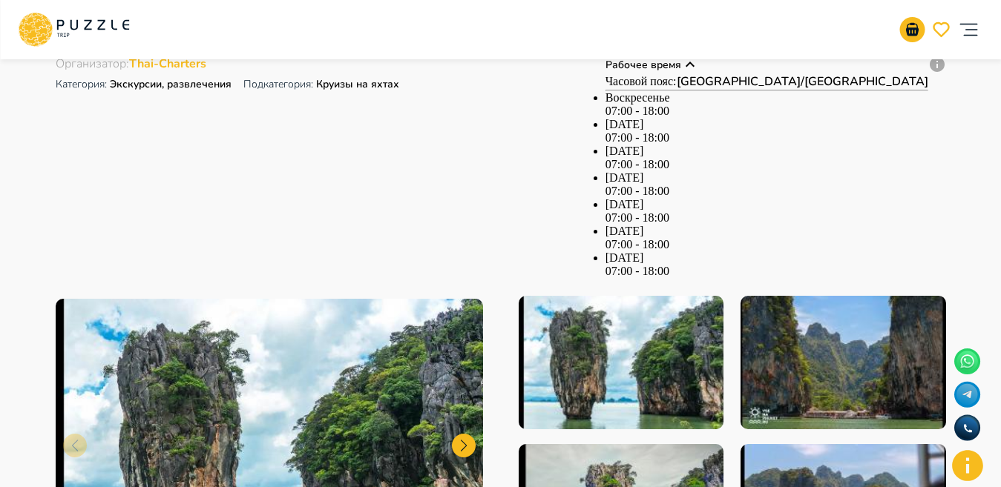
click at [660, 76] on div "Организатор : Thai-Charters Категория : Экскурсии, развлечения Подкатегория: Кр…" at bounding box center [501, 167] width 890 height 223
click at [742, 63] on div "Организатор : Thai-Charters Категория : Экскурсии, развлечения Подкатегория: Кр…" at bounding box center [501, 167] width 890 height 223
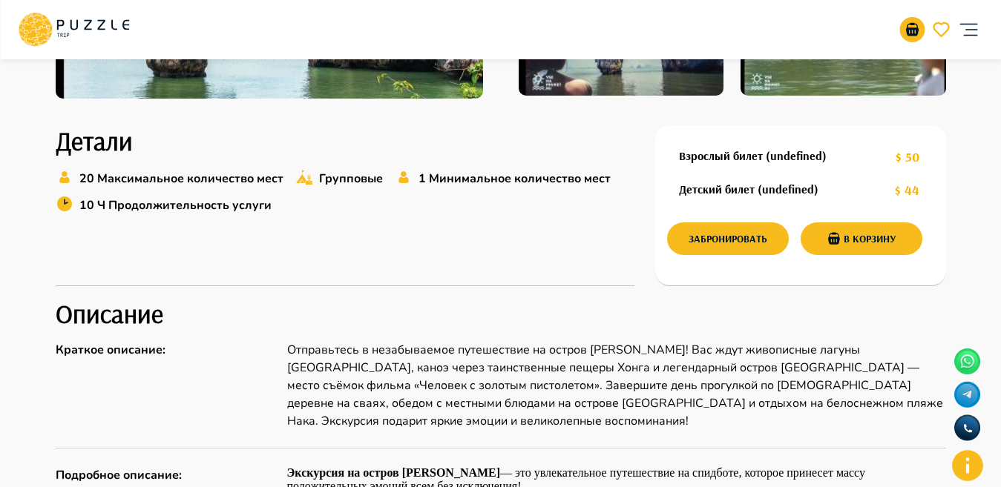
scroll to position [611, 0]
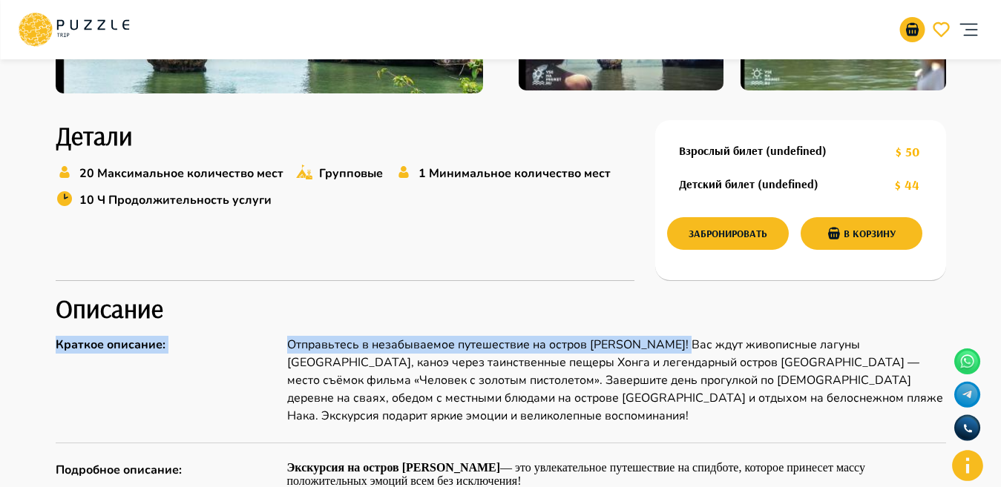
drag, startPoint x: 683, startPoint y: 167, endPoint x: 390, endPoint y: 246, distance: 304.2
copy div "Краткое описание : Отправьтесь в незабываемое путешествие на остров Джеймса Бон…"
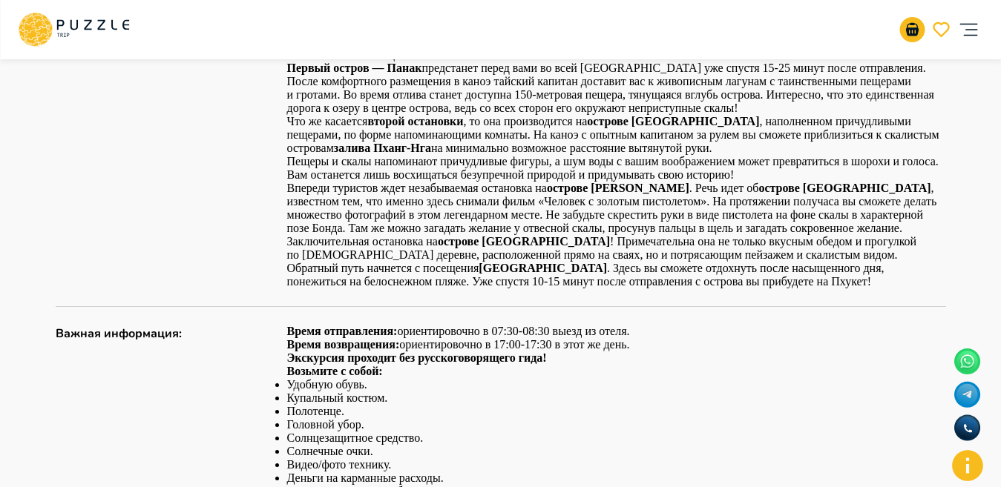
scroll to position [1043, 0]
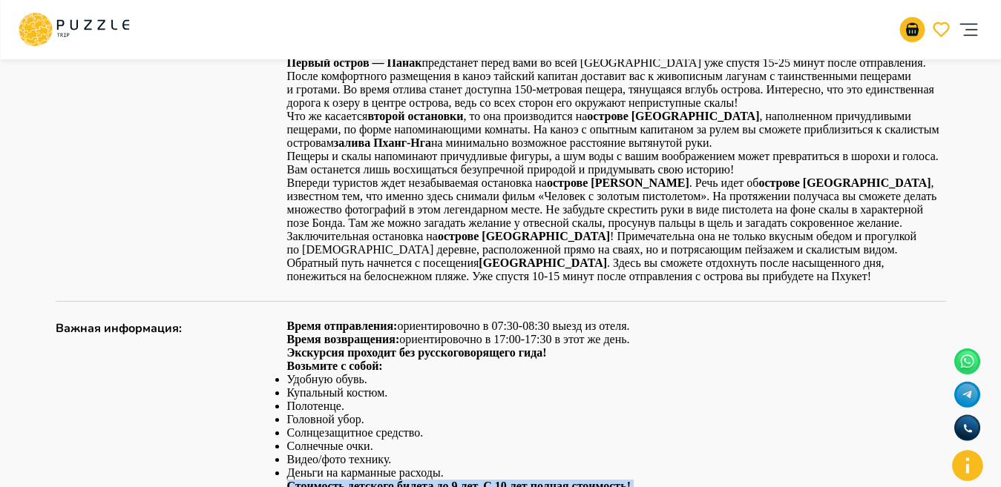
drag, startPoint x: 306, startPoint y: 306, endPoint x: 519, endPoint y: 324, distance: 213.8
click at [519, 324] on div "Время отправления: ориентировочно в 07:30-08:30 выезд из отеля. Время возвращен…" at bounding box center [616, 473] width 659 height 307
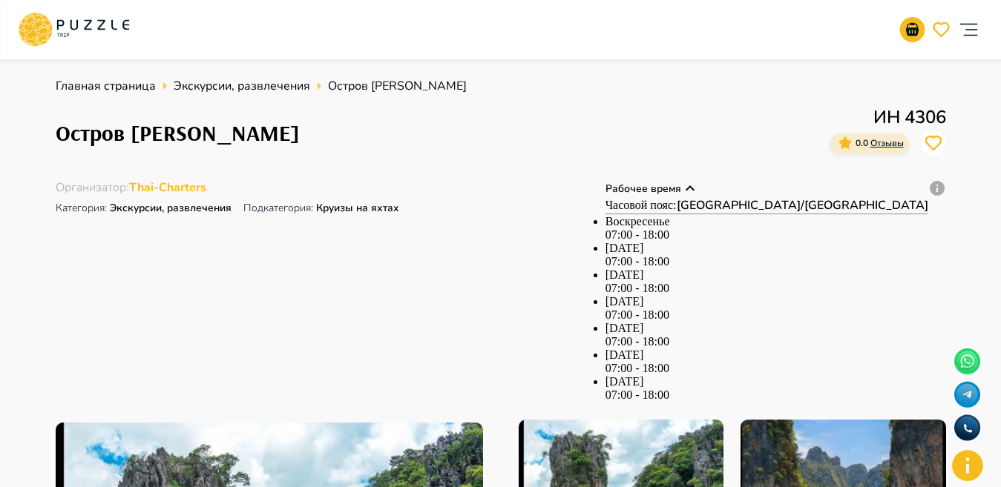
scroll to position [20, 0]
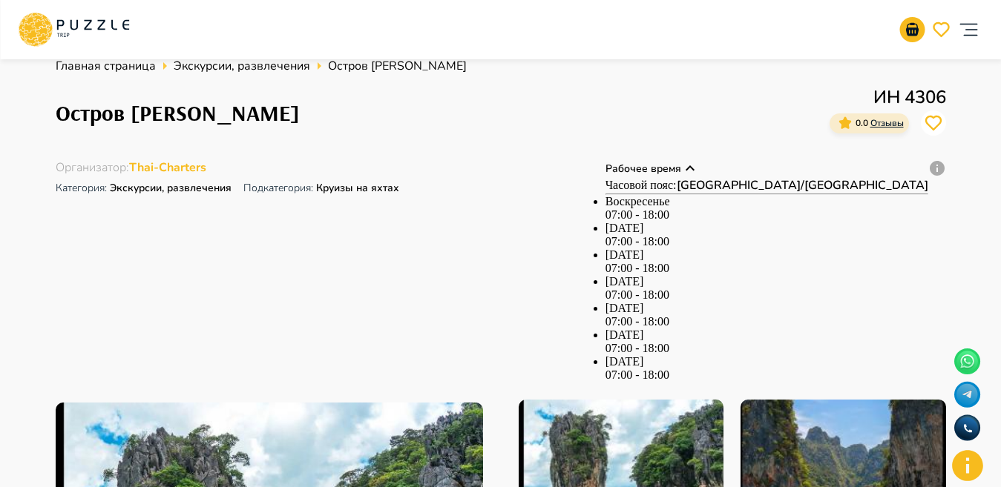
click at [691, 85] on div "Остров Джеймса Бонда ИН 4306 0.0 Отзывы" at bounding box center [501, 113] width 890 height 58
click at [794, 125] on div "Остров Джеймса Бонда ИН 4306 0.0 Отзывы" at bounding box center [501, 113] width 890 height 58
click at [936, 174] on icon "Дату и время бронирования можно выбрать в корзине" at bounding box center [937, 168] width 15 height 15
click at [933, 171] on icon "Дату и время бронирования можно выбрать в корзине" at bounding box center [937, 168] width 15 height 15
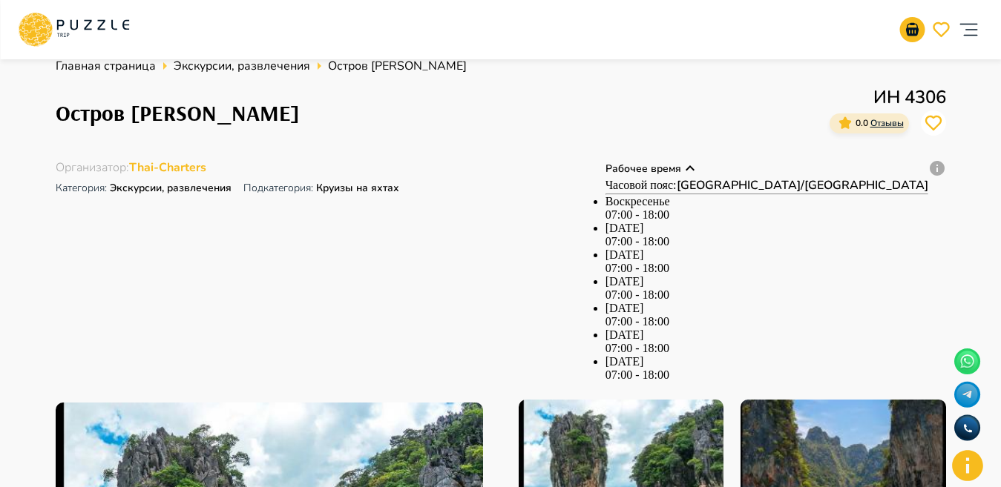
click at [681, 167] on p "Рабочее время" at bounding box center [643, 169] width 76 height 16
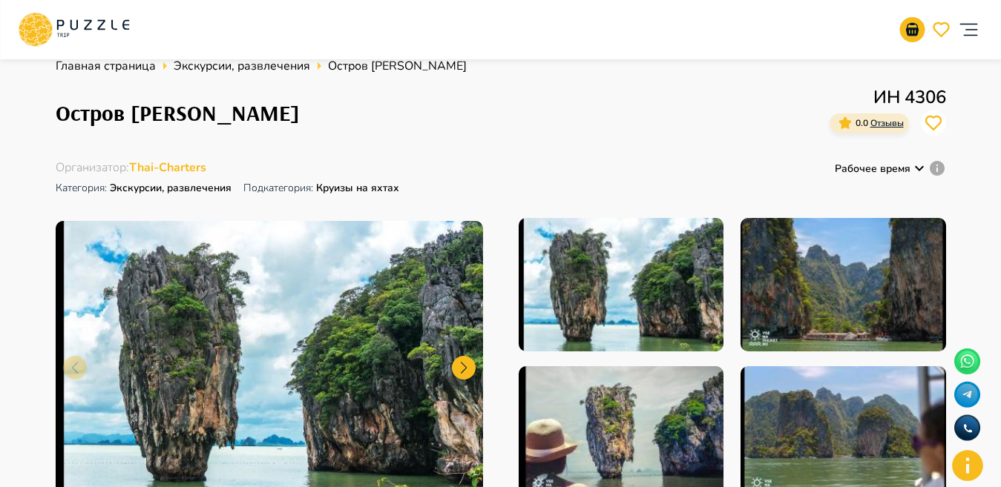
click at [919, 168] on icon at bounding box center [919, 169] width 18 height 18
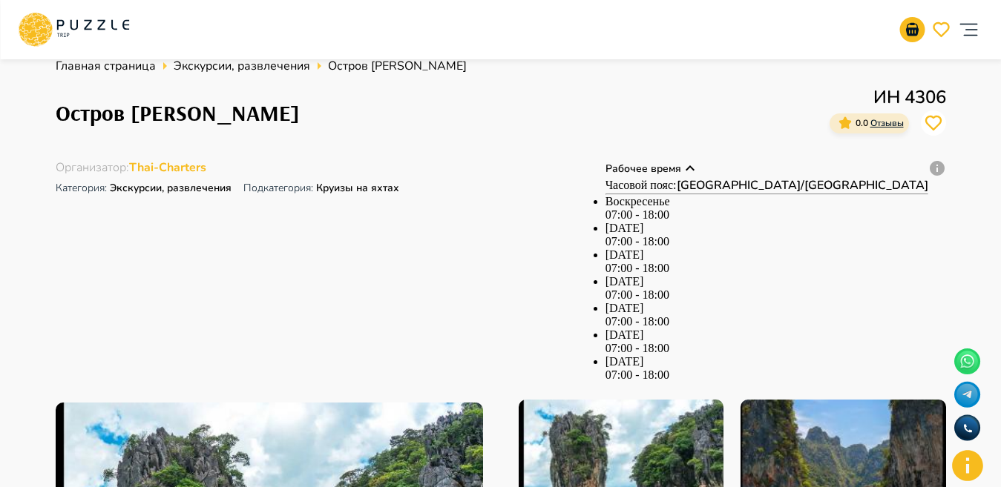
click at [699, 168] on icon at bounding box center [690, 169] width 18 height 18
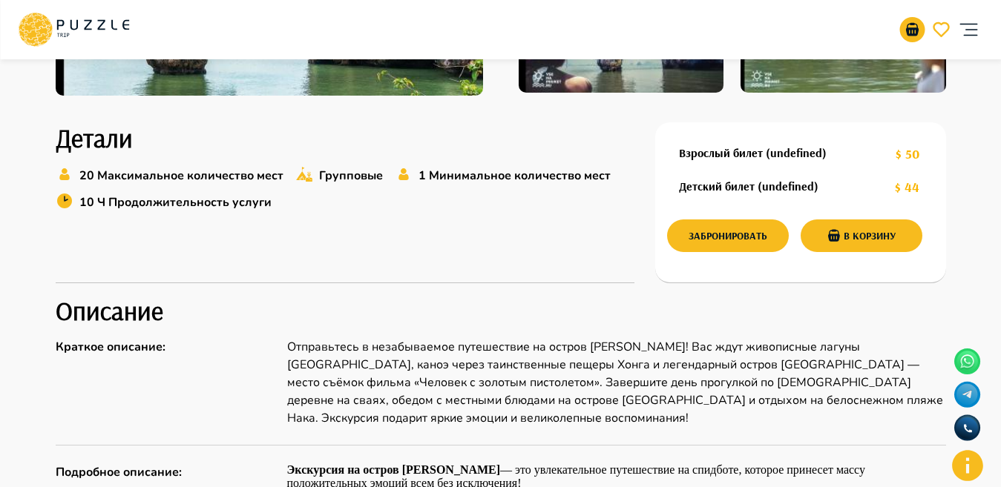
scroll to position [432, 0]
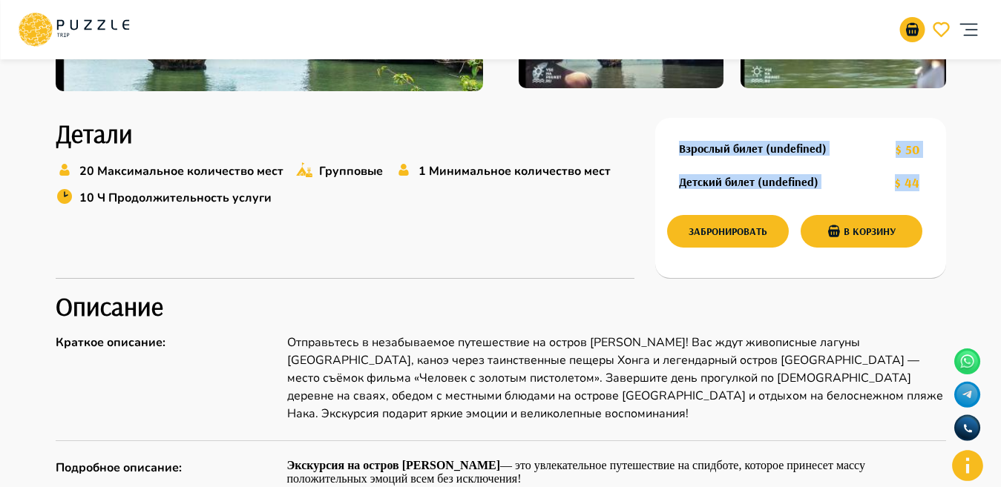
drag, startPoint x: 677, startPoint y: 147, endPoint x: 930, endPoint y: 195, distance: 257.6
click at [930, 195] on div "Взрослый билет (undefined) $ 50 Детский билет (undefined) $ 44 Забронировать В …" at bounding box center [800, 198] width 291 height 161
copy div "Взрослый билет (undefined) $ 50 Детский билет (undefined) $ 44"
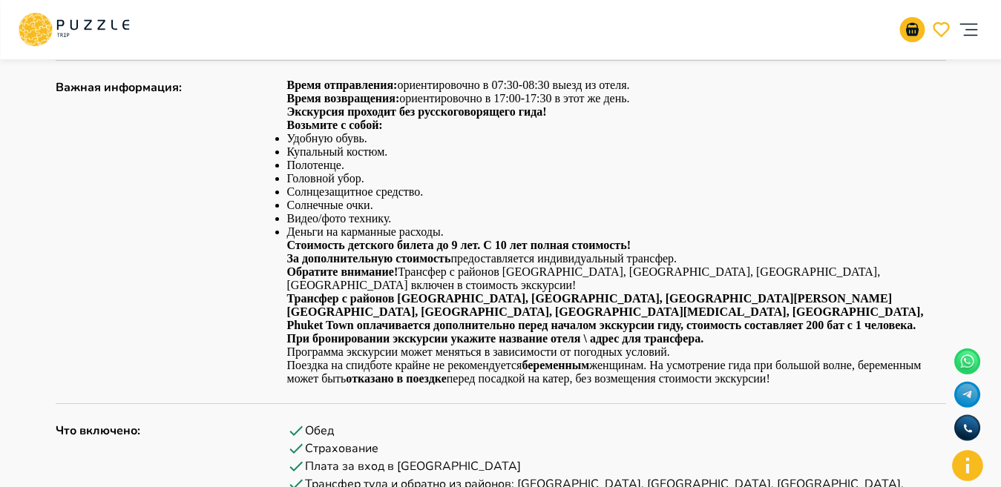
scroll to position [1108, 0]
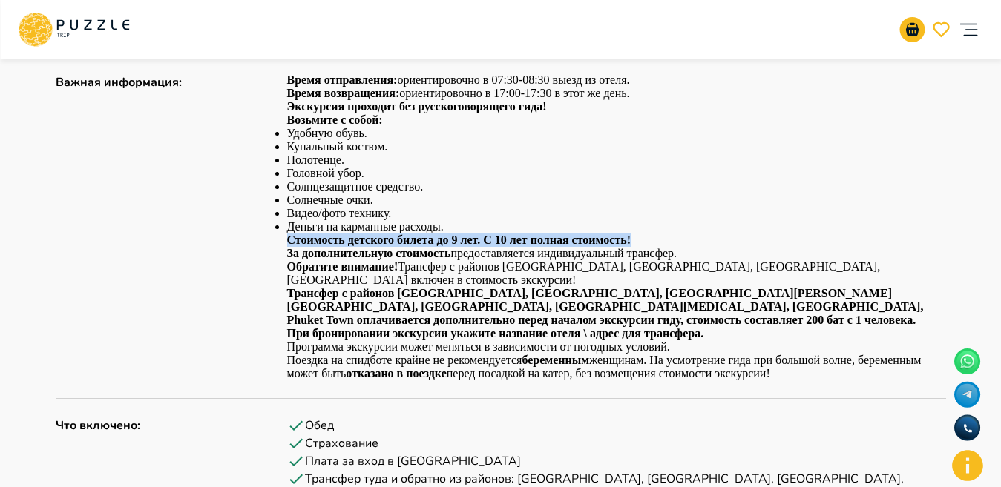
drag, startPoint x: 289, startPoint y: 240, endPoint x: 639, endPoint y: 242, distance: 349.5
click at [639, 242] on p "Стоимость детского билета до 9 лет. С 10 лет полная стоимость!" at bounding box center [616, 240] width 659 height 13
copy strong "Стоимость детского билета до 9 лет. С 10 лет полная стоимость!"
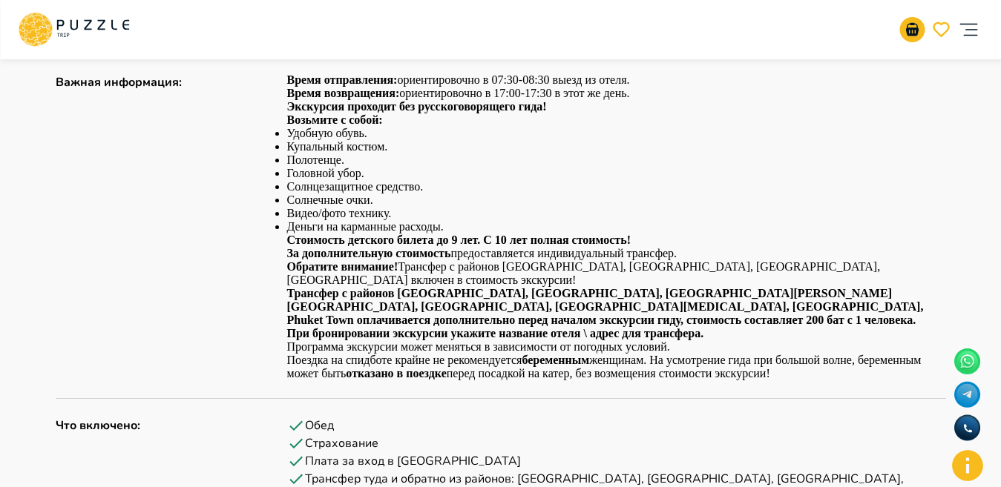
click at [672, 225] on li "Деньги на карманные расходы." at bounding box center [616, 226] width 659 height 13
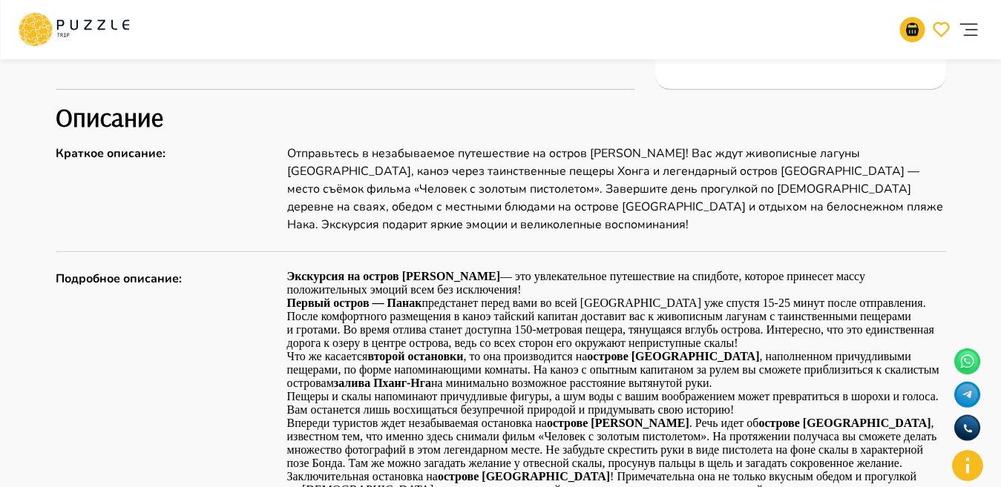
scroll to position [626, 0]
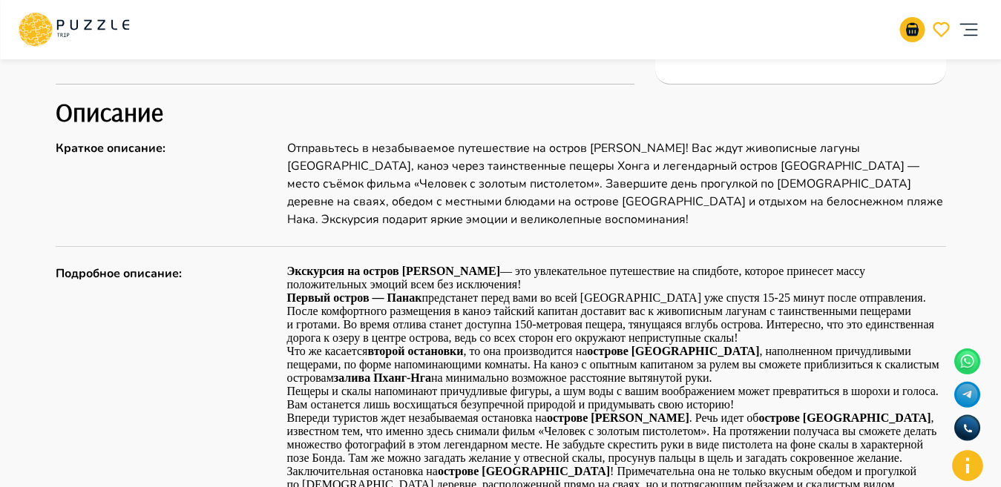
click at [613, 207] on p "Отправьтесь в незабываемое путешествие на остров Джеймса Бонда! Вас ждут живопи…" at bounding box center [616, 183] width 659 height 89
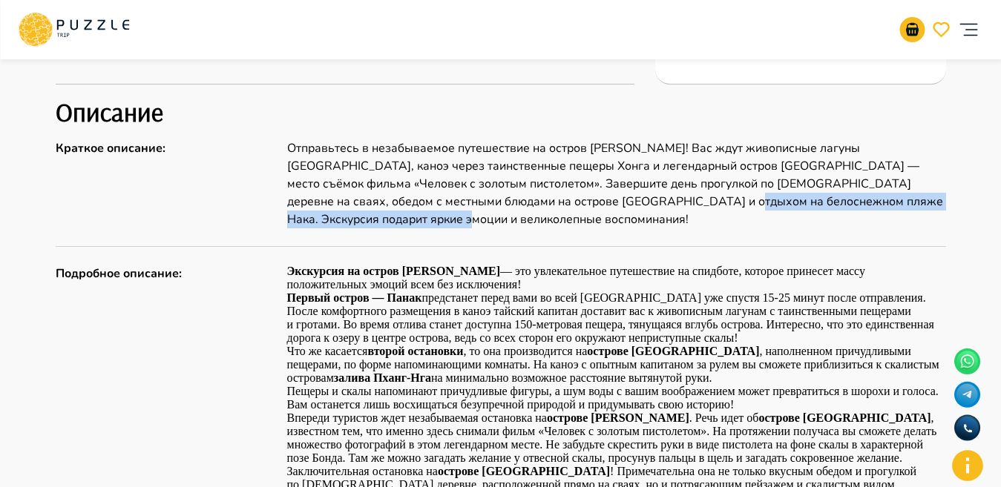
drag, startPoint x: 605, startPoint y: 205, endPoint x: 407, endPoint y: 218, distance: 199.3
click at [407, 218] on p "Отправьтесь в незабываемое путешествие на остров Джеймса Бонда! Вас ждут живопи…" at bounding box center [616, 183] width 659 height 89
copy p "Экскурсия подарит яркие эмоции и великолепные воспоминания!"
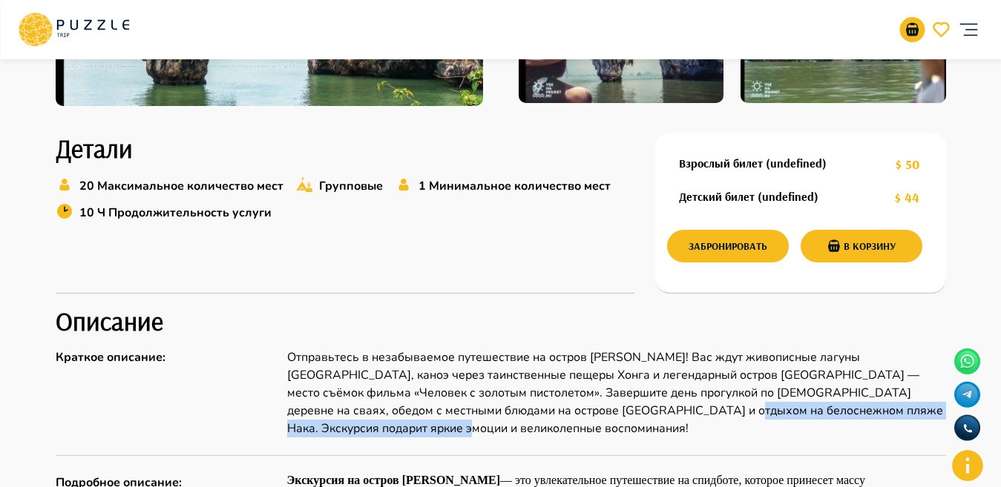
scroll to position [447, 0]
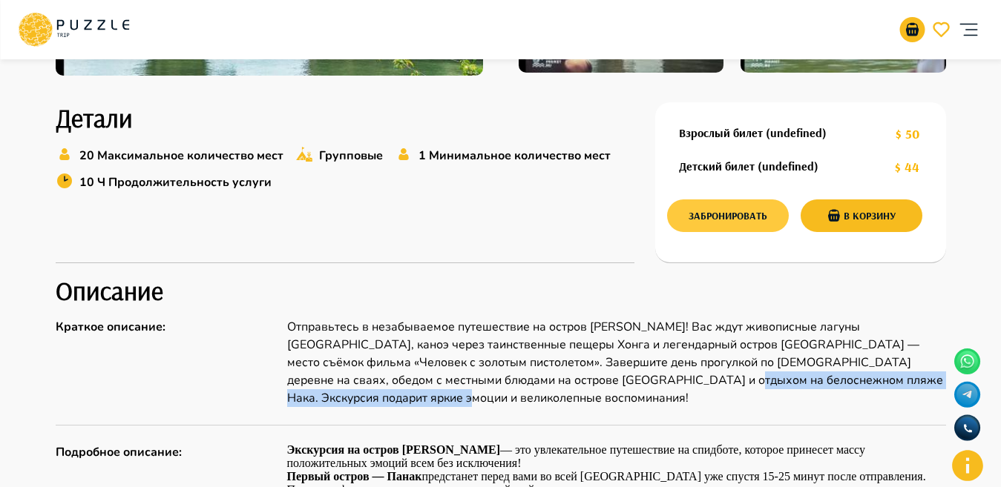
click at [709, 213] on button "Забронировать" at bounding box center [728, 216] width 122 height 33
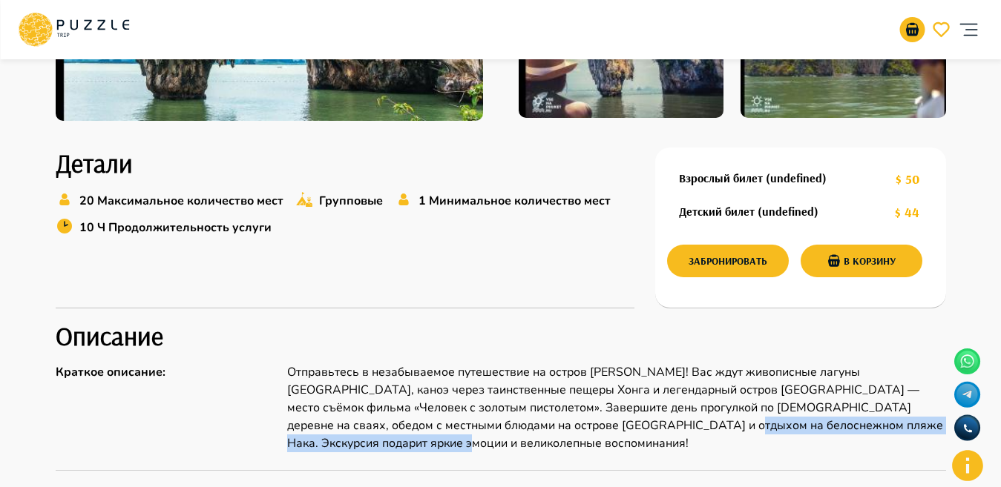
scroll to position [413, 0]
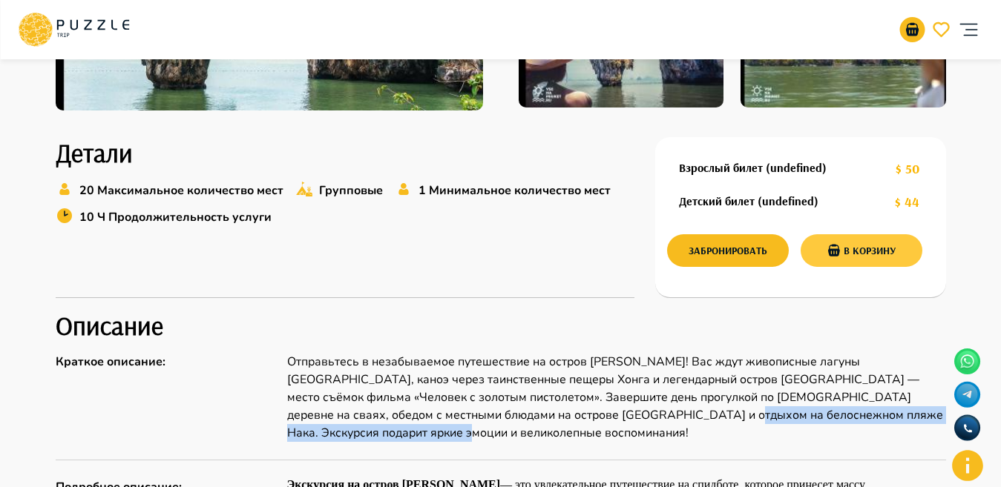
click at [855, 252] on button "В корзину" at bounding box center [862, 250] width 122 height 33
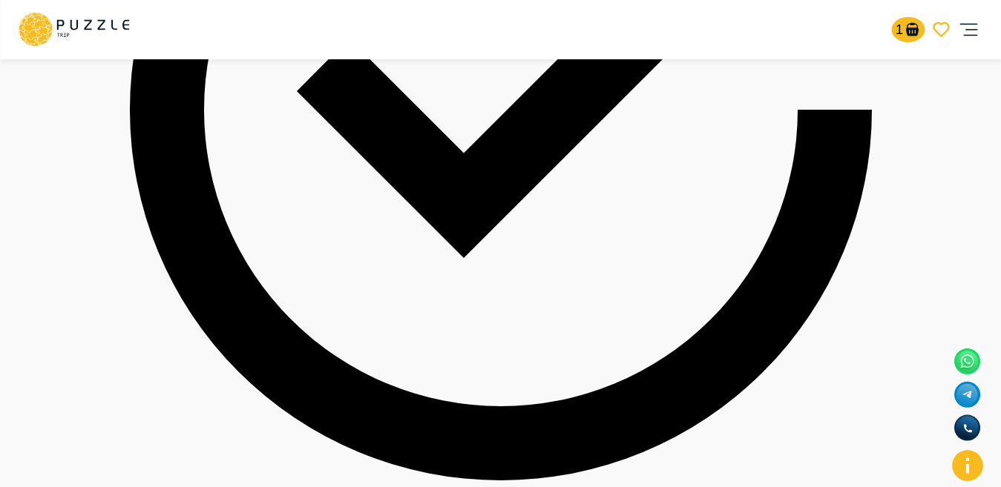
click at [898, 42] on div "1" at bounding box center [920, 29] width 65 height 25
click at [906, 24] on icon "basket" at bounding box center [912, 30] width 18 height 18
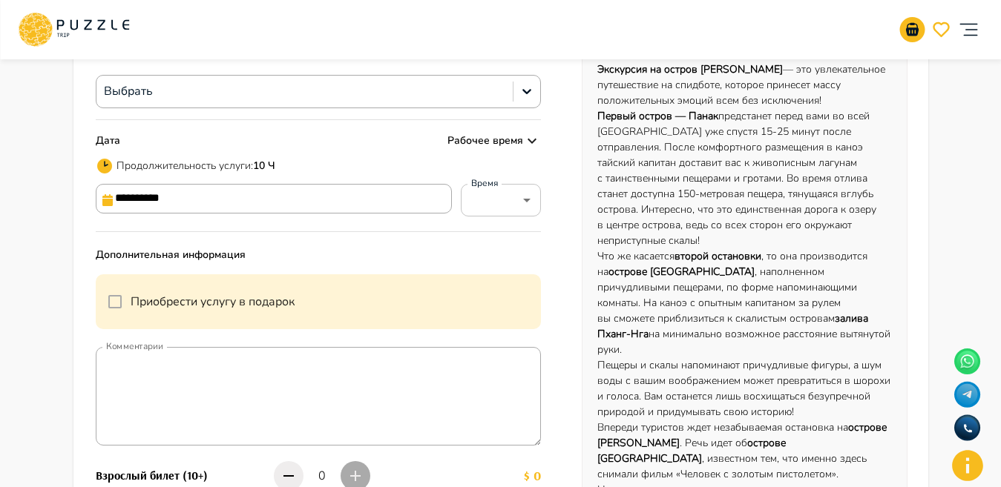
scroll to position [233, 0]
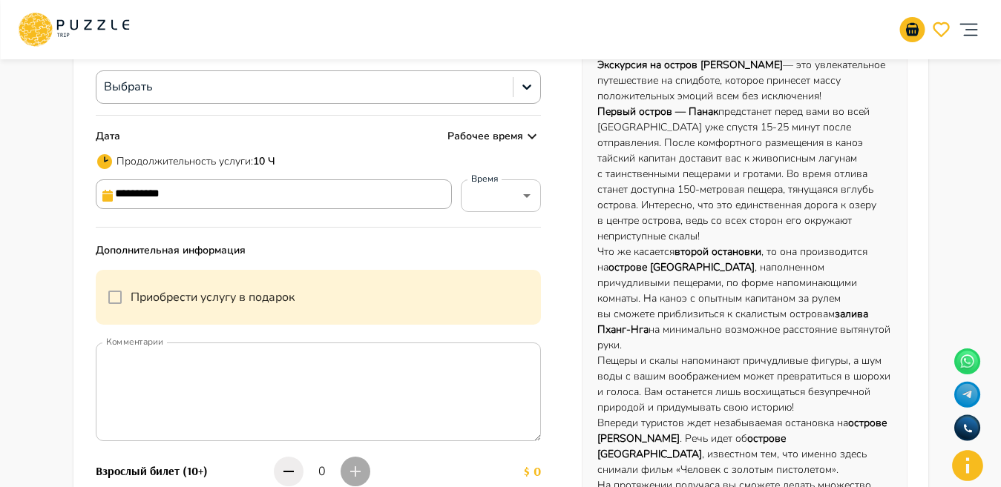
click at [250, 375] on textarea "Комментарии" at bounding box center [319, 392] width 446 height 99
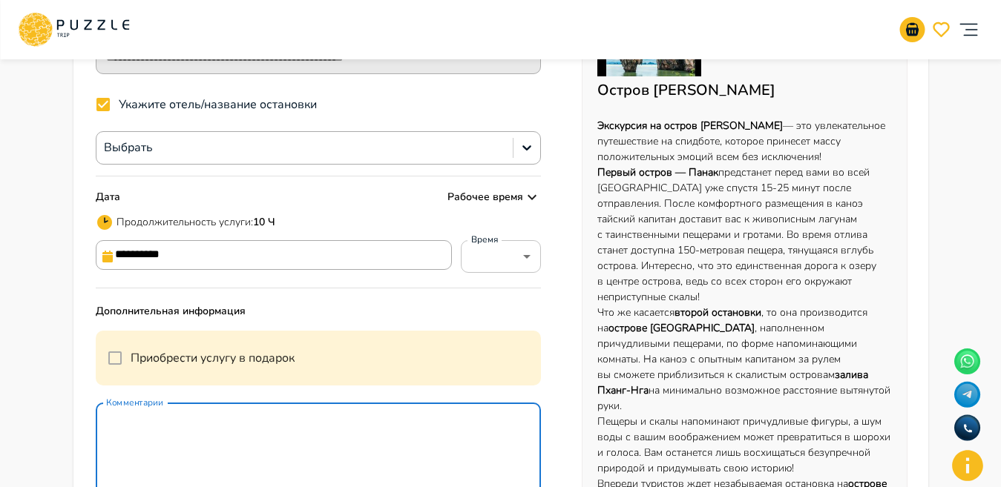
scroll to position [192, 0]
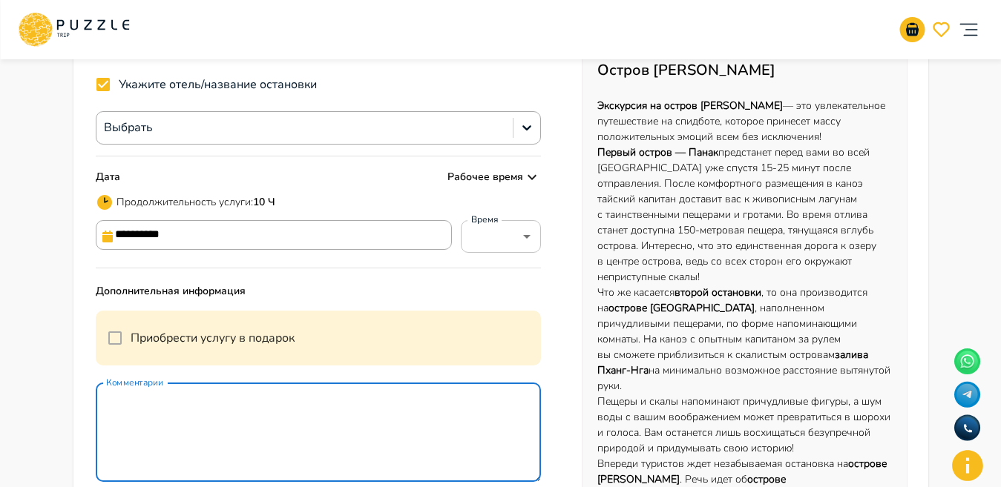
click at [254, 225] on input "**********" at bounding box center [274, 235] width 356 height 30
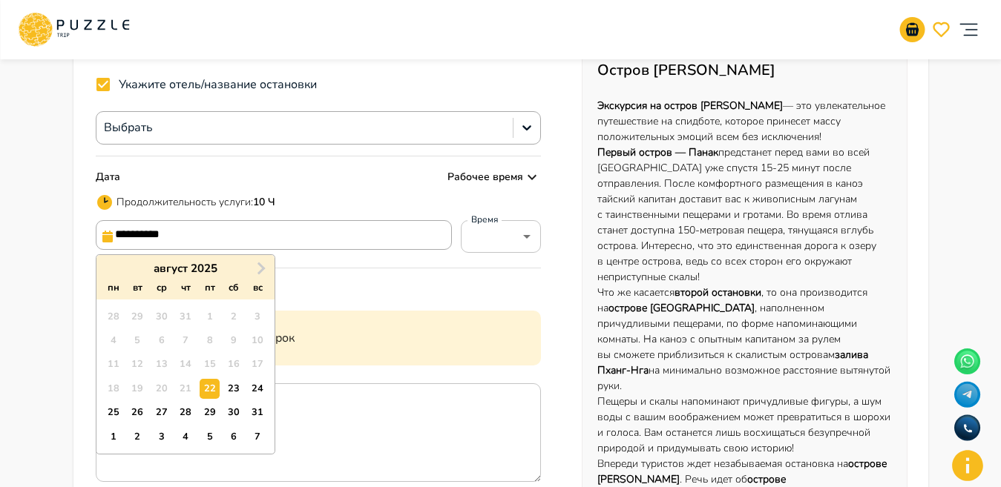
click at [206, 412] on div "29" at bounding box center [210, 413] width 20 height 20
type input "**********"
type input "*****"
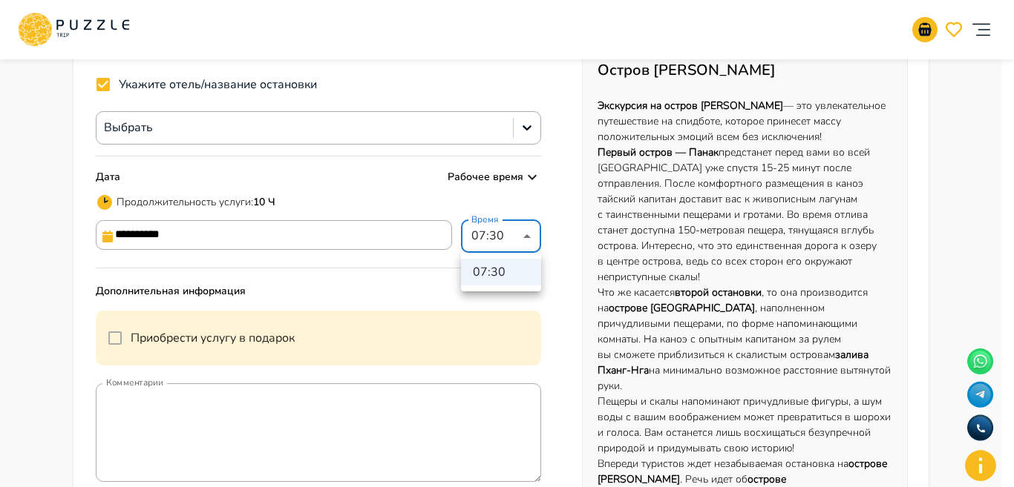
click at [495, 277] on li "07:30" at bounding box center [501, 272] width 80 height 27
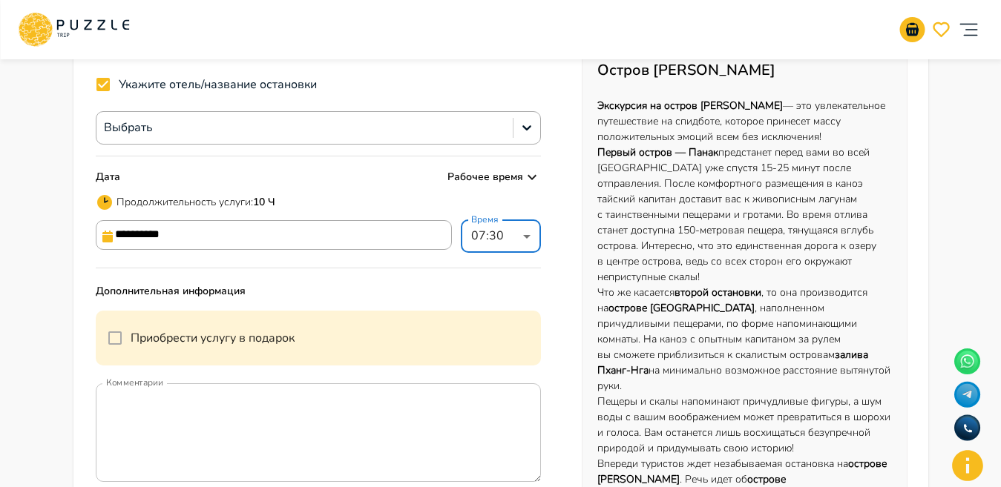
click at [342, 419] on textarea "Комментарии" at bounding box center [319, 433] width 446 height 99
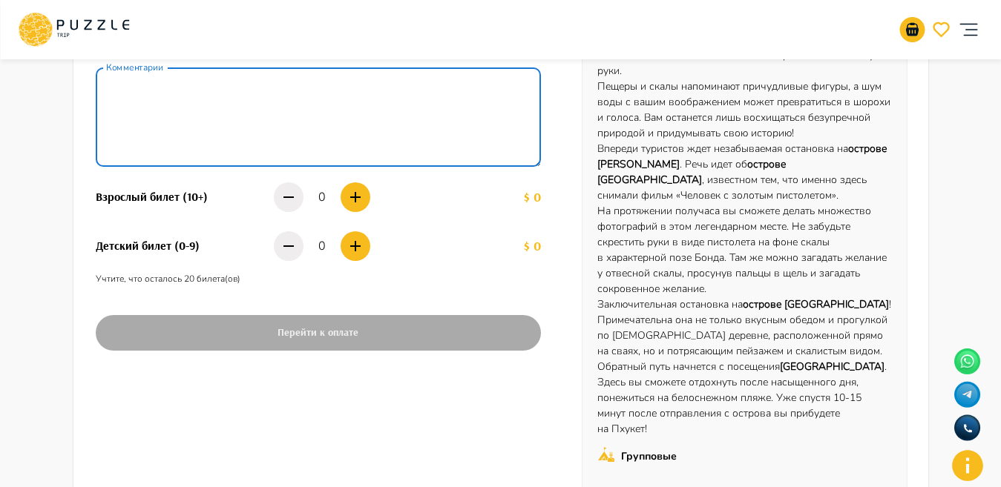
scroll to position [496, 0]
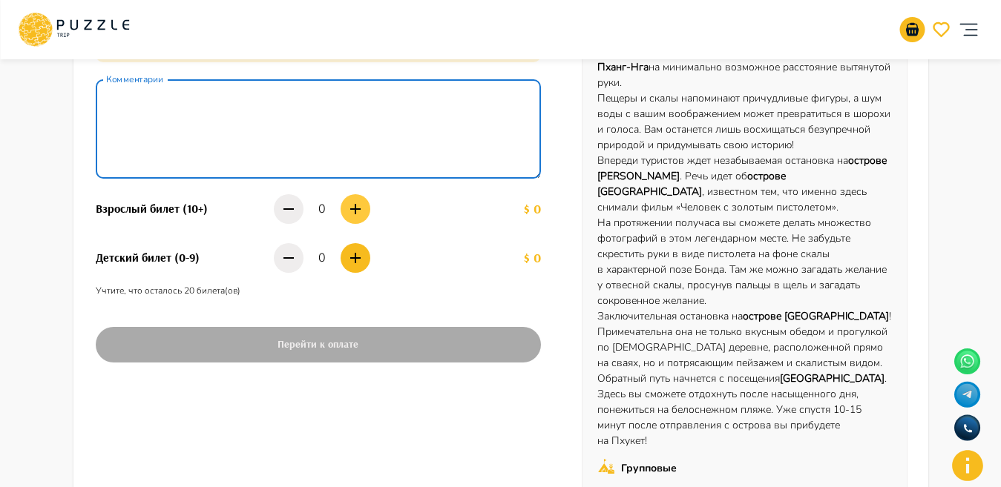
click at [356, 212] on icon "button" at bounding box center [355, 209] width 18 height 18
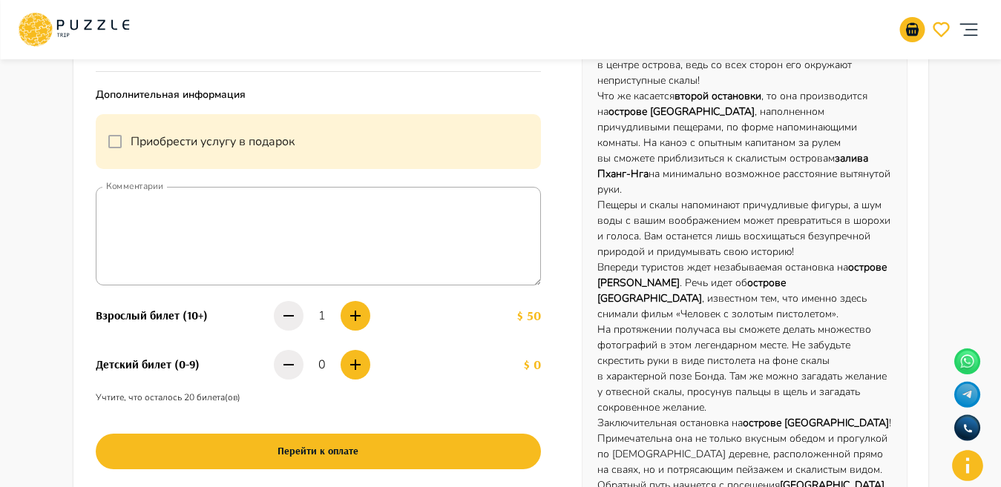
scroll to position [386, 0]
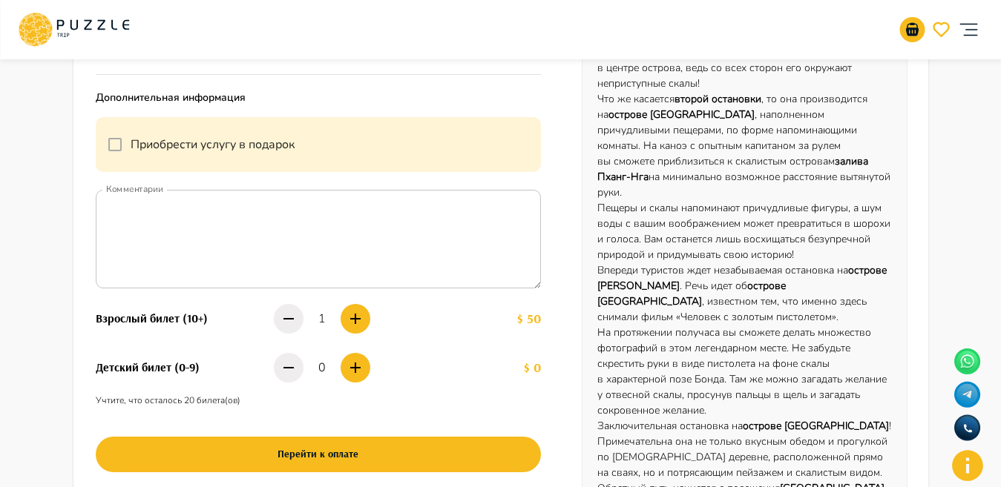
click at [240, 206] on textarea "Комментарии" at bounding box center [319, 239] width 446 height 99
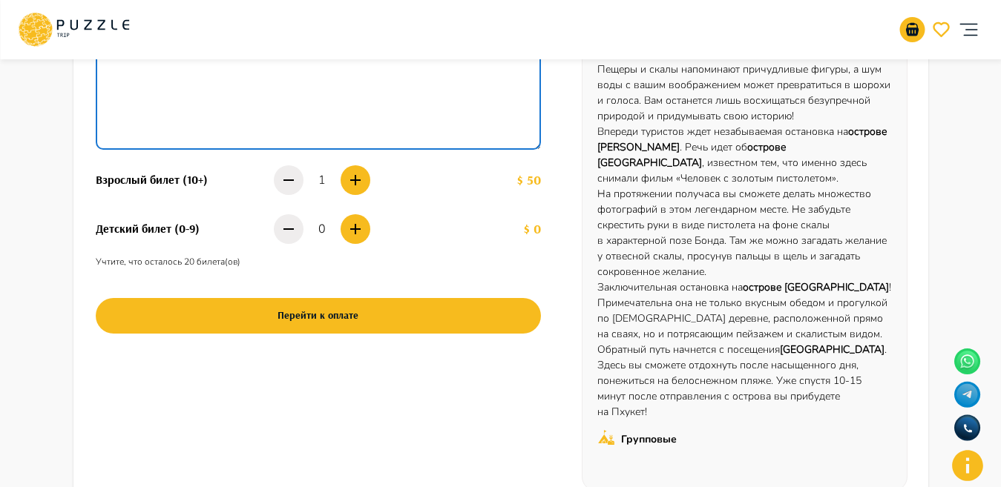
scroll to position [515, 0]
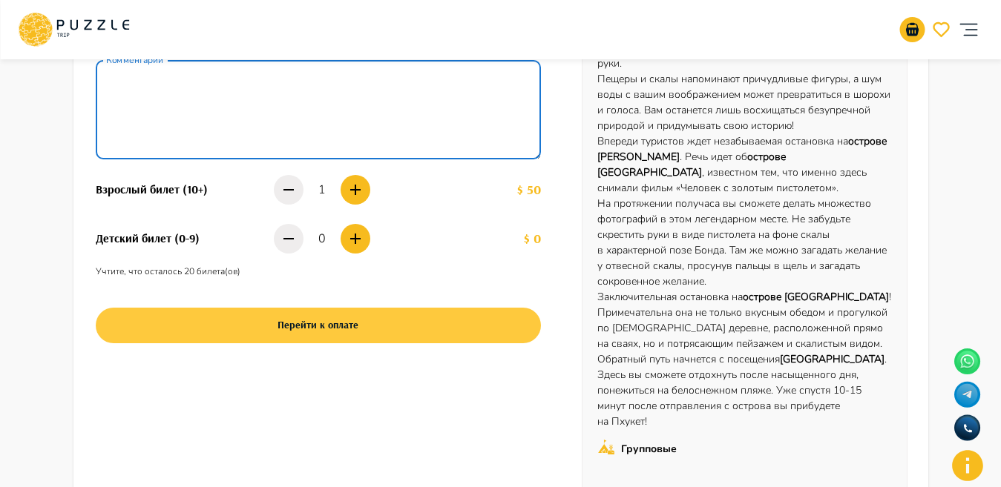
click at [344, 323] on button "Перейти к оплате" at bounding box center [319, 326] width 446 height 36
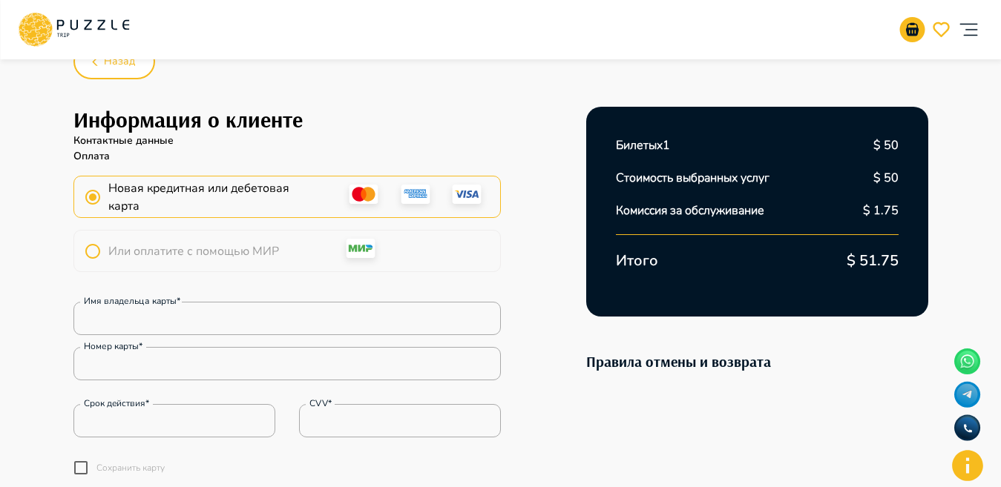
scroll to position [0, 0]
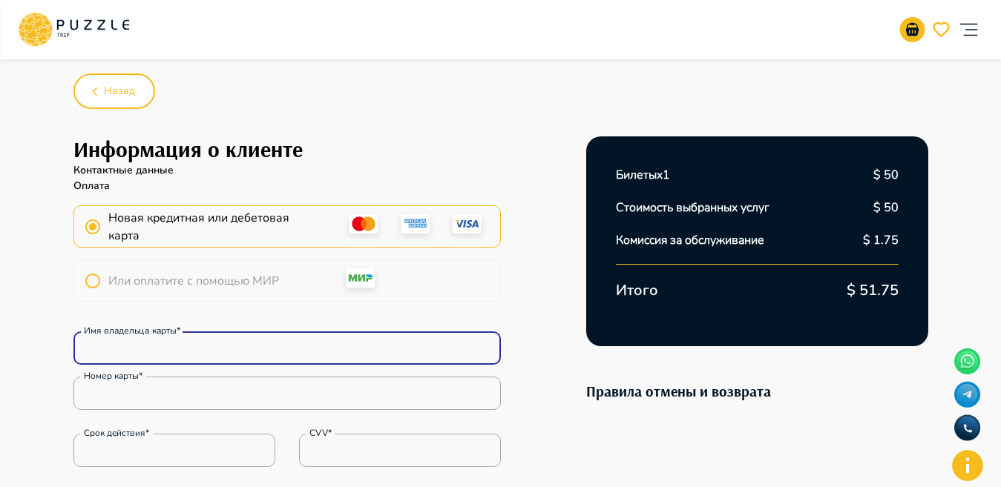
click at [197, 356] on input "Имя владельца карты*" at bounding box center [286, 349] width 427 height 30
click at [697, 105] on div "Назад Информация о клиенте Контактные данные Оплата Новая кредитная или дебетов…" at bounding box center [500, 369] width 855 height 629
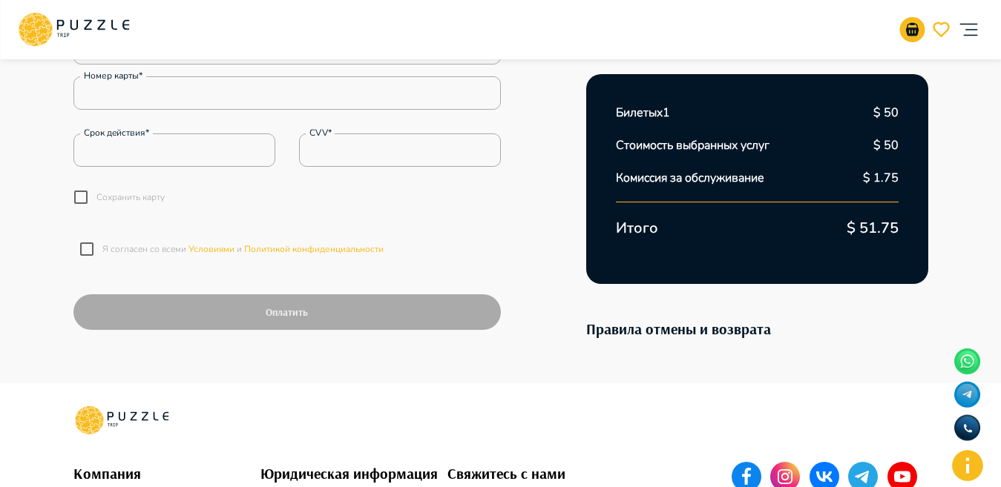
scroll to position [266, 0]
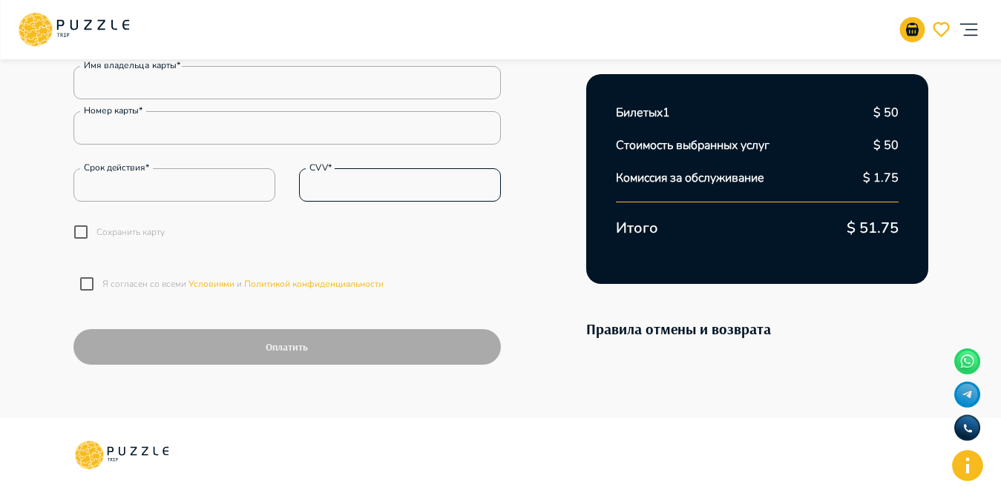
click at [380, 181] on input "CVV*" at bounding box center [400, 186] width 202 height 30
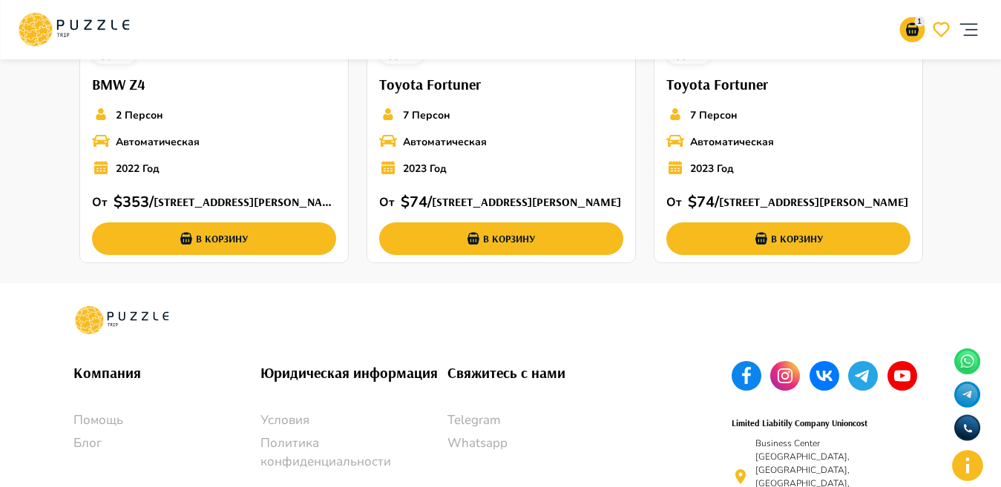
scroll to position [775, 0]
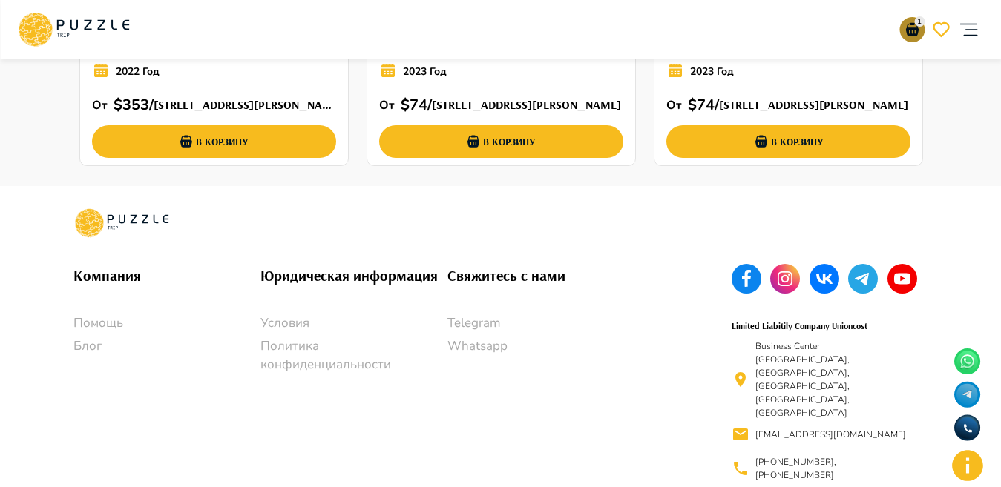
click at [913, 29] on icon "basket" at bounding box center [911, 29] width 13 height 13
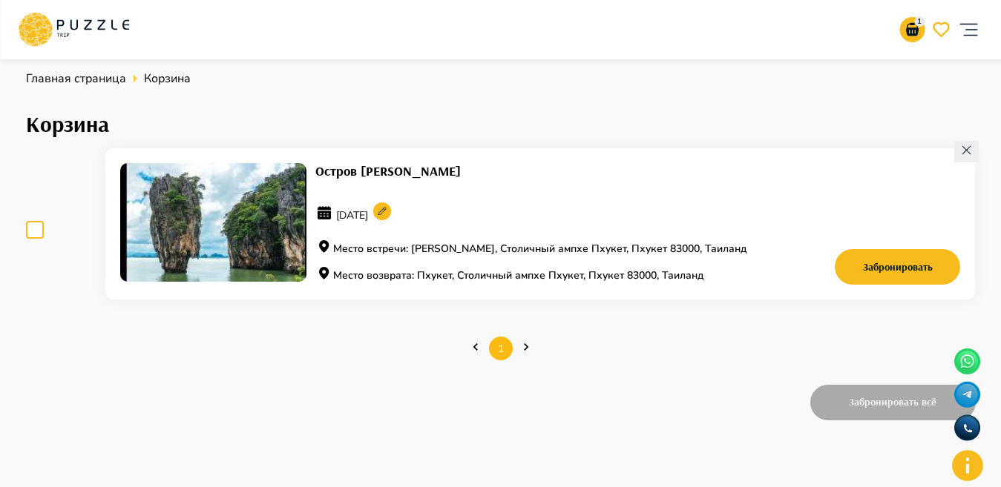
click at [522, 343] on icon "Next page" at bounding box center [526, 347] width 15 height 15
click at [522, 344] on icon "Next page" at bounding box center [526, 347] width 15 height 15
click at [391, 211] on circle at bounding box center [382, 212] width 18 height 18
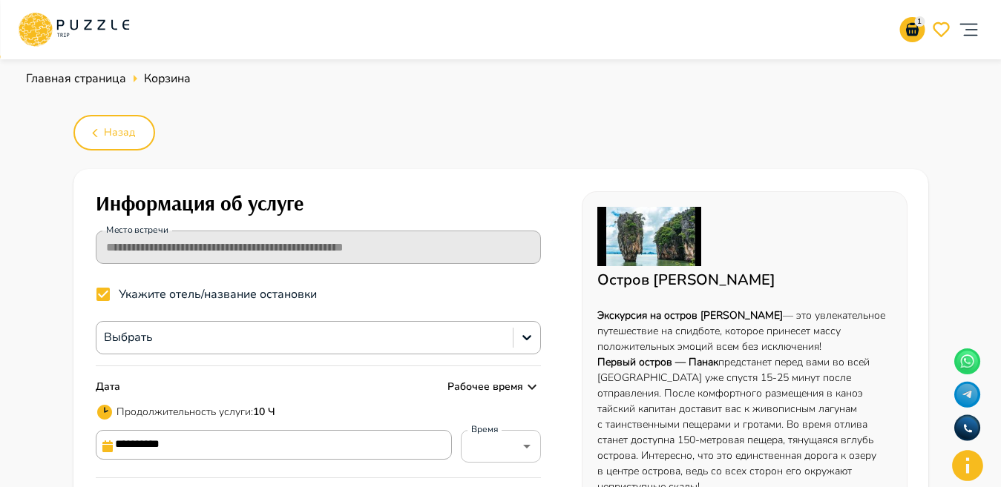
type input "*****"
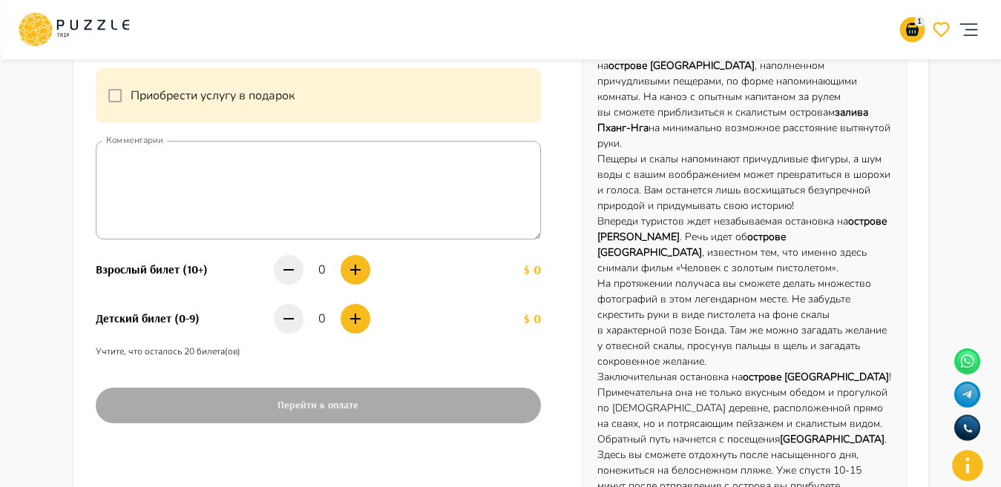
scroll to position [431, 0]
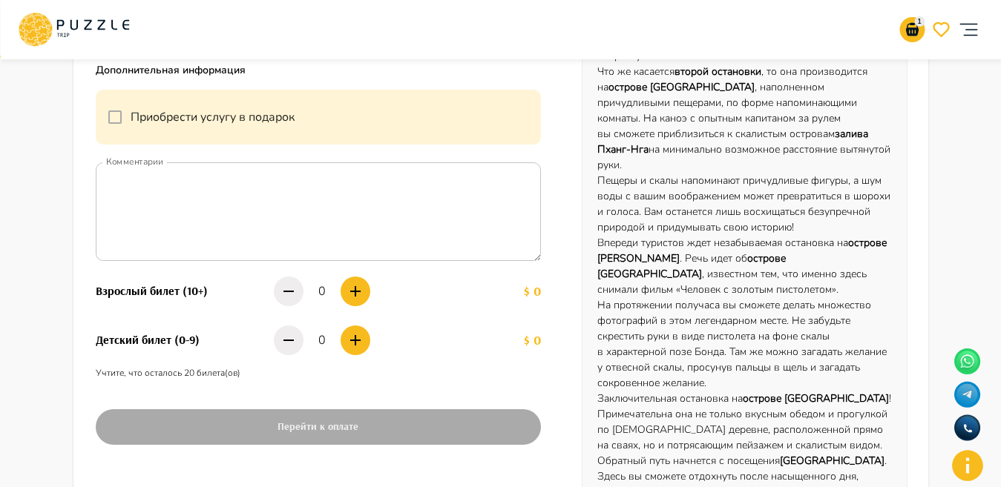
click at [315, 214] on textarea "Комментарии" at bounding box center [319, 211] width 446 height 99
click at [346, 295] on icon "button" at bounding box center [355, 292] width 18 height 18
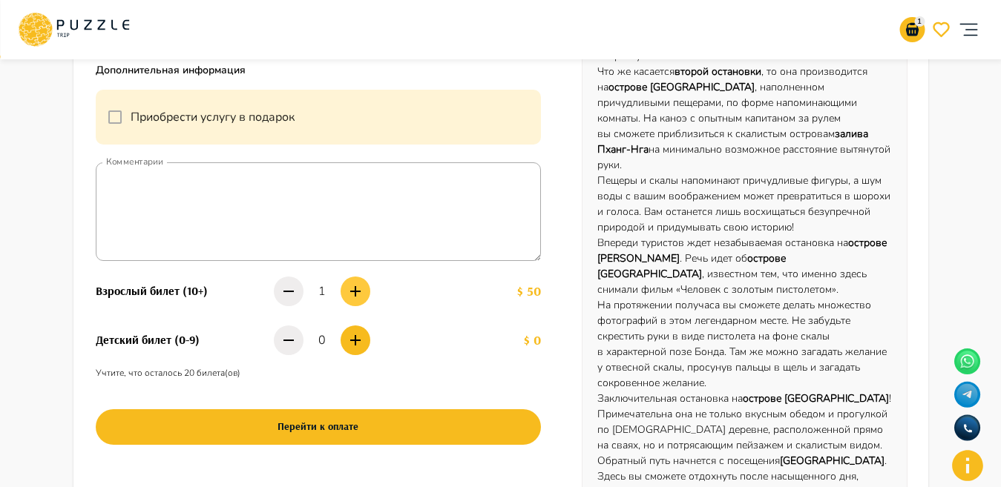
click at [349, 296] on icon "button" at bounding box center [355, 292] width 18 height 18
click at [286, 295] on icon "button" at bounding box center [289, 292] width 18 height 18
click at [289, 295] on icon "button" at bounding box center [289, 292] width 18 height 18
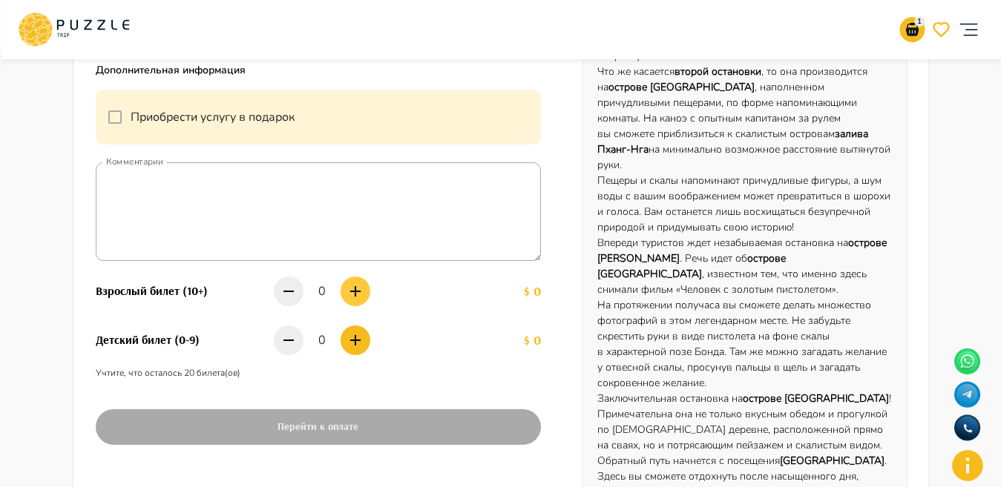
click at [357, 290] on icon "button" at bounding box center [355, 292] width 18 height 18
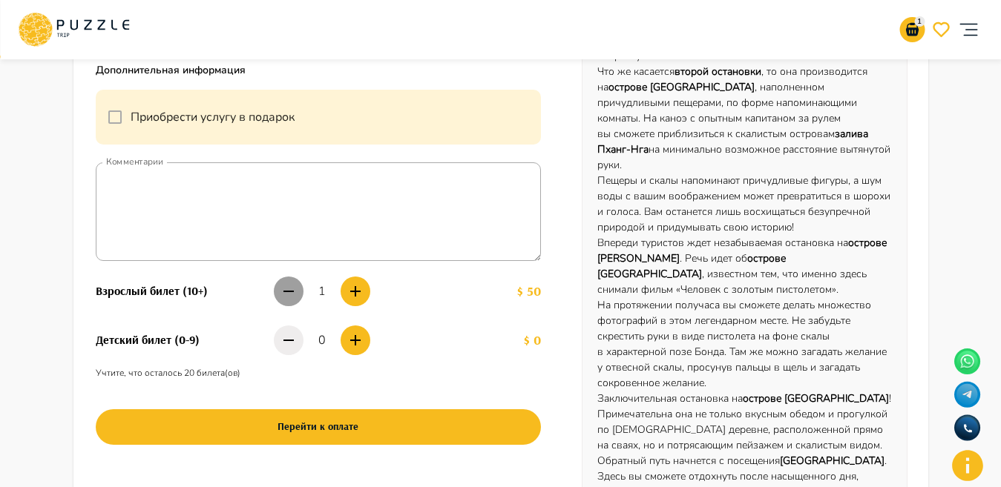
click at [283, 295] on icon "button" at bounding box center [289, 292] width 18 height 18
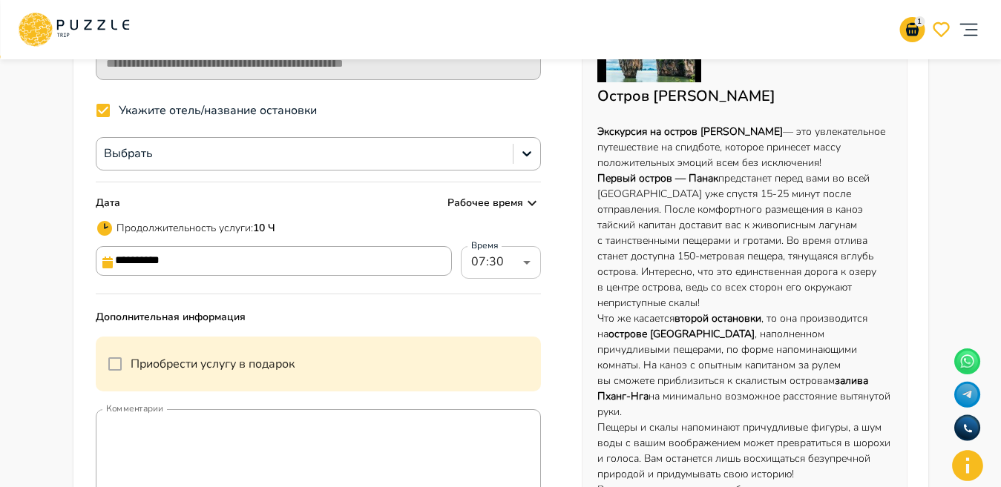
scroll to position [109, 0]
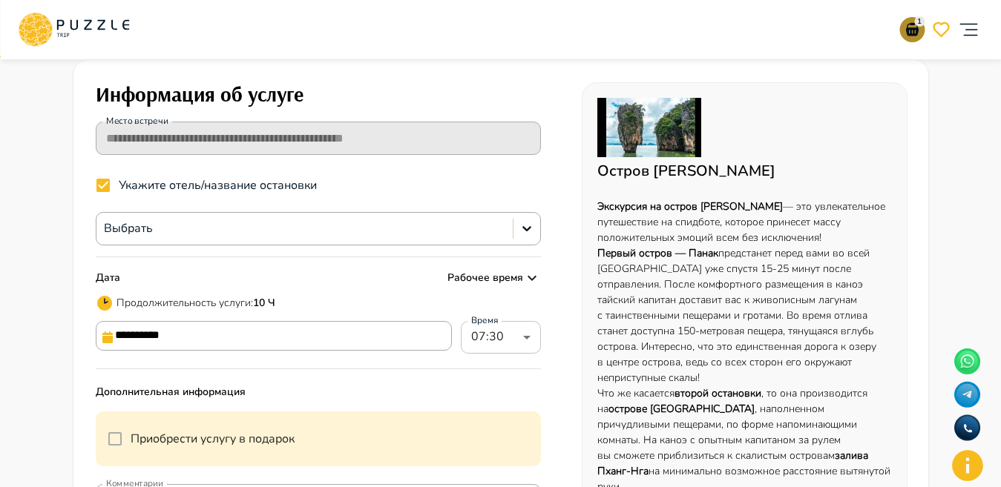
click at [909, 22] on icon "basket" at bounding box center [912, 30] width 18 height 18
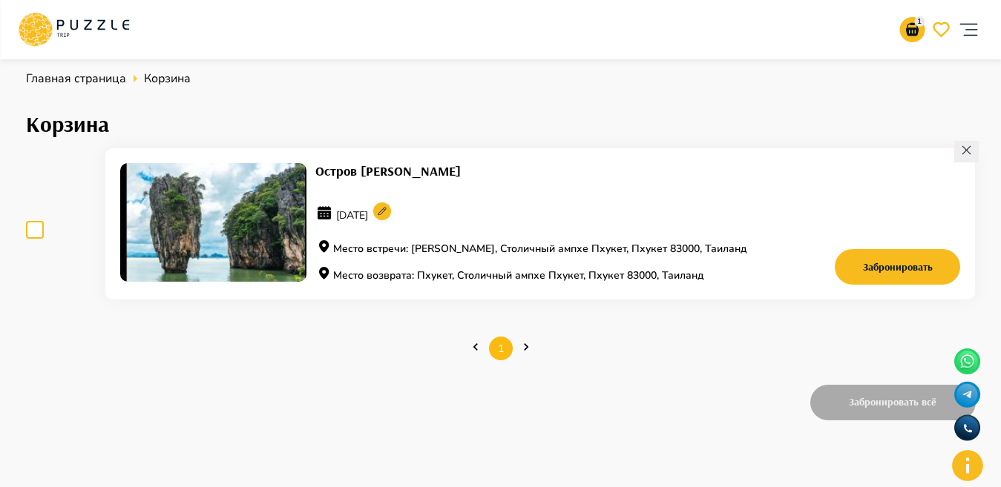
click at [963, 148] on icon at bounding box center [966, 150] width 13 height 13
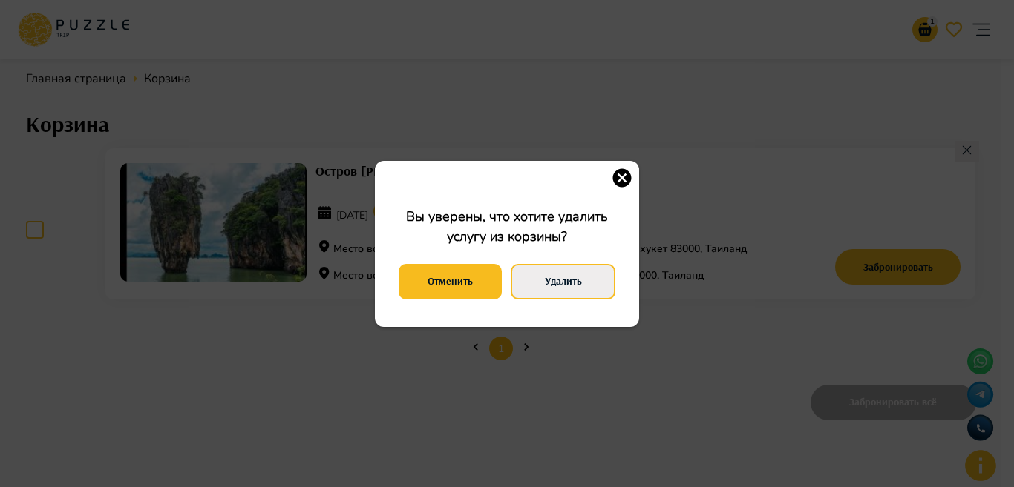
click at [566, 282] on button "Удалить" at bounding box center [562, 282] width 105 height 36
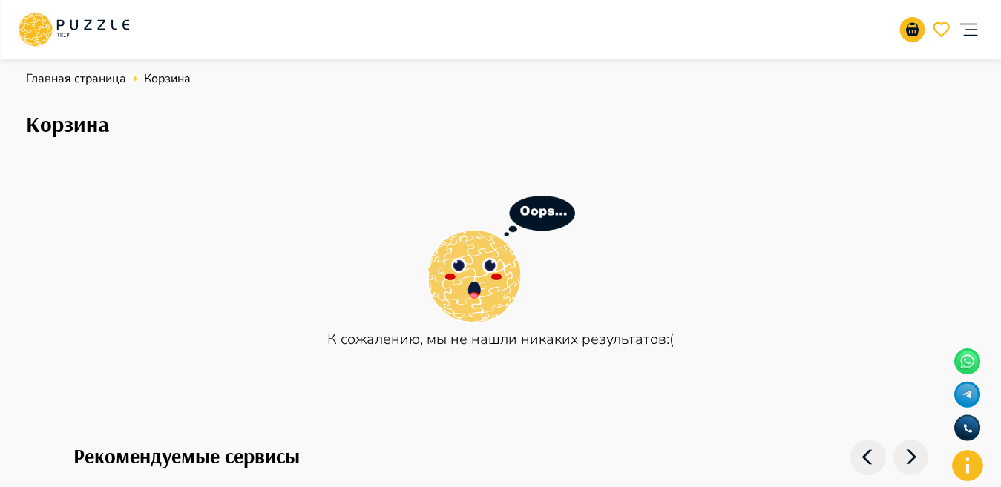
click at [960, 29] on icon "account of current user" at bounding box center [968, 30] width 30 height 30
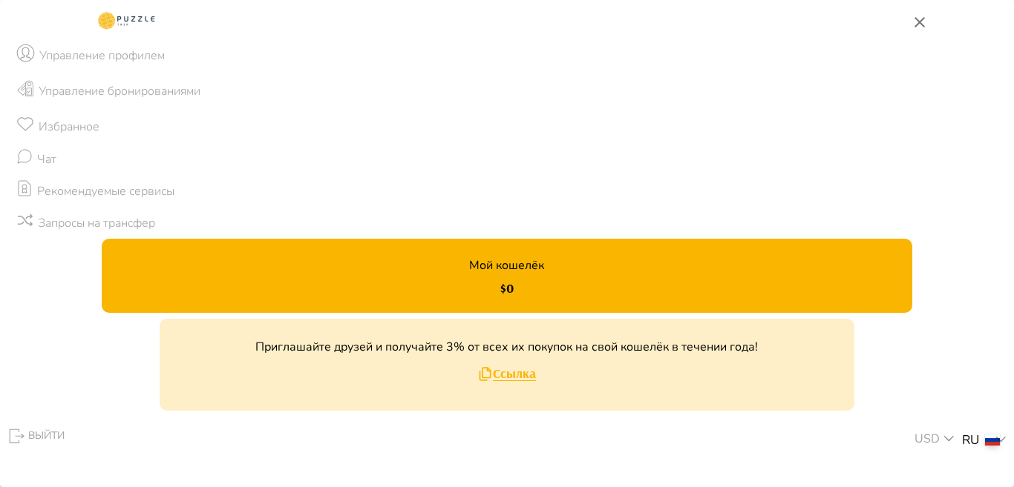
click at [63, 155] on li "Чат" at bounding box center [507, 159] width 1014 height 32
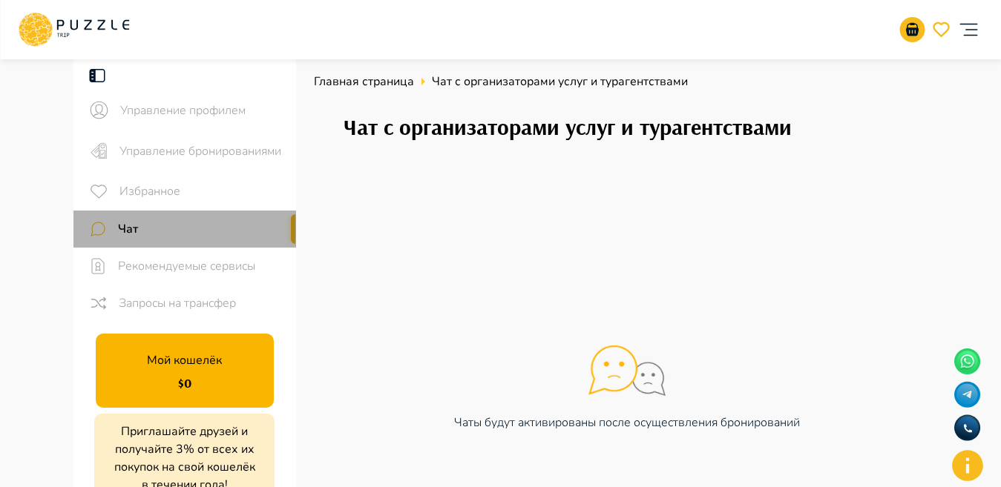
drag, startPoint x: 290, startPoint y: 223, endPoint x: 291, endPoint y: 237, distance: 14.1
click at [291, 237] on div "Чат" at bounding box center [184, 229] width 223 height 37
drag, startPoint x: 292, startPoint y: 231, endPoint x: 297, endPoint y: 249, distance: 18.4
click at [297, 249] on div "Управление профилем Управление бронированиями Избранное Чат Рекомендуемые серви…" at bounding box center [501, 342] width 890 height 574
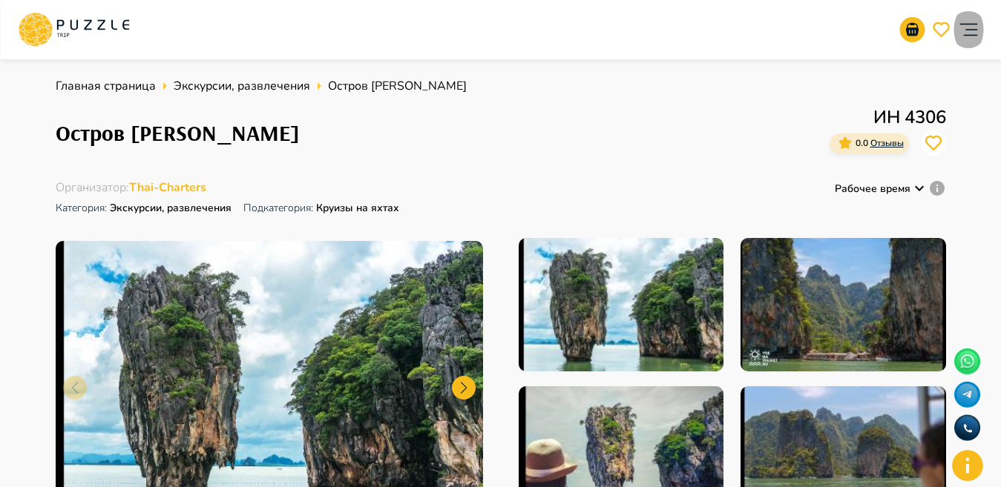
click at [966, 24] on icon "account of current user" at bounding box center [968, 30] width 18 height 13
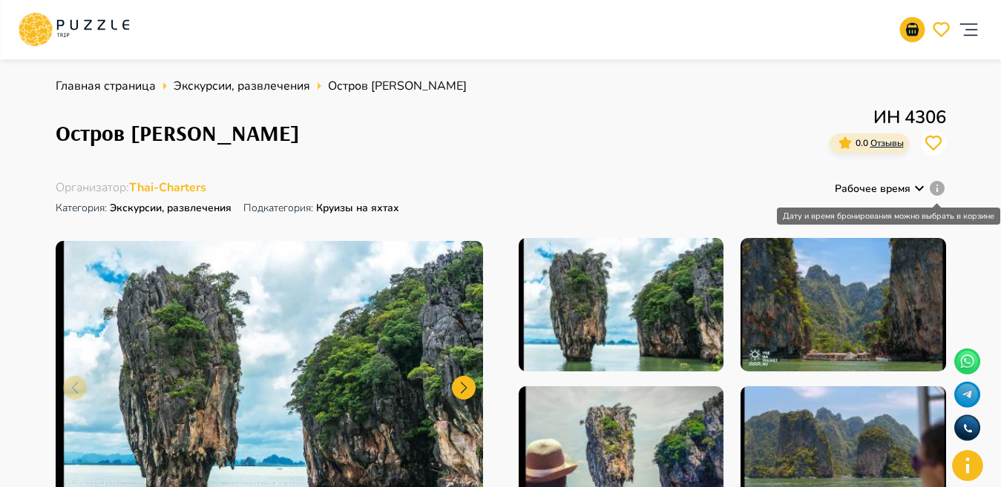
click at [939, 187] on icon "Дату и время бронирования можно выбрать в корзине" at bounding box center [937, 188] width 15 height 15
click at [918, 184] on icon at bounding box center [919, 189] width 18 height 18
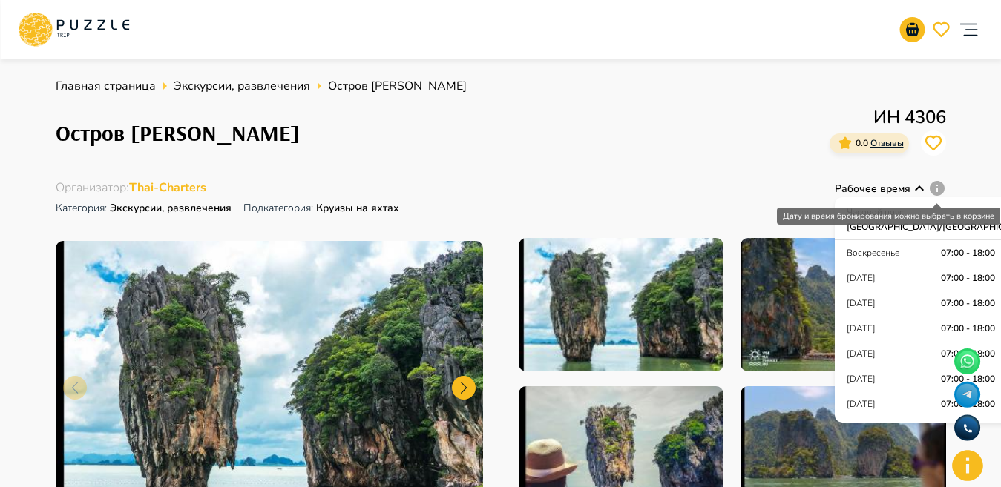
click at [939, 192] on icon "Дату и время бронирования можно выбрать в корзине" at bounding box center [937, 188] width 15 height 15
click at [743, 173] on div "Главная страница Экскурсии, развлечения Остров Джеймса Бонда Остров Джеймса Бон…" at bounding box center [501, 306] width 890 height 458
click at [915, 187] on icon at bounding box center [919, 189] width 18 height 18
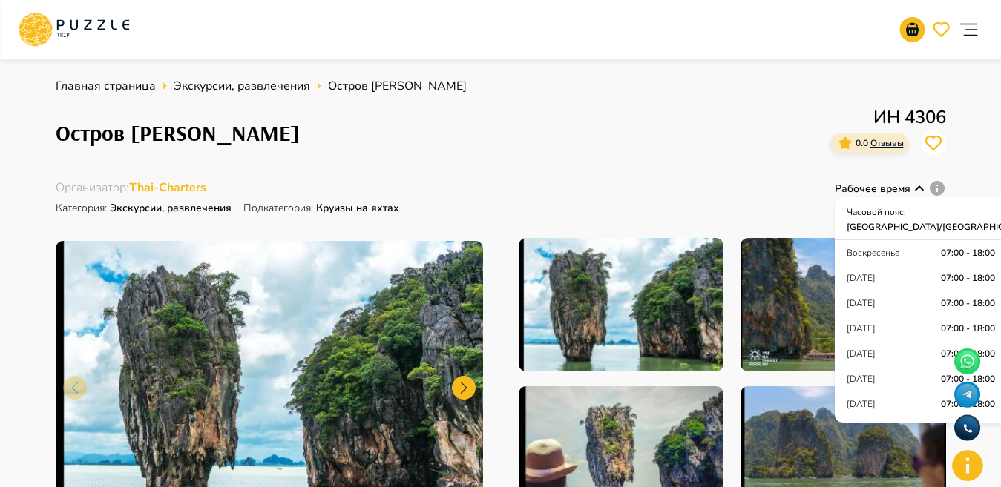
click at [920, 188] on icon at bounding box center [919, 187] width 9 height 5
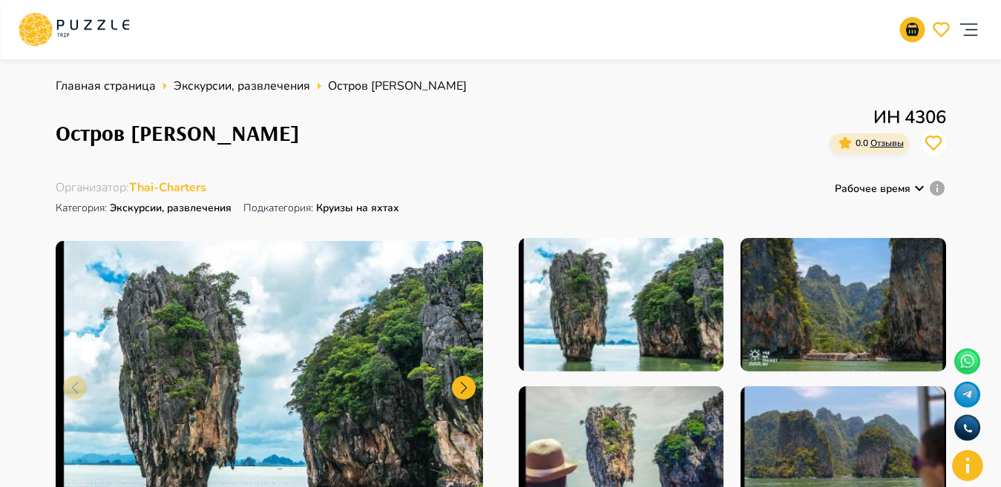
click at [191, 188] on span "Thai-Charters" at bounding box center [167, 188] width 77 height 16
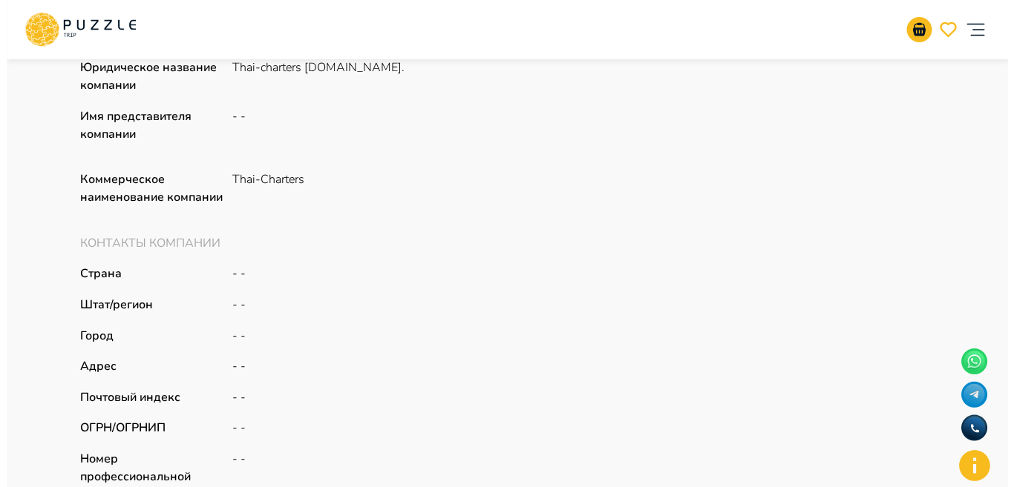
scroll to position [4, 0]
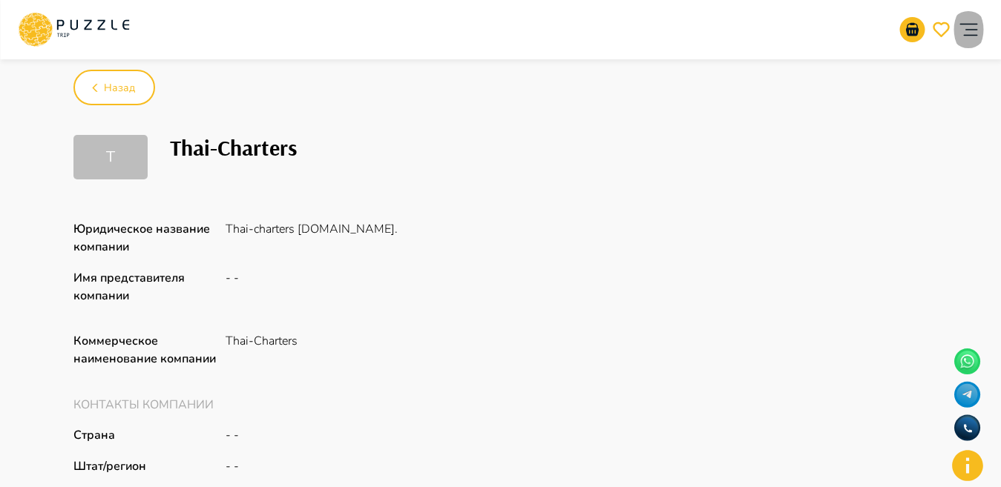
click at [975, 29] on icon "account of current user" at bounding box center [968, 30] width 30 height 30
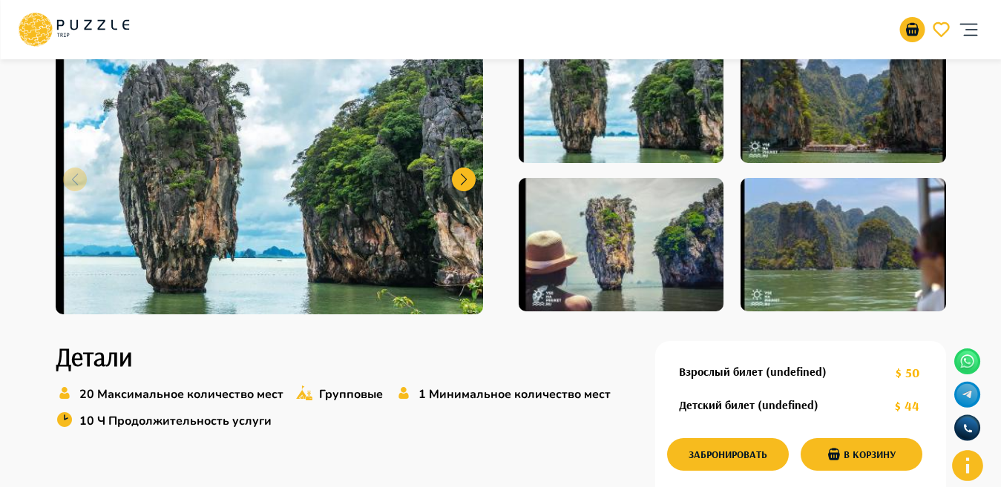
scroll to position [199, 0]
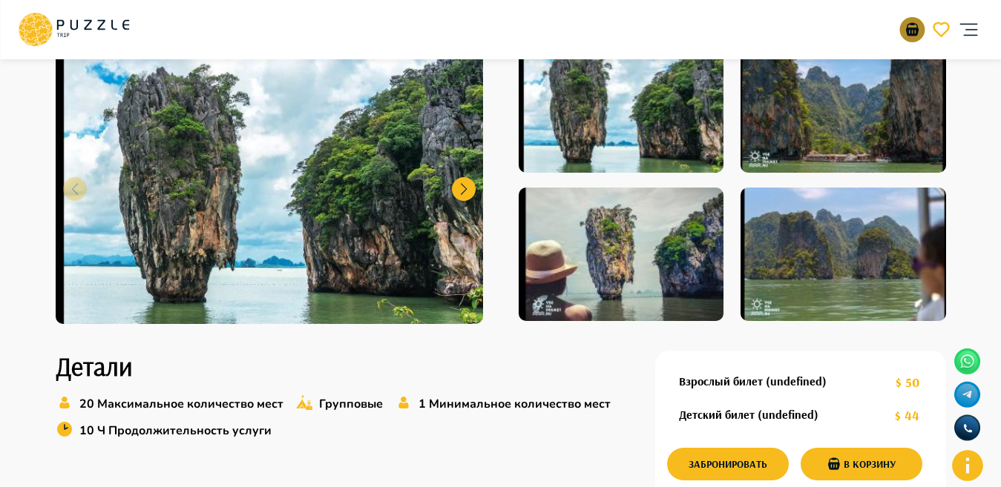
click at [918, 30] on icon "basket" at bounding box center [911, 29] width 13 height 13
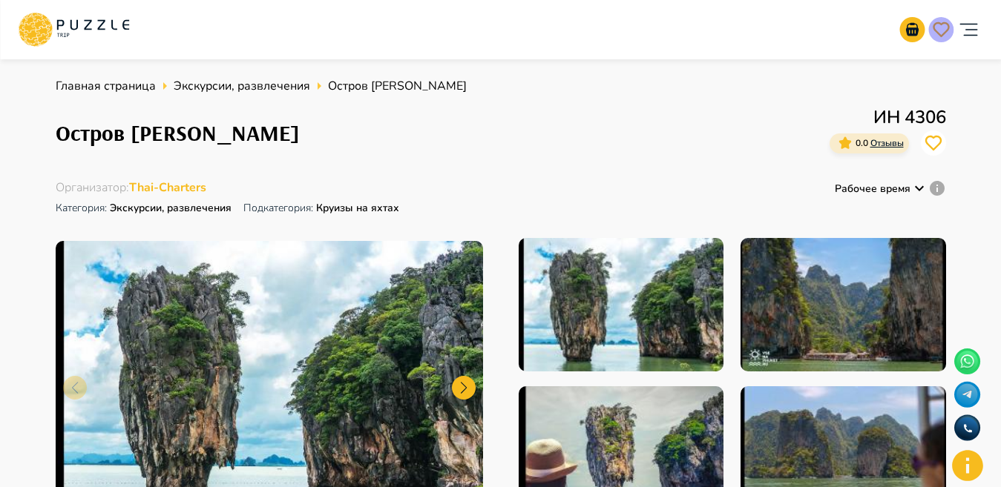
click at [942, 31] on icon "favorite" at bounding box center [941, 30] width 18 height 18
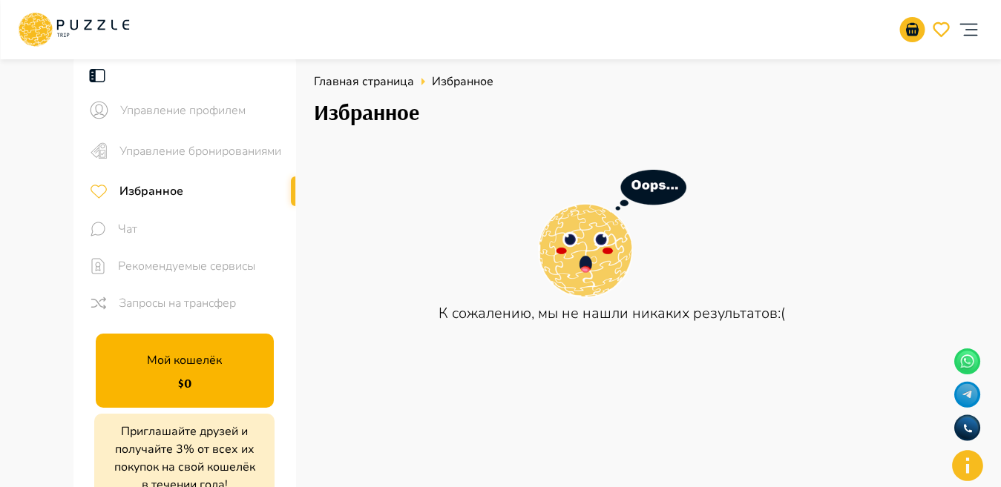
click at [969, 31] on icon "account of current user" at bounding box center [968, 30] width 30 height 30
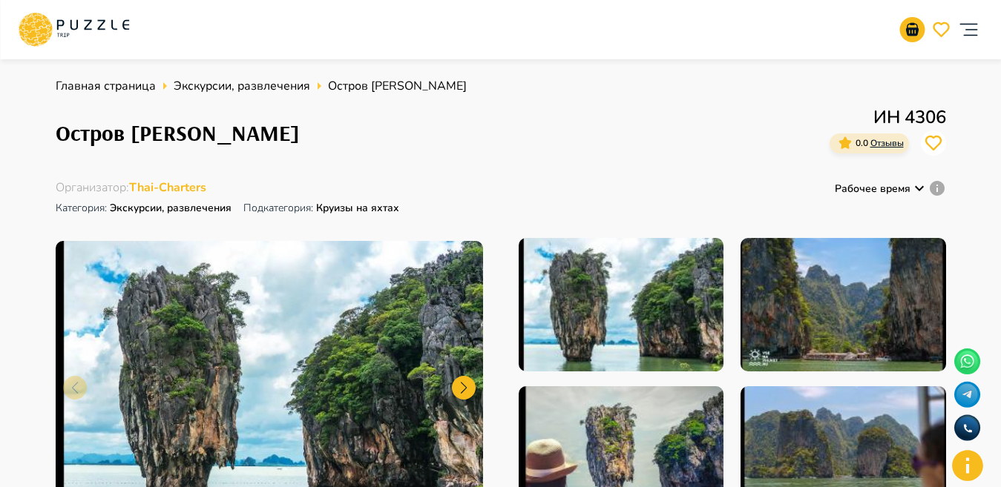
click at [146, 184] on span "Thai-Charters" at bounding box center [167, 188] width 77 height 16
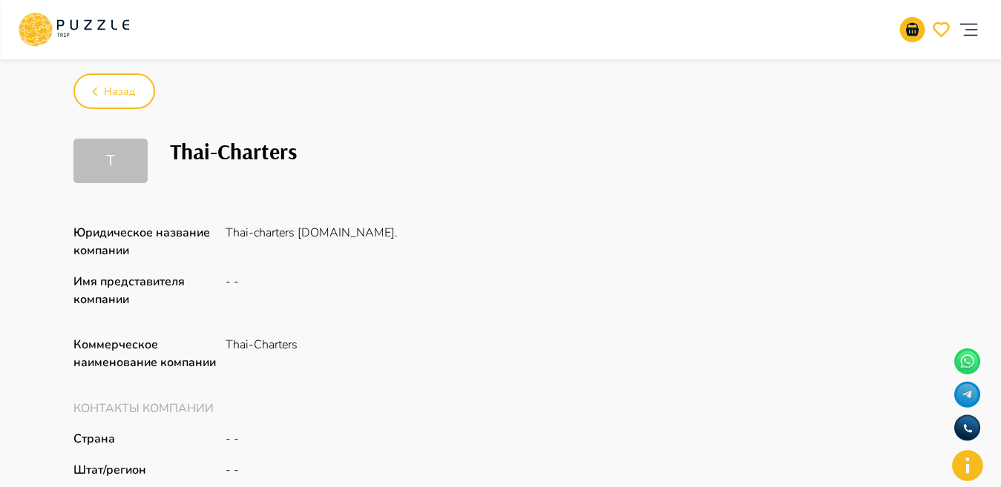
click at [99, 168] on div "T" at bounding box center [110, 161] width 74 height 45
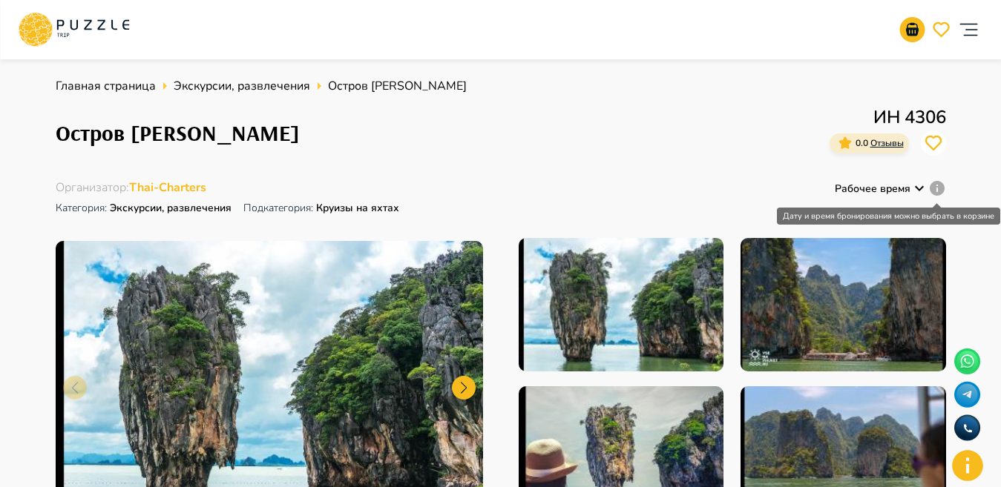
click at [943, 190] on icon "Дату и время бронирования можно выбрать в корзине" at bounding box center [937, 188] width 15 height 15
click at [937, 185] on icon "Дату и время бронирования можно выбрать в корзине" at bounding box center [937, 189] width 18 height 18
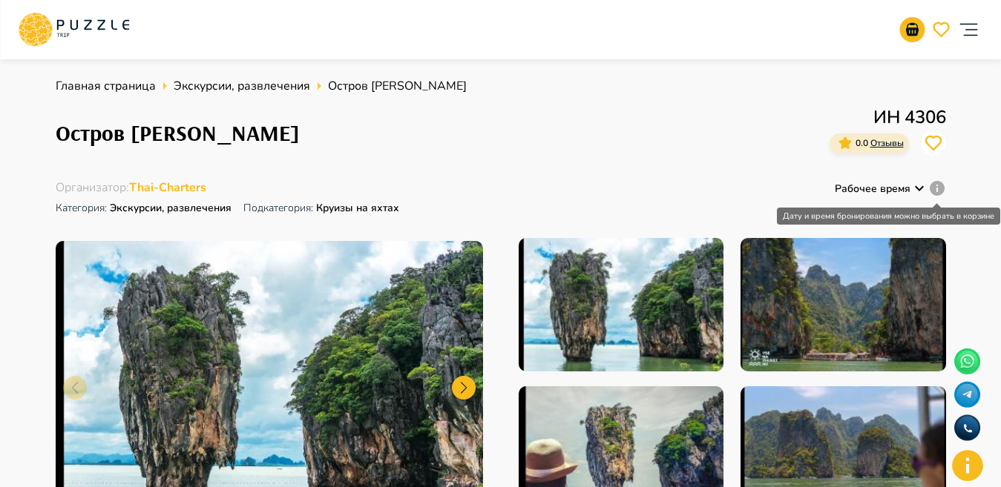
click at [937, 185] on icon "Дату и время бронирования можно выбрать в корзине" at bounding box center [937, 189] width 18 height 18
